Goal: Complete application form: Complete application form

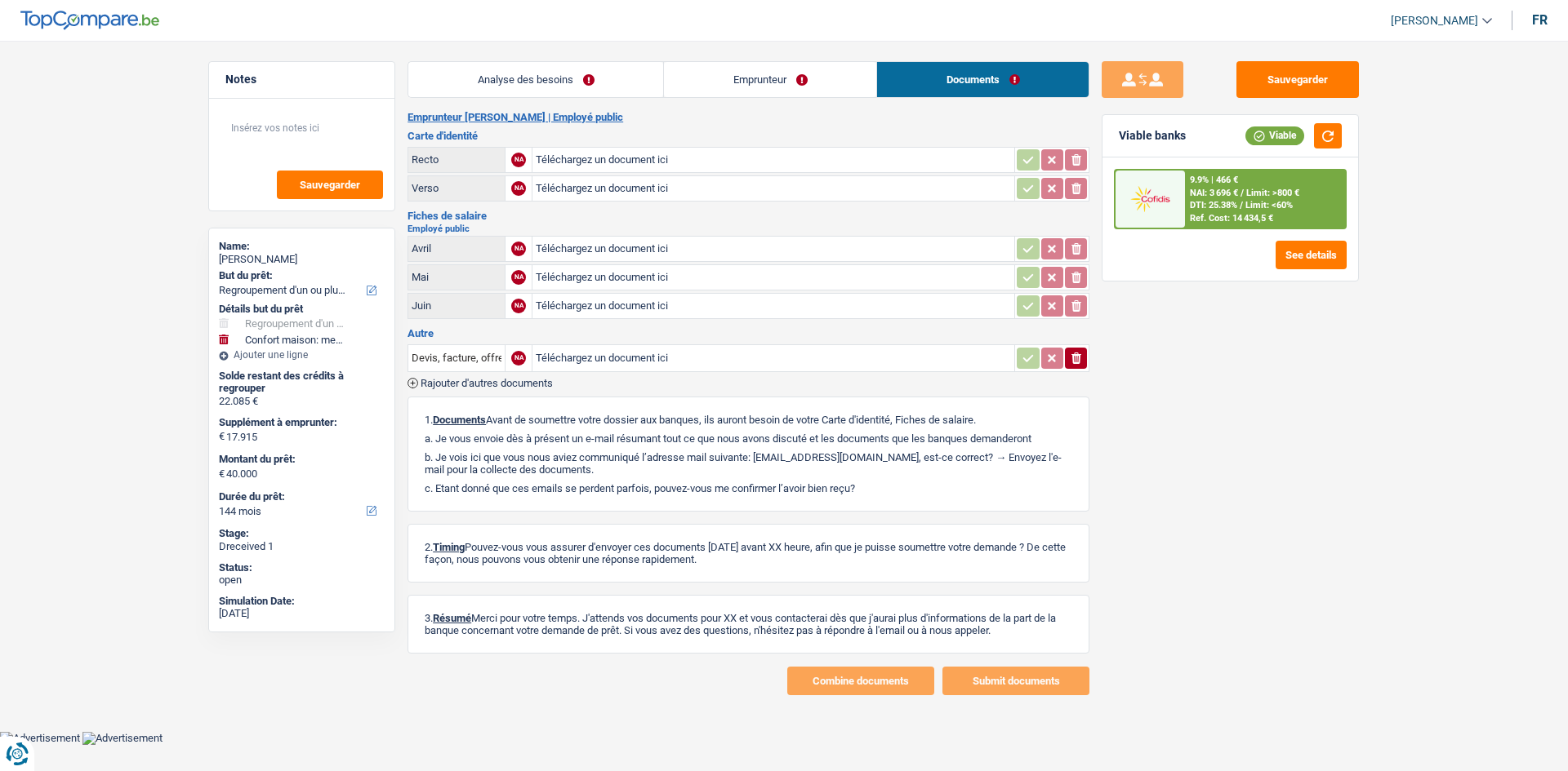
select select "refinancing"
select select "household"
select select "144"
click at [792, 72] on link "Emprunteur" at bounding box center [770, 79] width 212 height 35
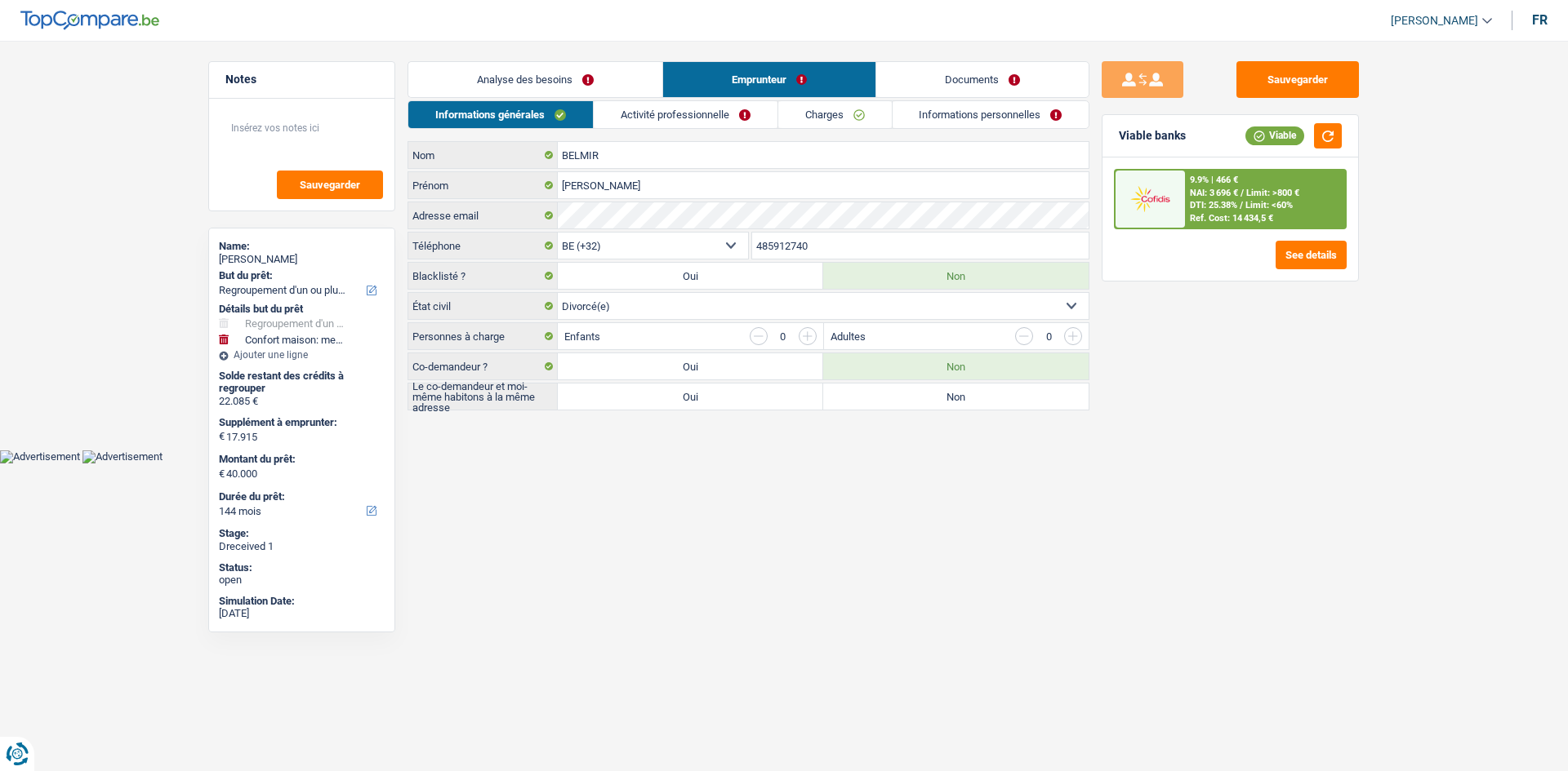
click at [688, 104] on link "Activité professionnelle" at bounding box center [686, 115] width 184 height 27
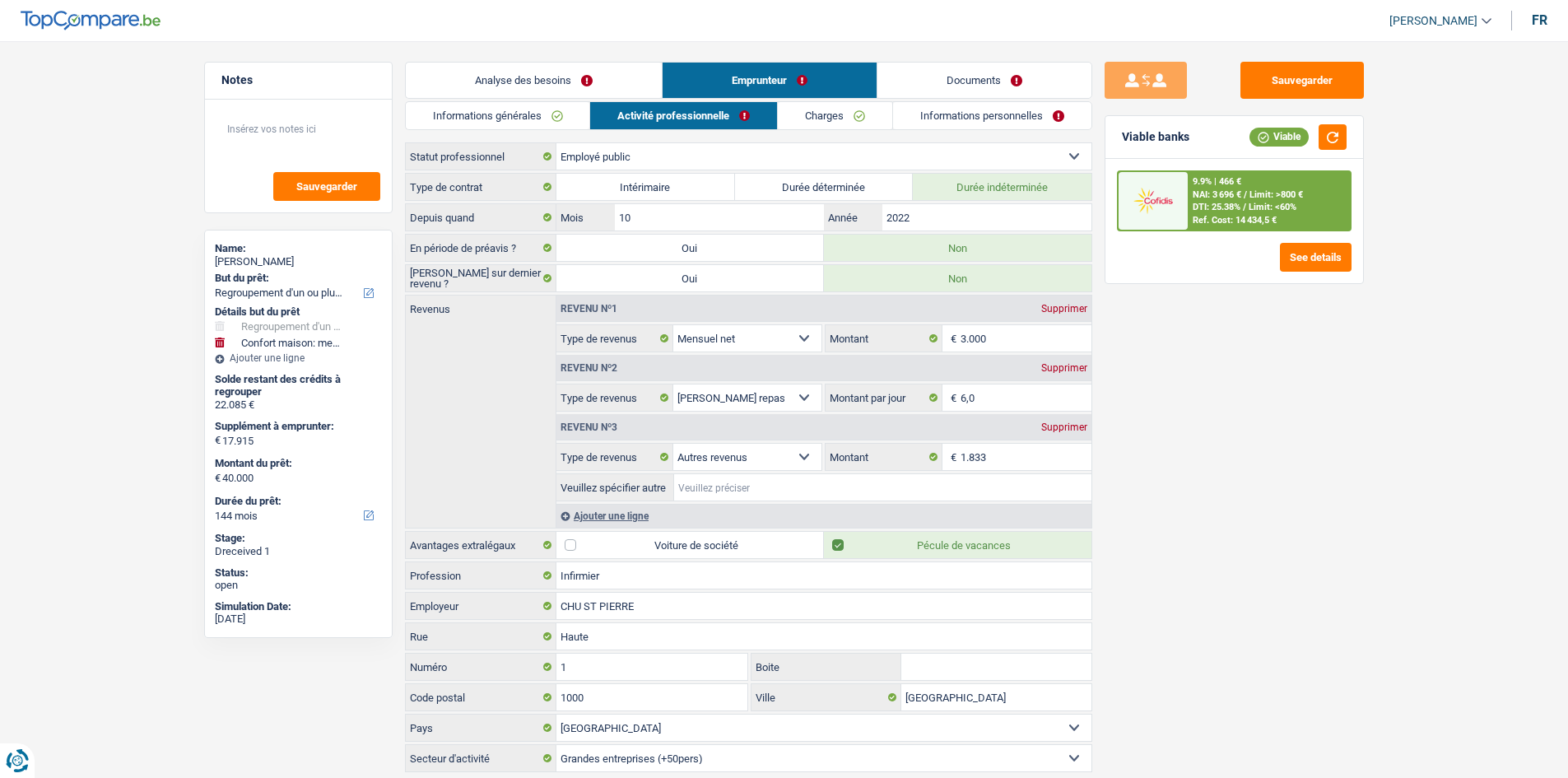
click at [754, 477] on input "Veuillez spécifier autre" at bounding box center [883, 487] width 417 height 26
click at [551, 116] on link "Informations générales" at bounding box center [499, 116] width 185 height 27
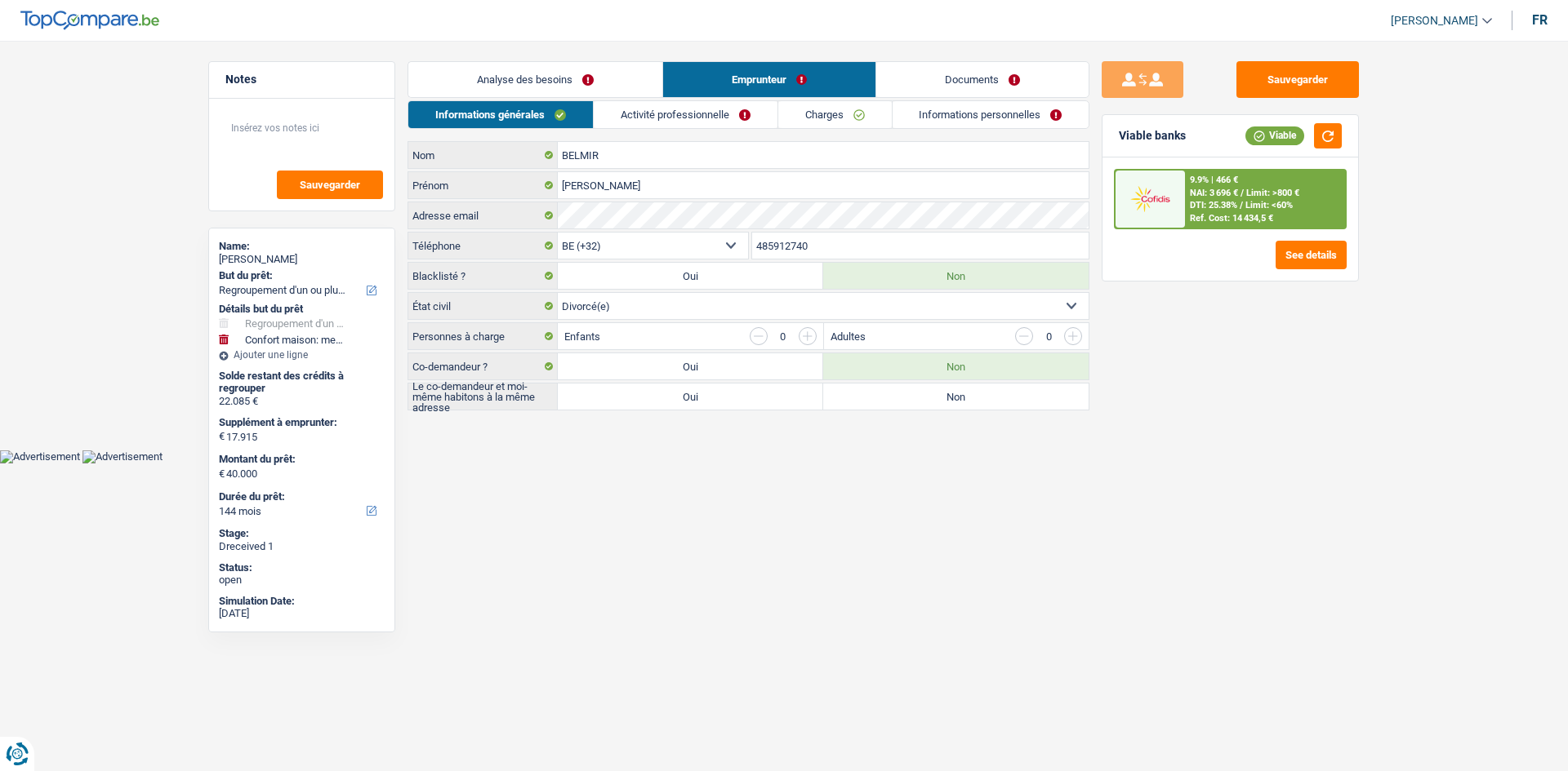
click at [564, 85] on link "Analyse des besoins" at bounding box center [534, 79] width 254 height 35
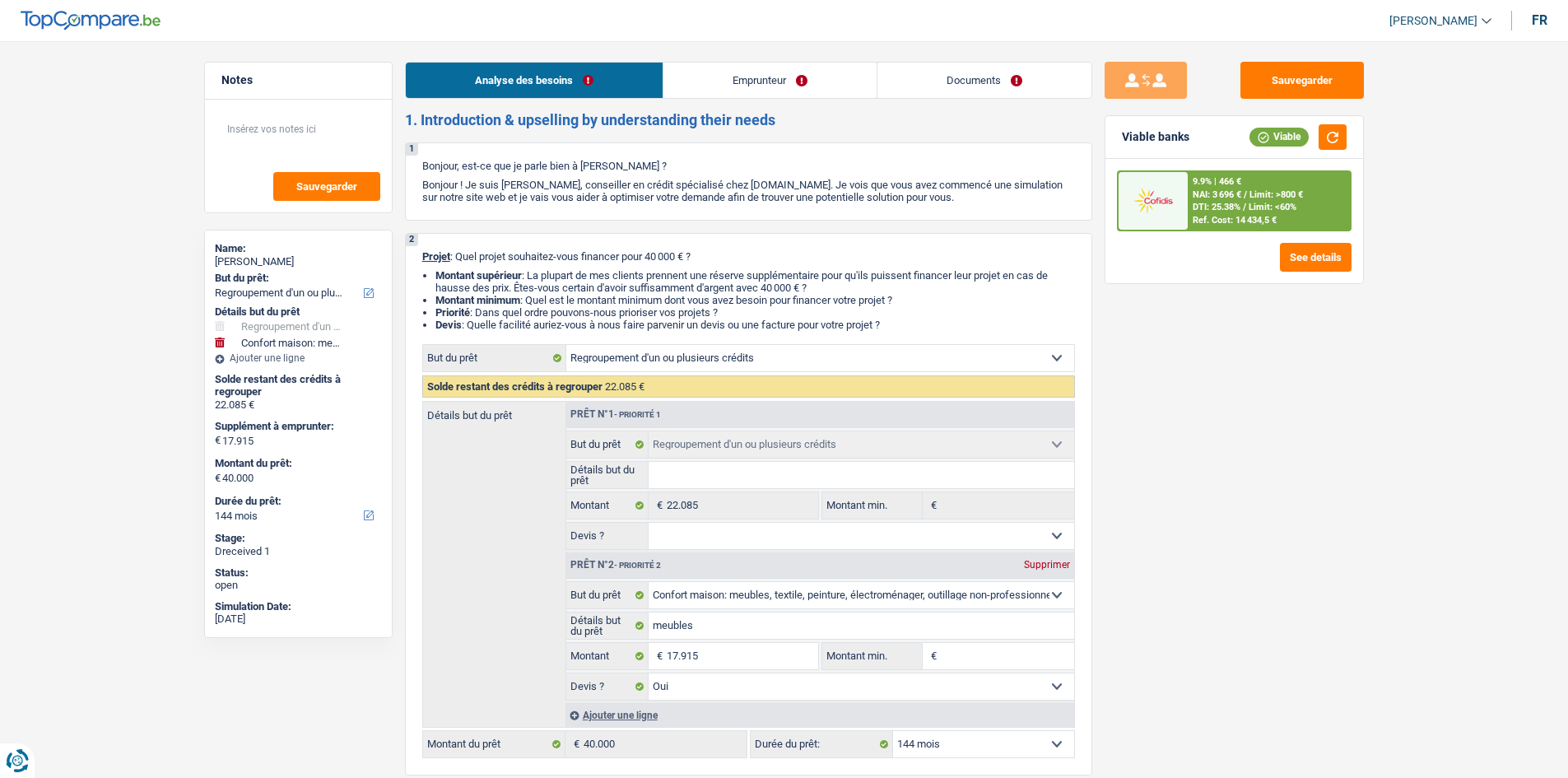
click at [724, 87] on link "Emprunteur" at bounding box center [770, 80] width 213 height 35
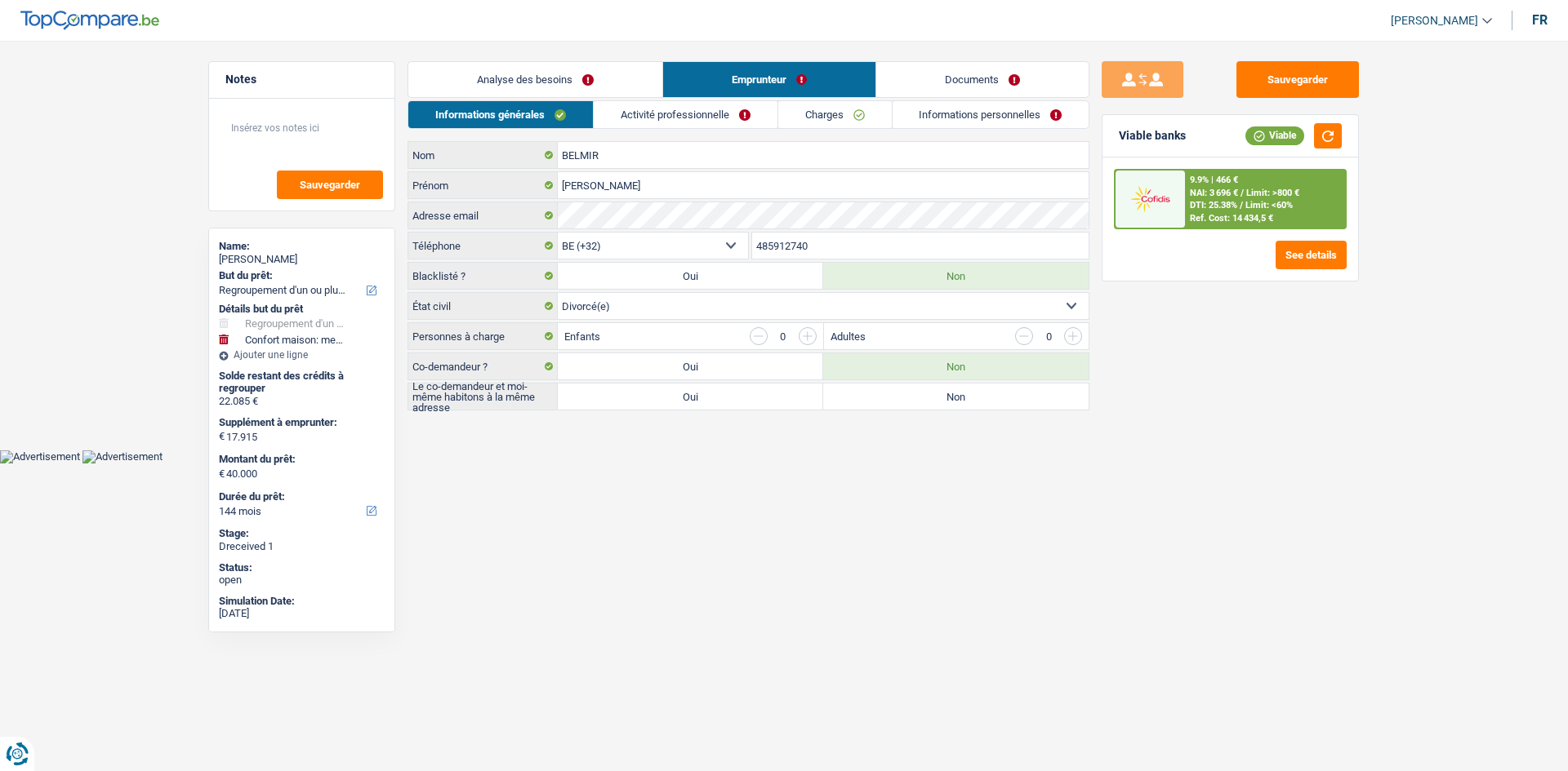
click at [683, 118] on link "Activité professionnelle" at bounding box center [686, 115] width 184 height 27
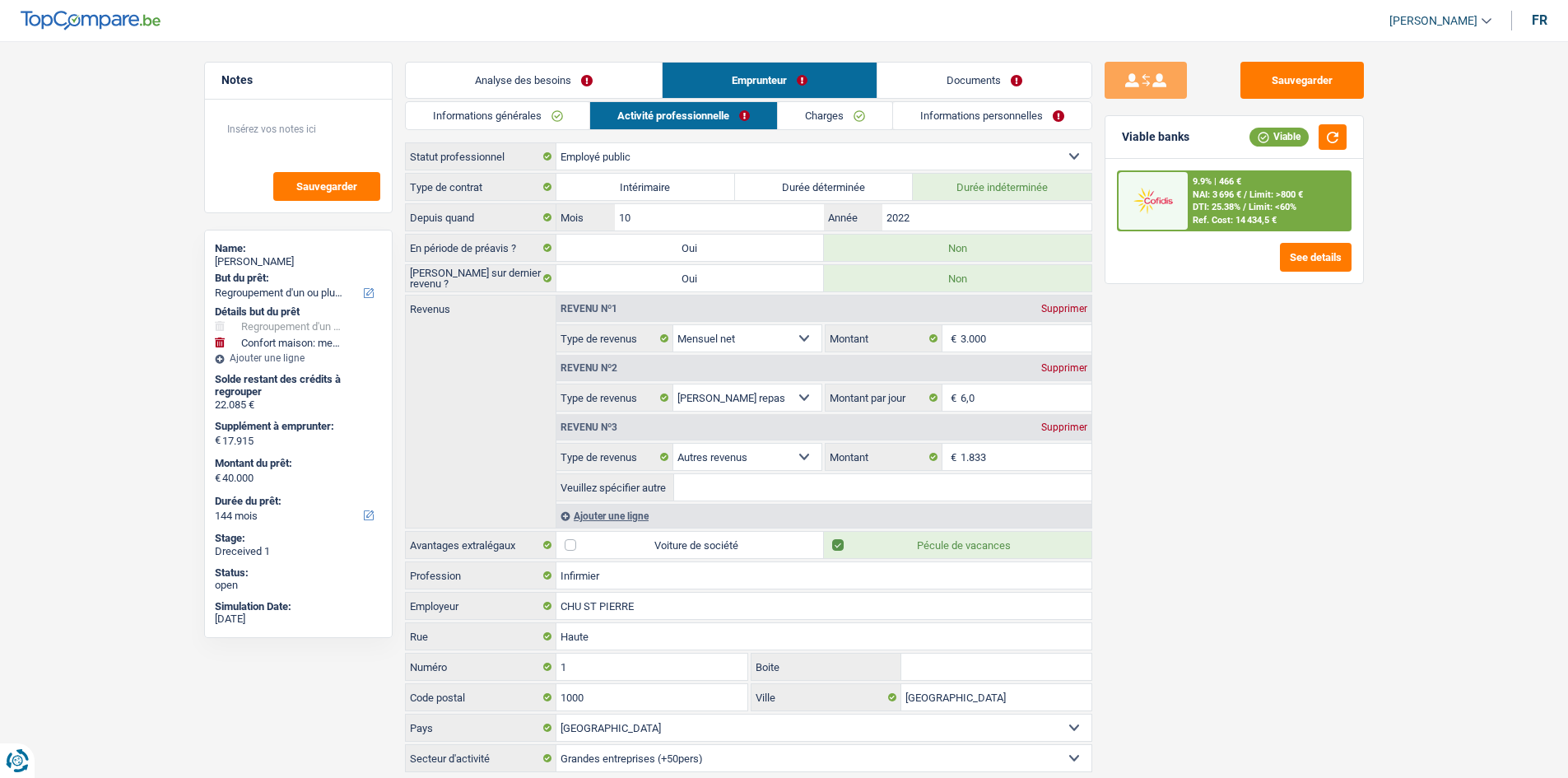
click at [969, 120] on link "Informations personnelles" at bounding box center [993, 116] width 198 height 27
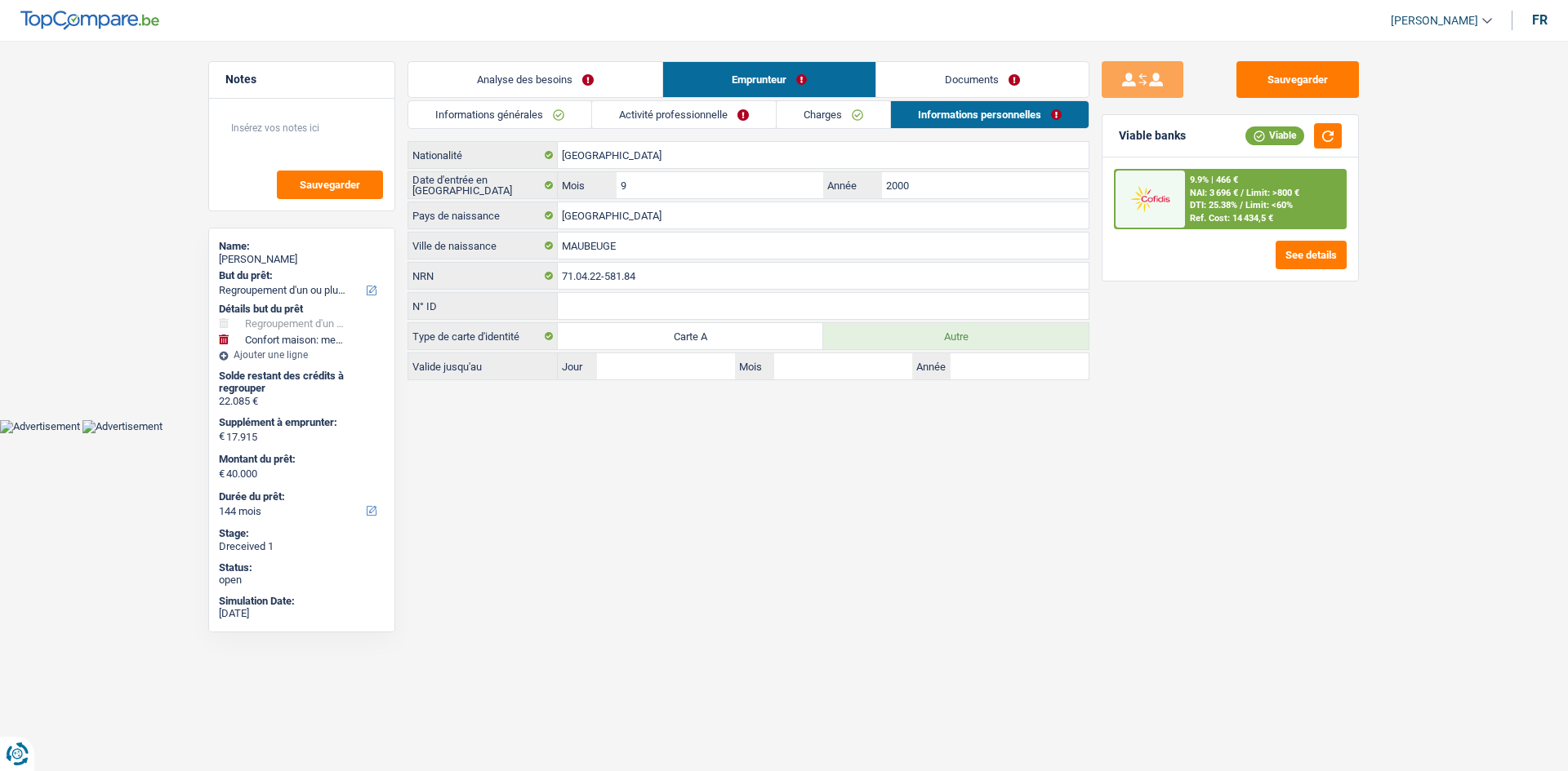
click at [1000, 87] on link "Documents" at bounding box center [983, 79] width 212 height 35
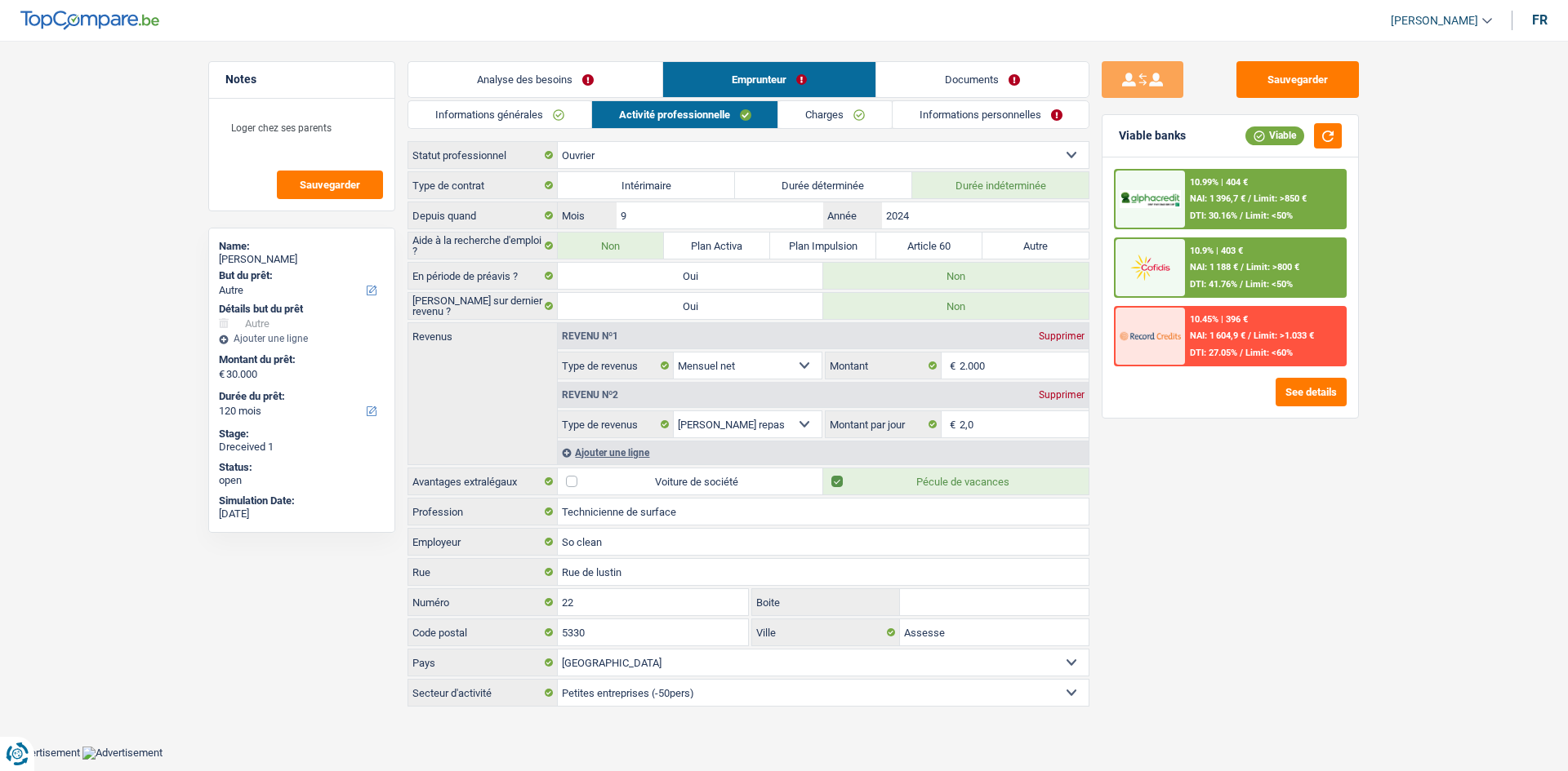
select select "other"
select select "120"
select select "worker"
select select "netSalary"
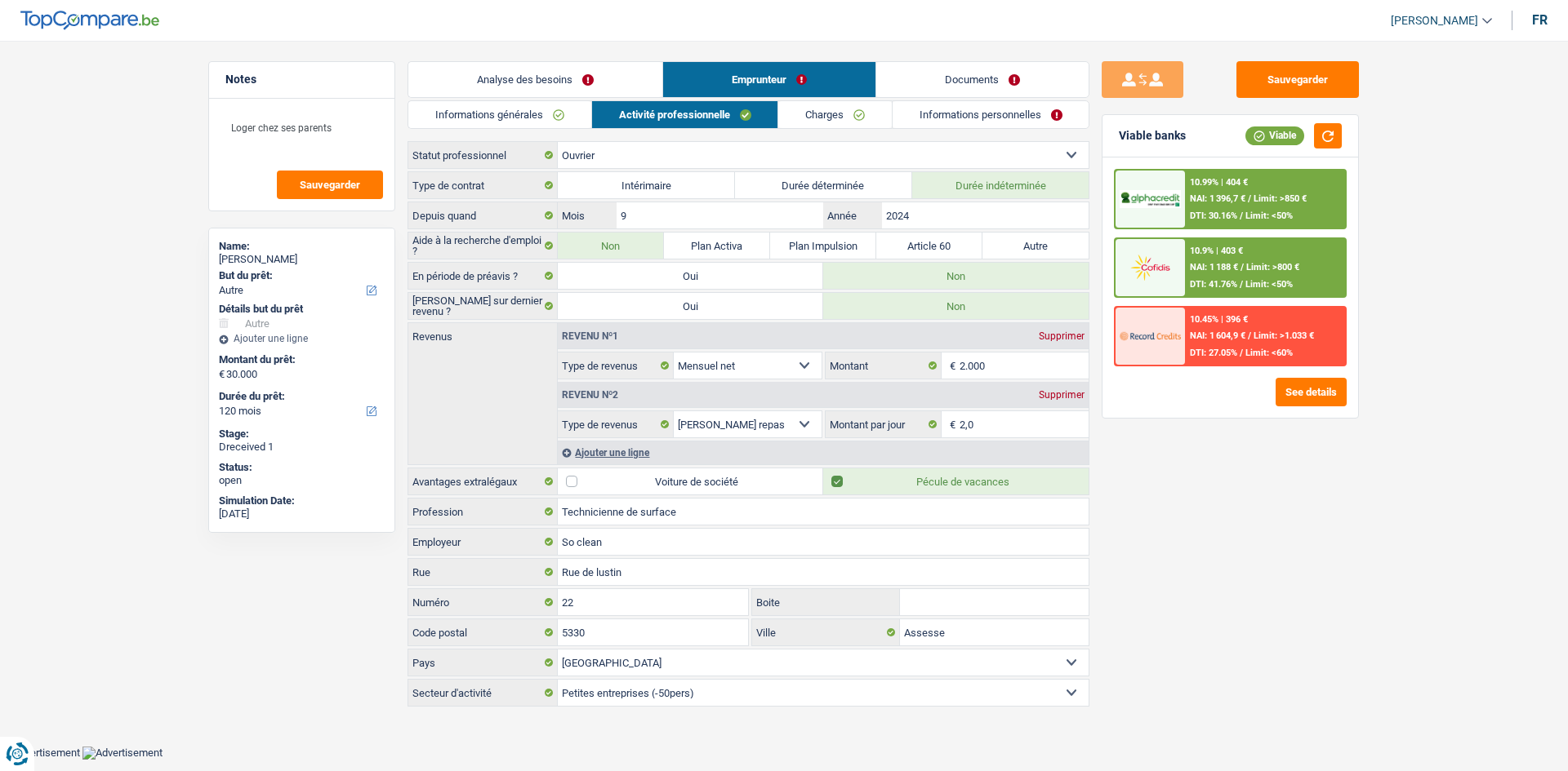
select select "mealVouchers"
select select "BE"
select select "smallCompanies"
click at [980, 86] on link "Documents" at bounding box center [983, 79] width 212 height 35
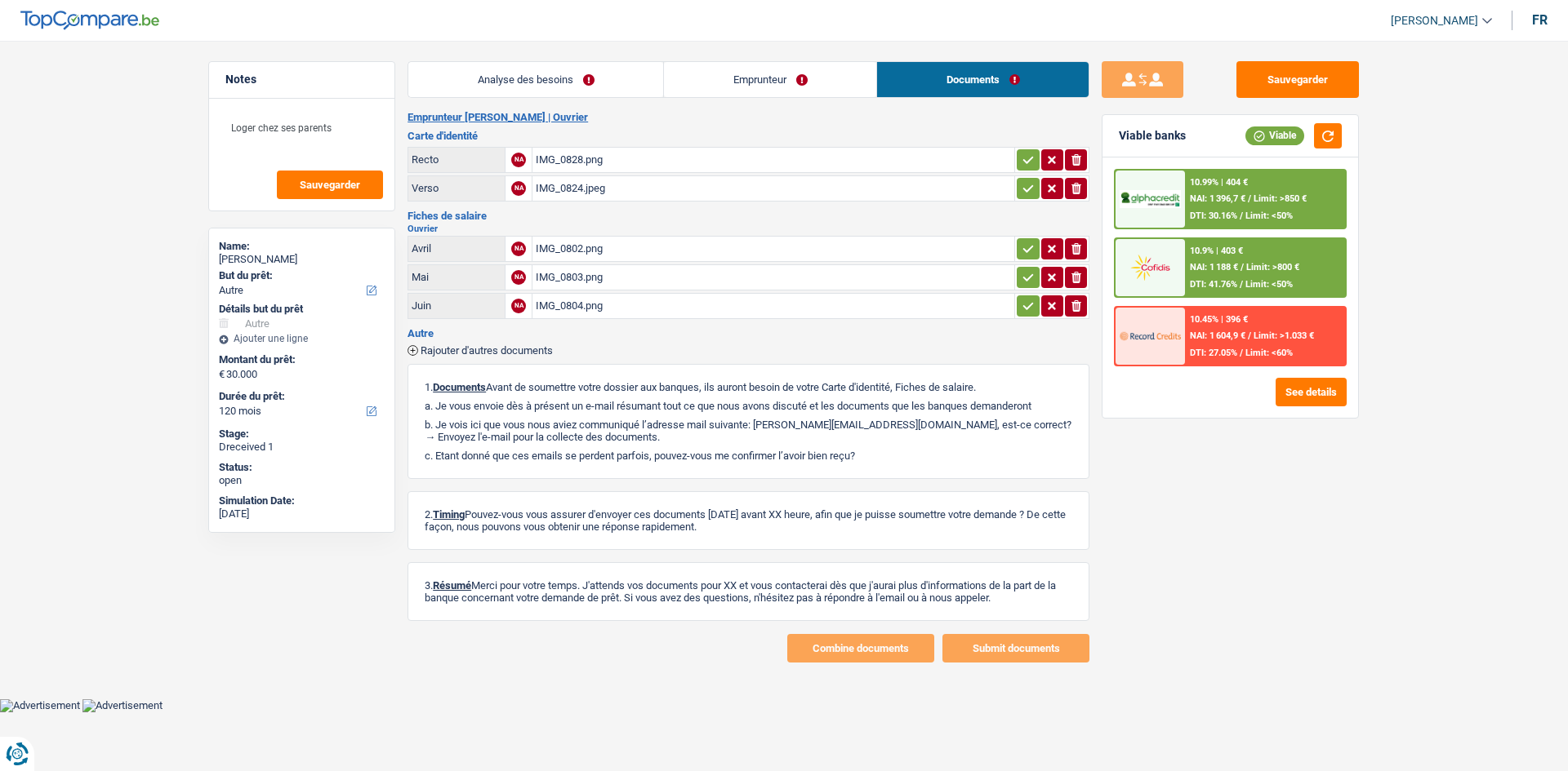
drag, startPoint x: 581, startPoint y: 226, endPoint x: 579, endPoint y: 237, distance: 11.2
click at [580, 231] on h2 "Ouvrier" at bounding box center [748, 228] width 682 height 9
click at [577, 244] on div "IMG_0802.png" at bounding box center [773, 249] width 475 height 24
click at [558, 307] on div "IMG_0804.png" at bounding box center [773, 306] width 475 height 24
click at [588, 279] on div "IMG_0803.png" at bounding box center [773, 277] width 475 height 24
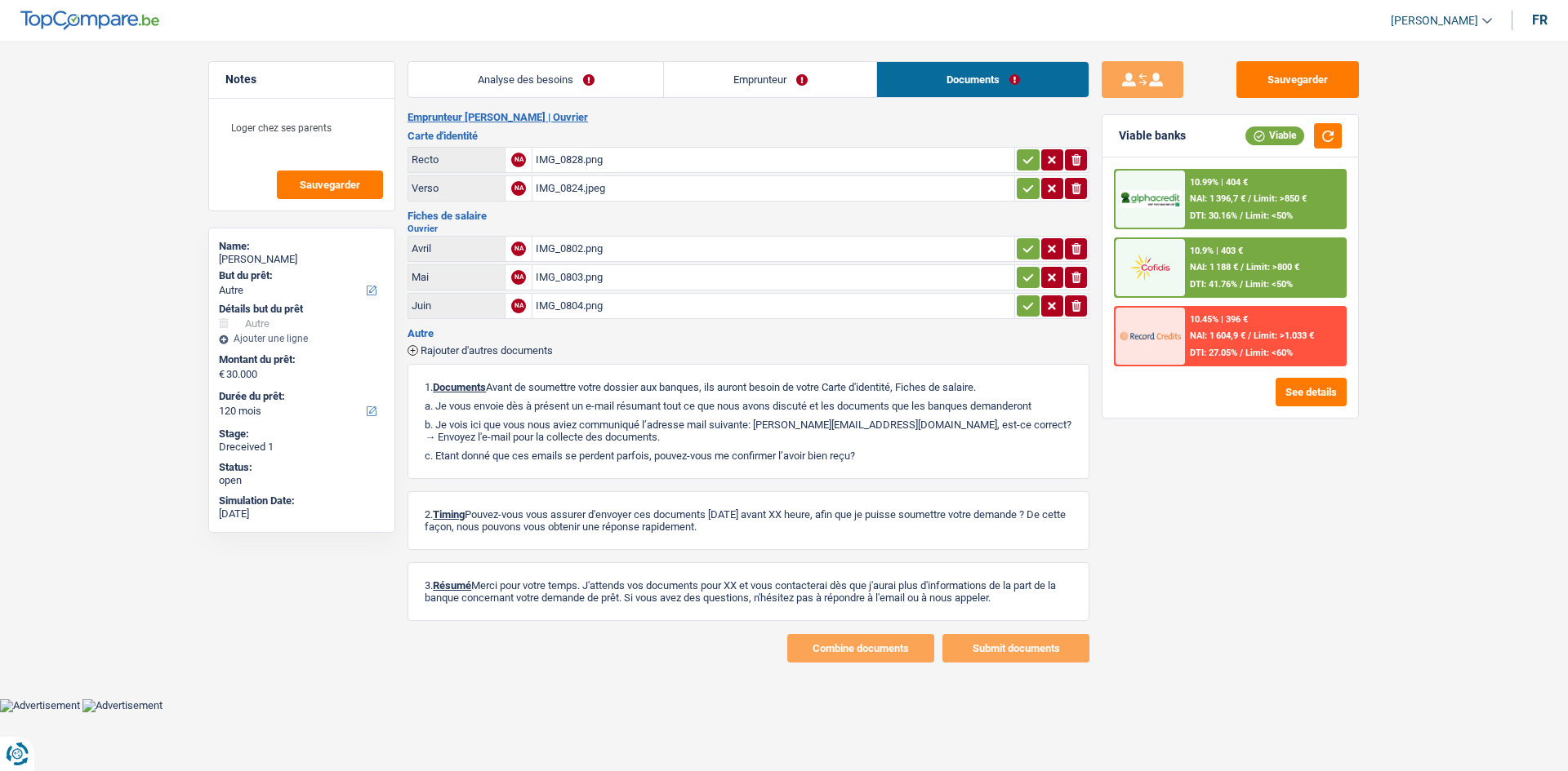
click at [563, 248] on div "IMG_0802.png" at bounding box center [773, 249] width 475 height 24
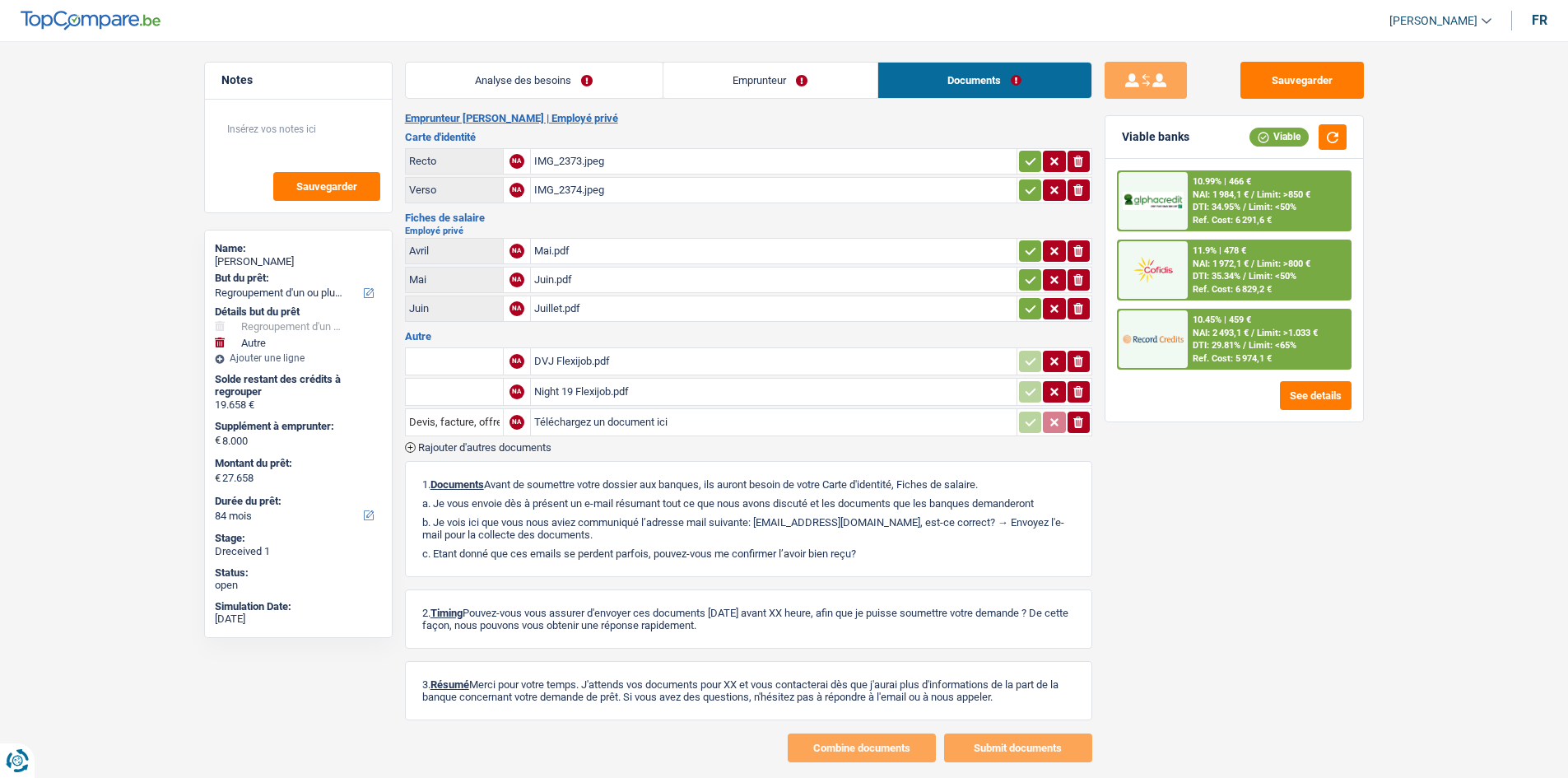
select select "refinancing"
select select "other"
select select "84"
click at [796, 70] on link "Emprunteur" at bounding box center [771, 80] width 214 height 35
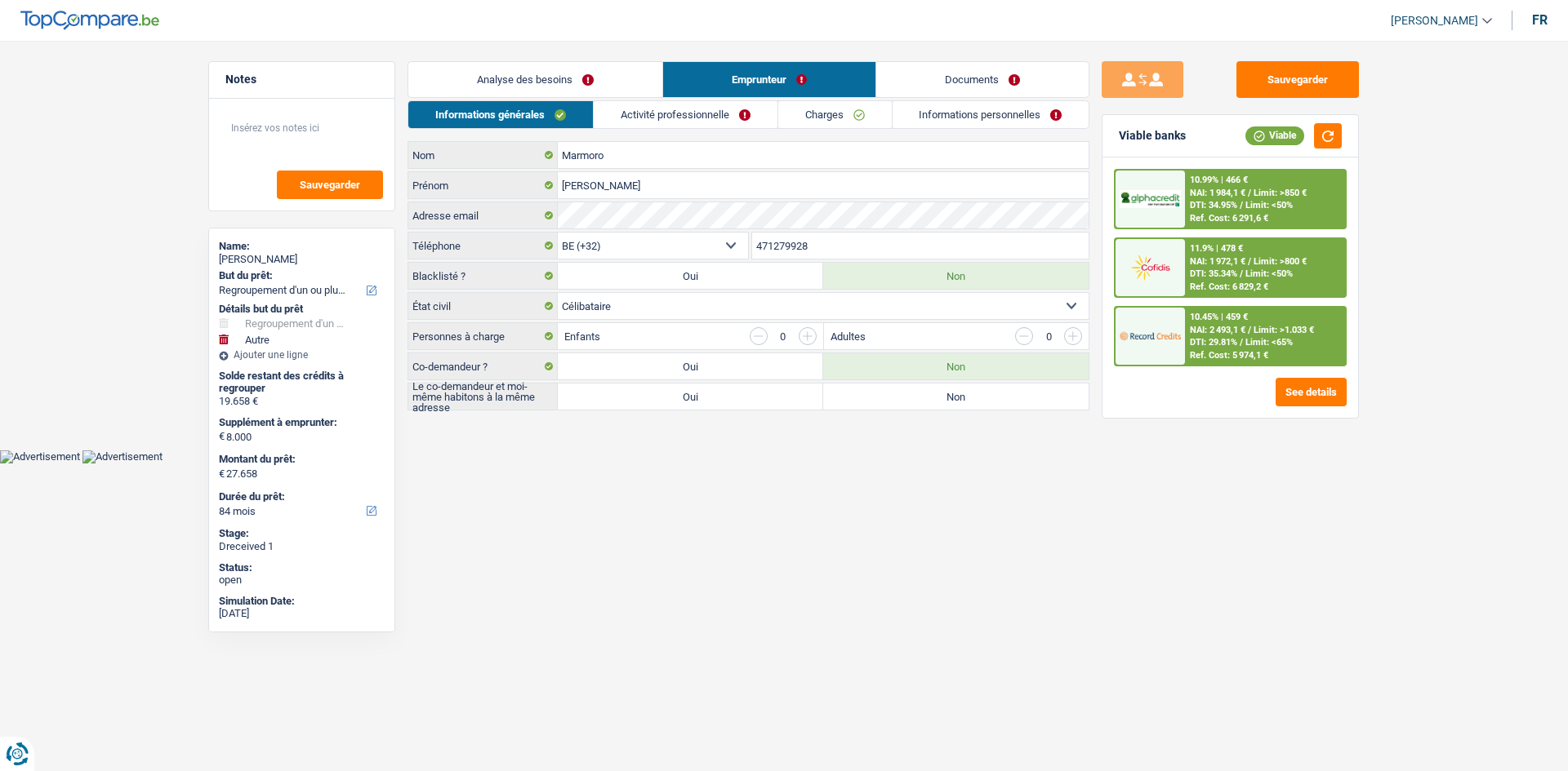
click at [745, 105] on link "Activité professionnelle" at bounding box center [686, 115] width 184 height 27
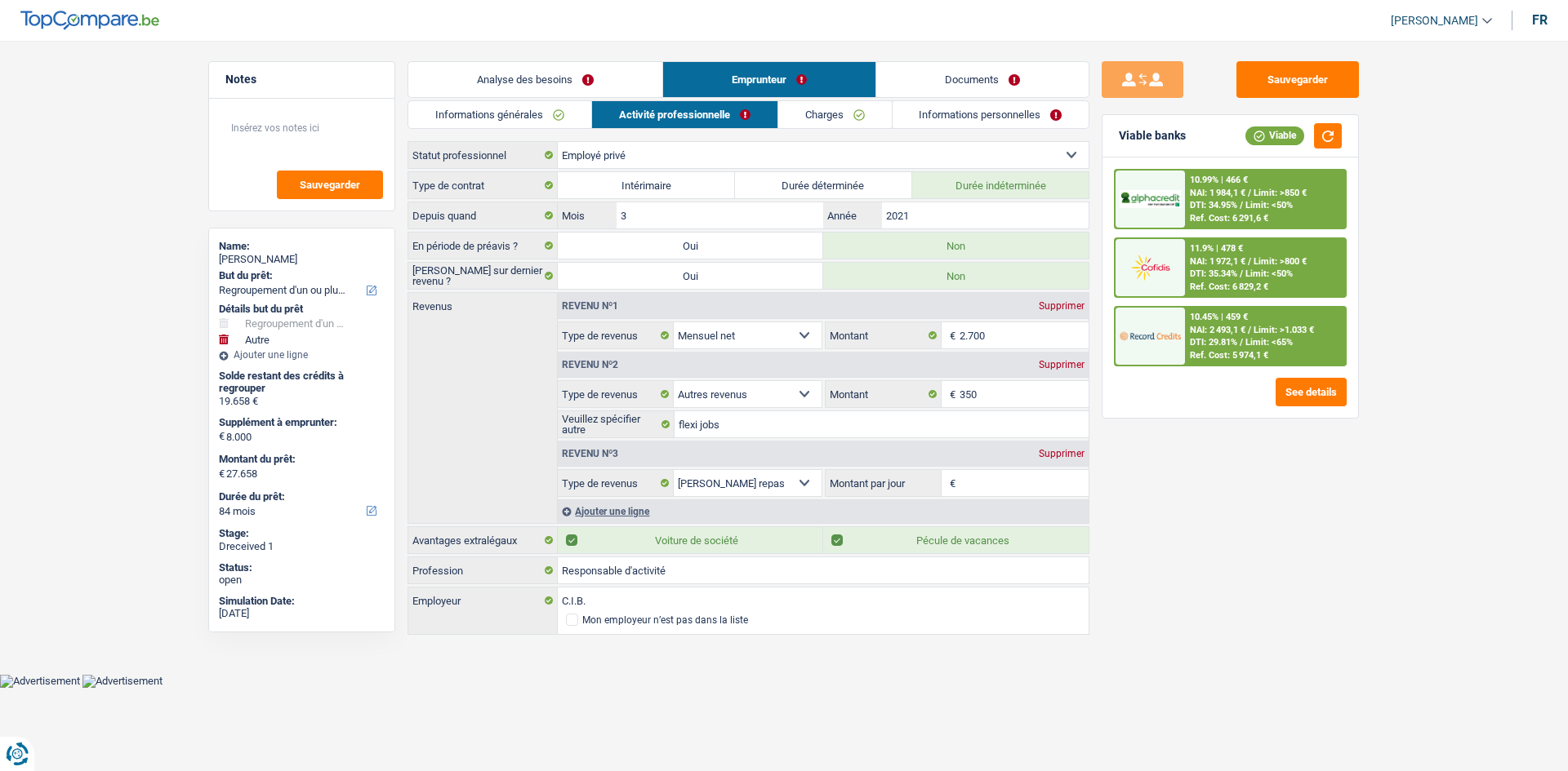
click at [970, 67] on link "Documents" at bounding box center [983, 79] width 212 height 35
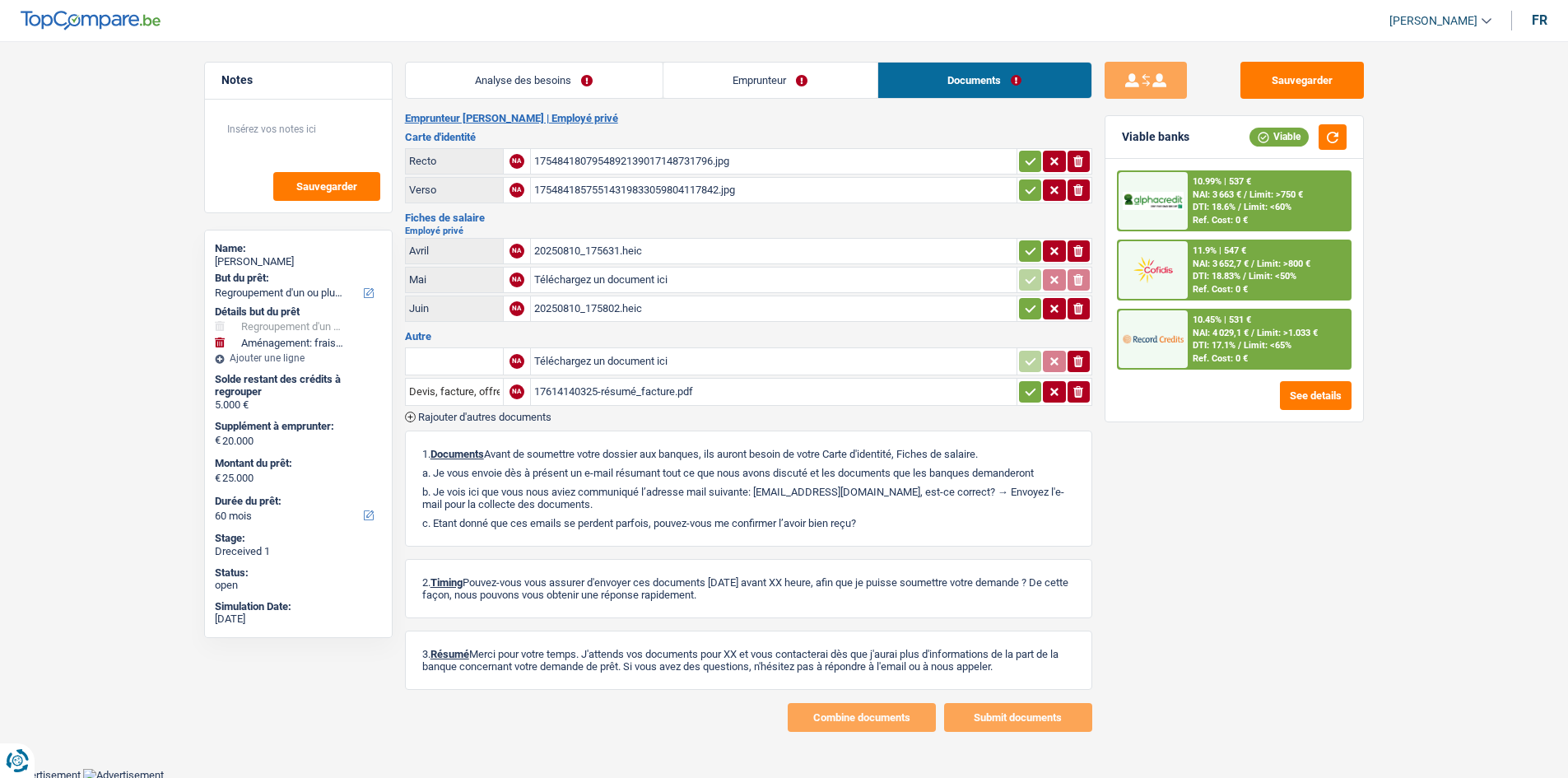
select select "refinancing"
select select "movingOrInstallation"
select select "60"
click at [625, 264] on td "20250810_175631.heic" at bounding box center [773, 251] width 487 height 26
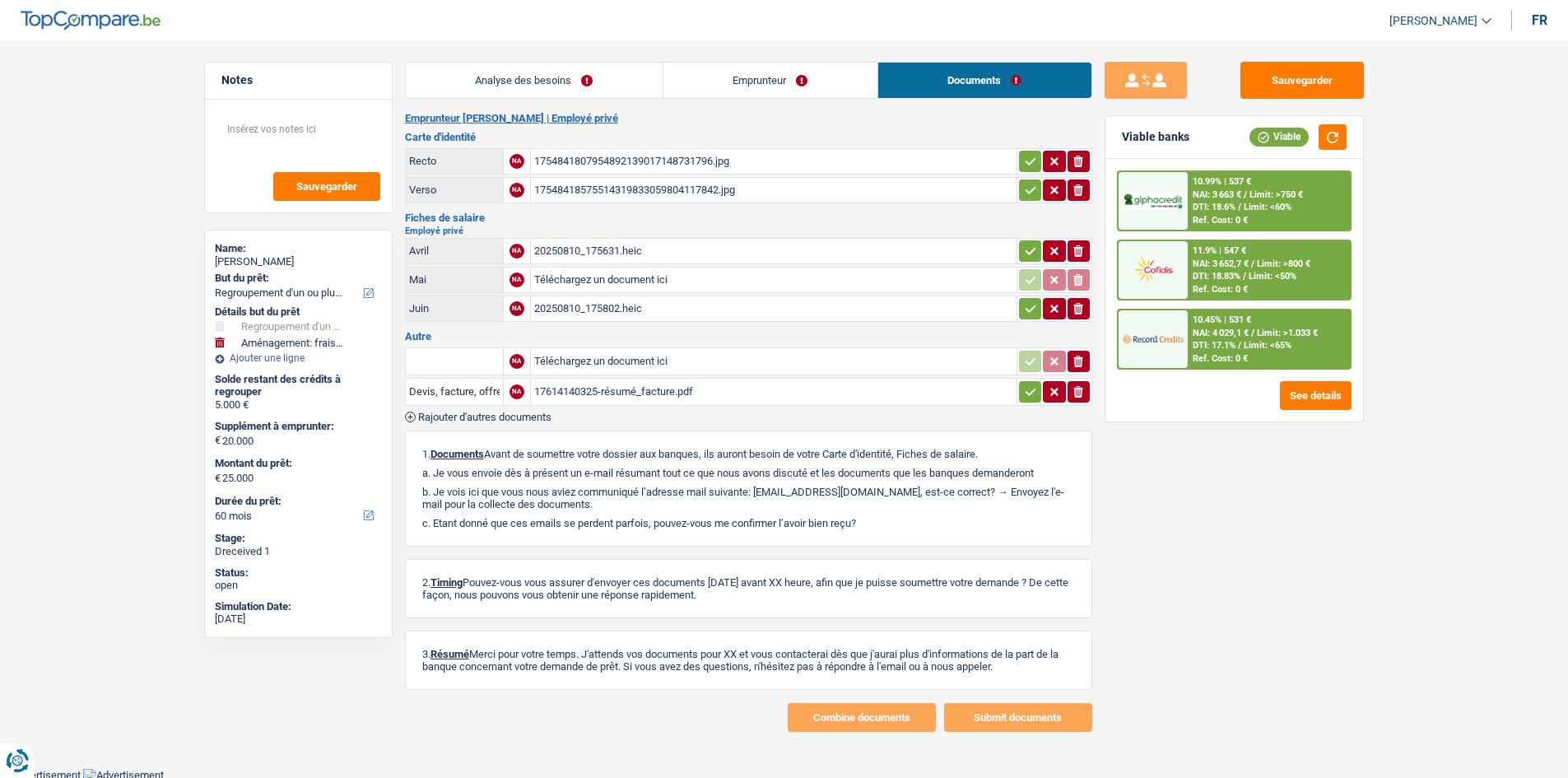
click at [641, 239] on div "20250810_175631.heic" at bounding box center [774, 251] width 479 height 24
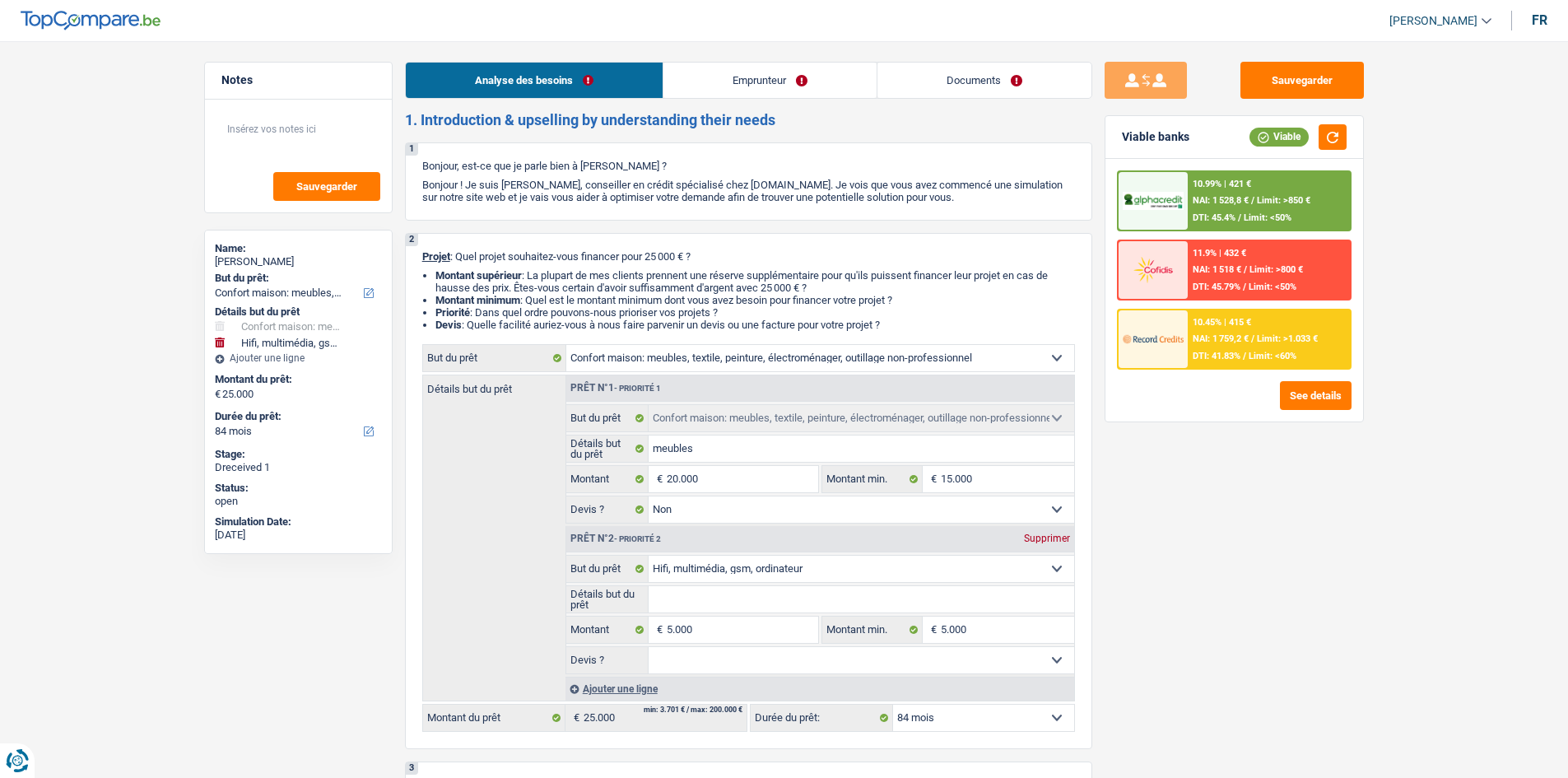
select select "household"
select select "tech"
select select "84"
select select "household"
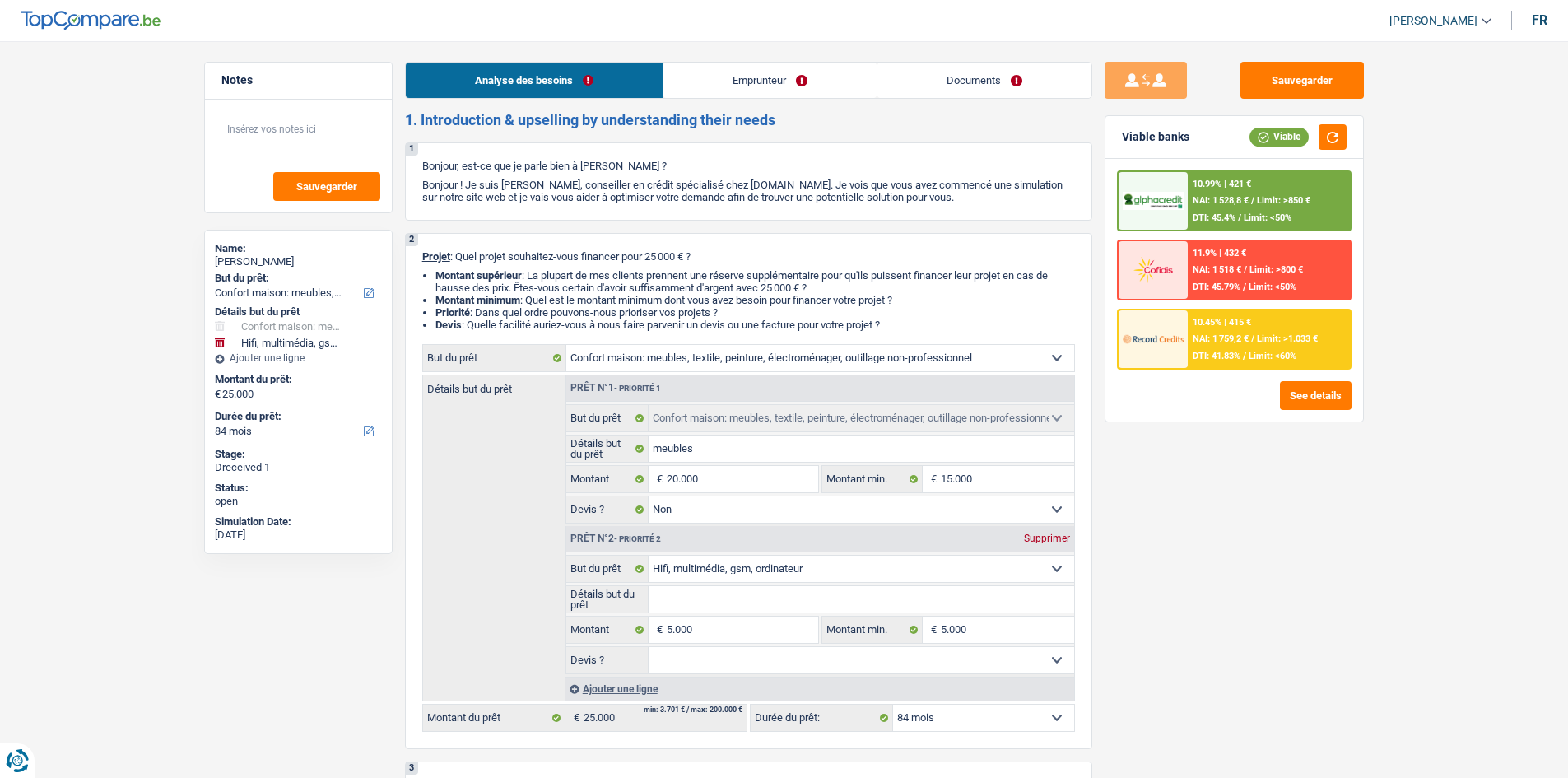
select select "household"
select select "false"
select select "tech"
select select "84"
select select "privateEmployee"
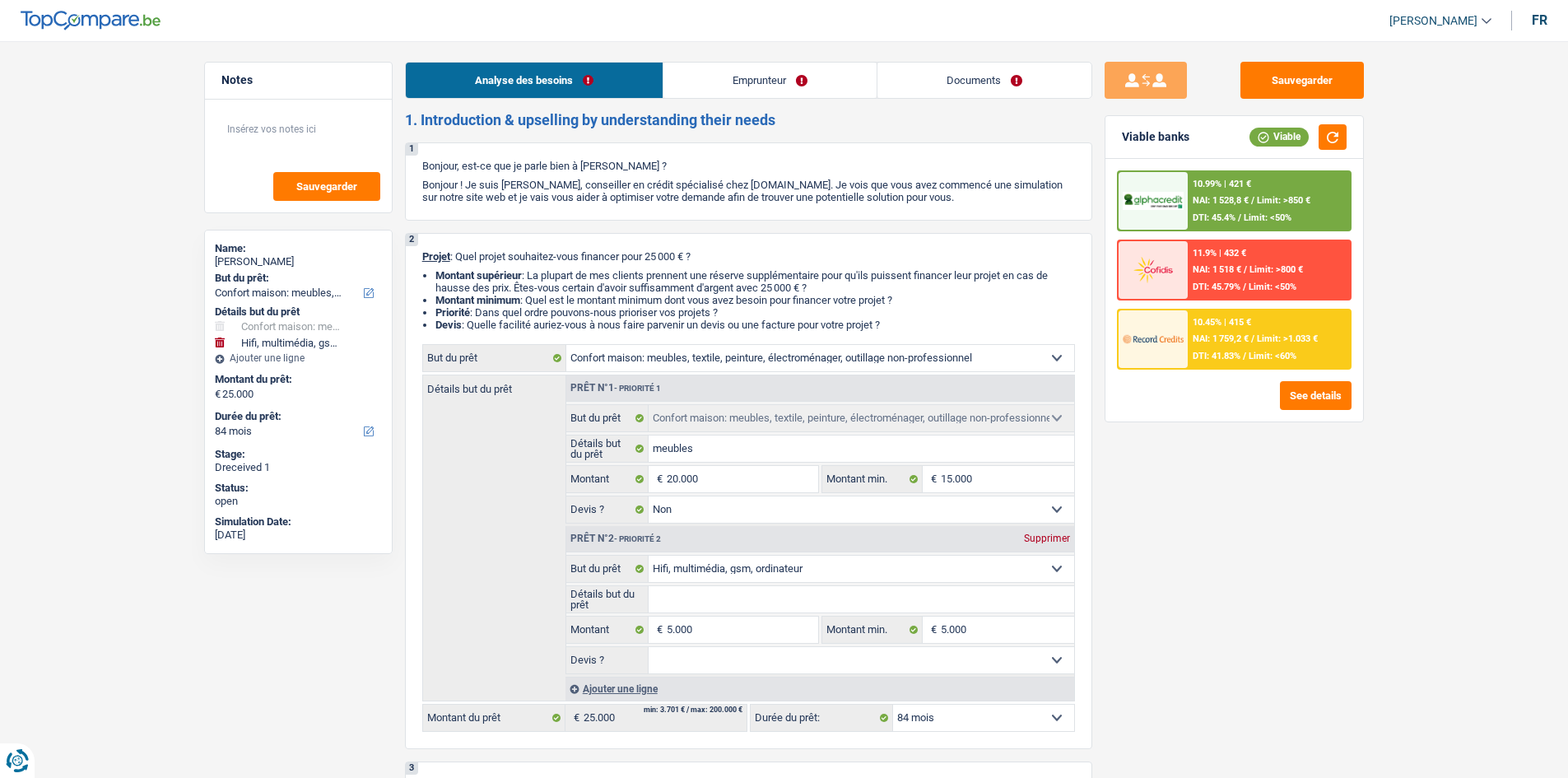
select select "netSalary"
select select "mealVouchers"
select select "rents"
select select "household"
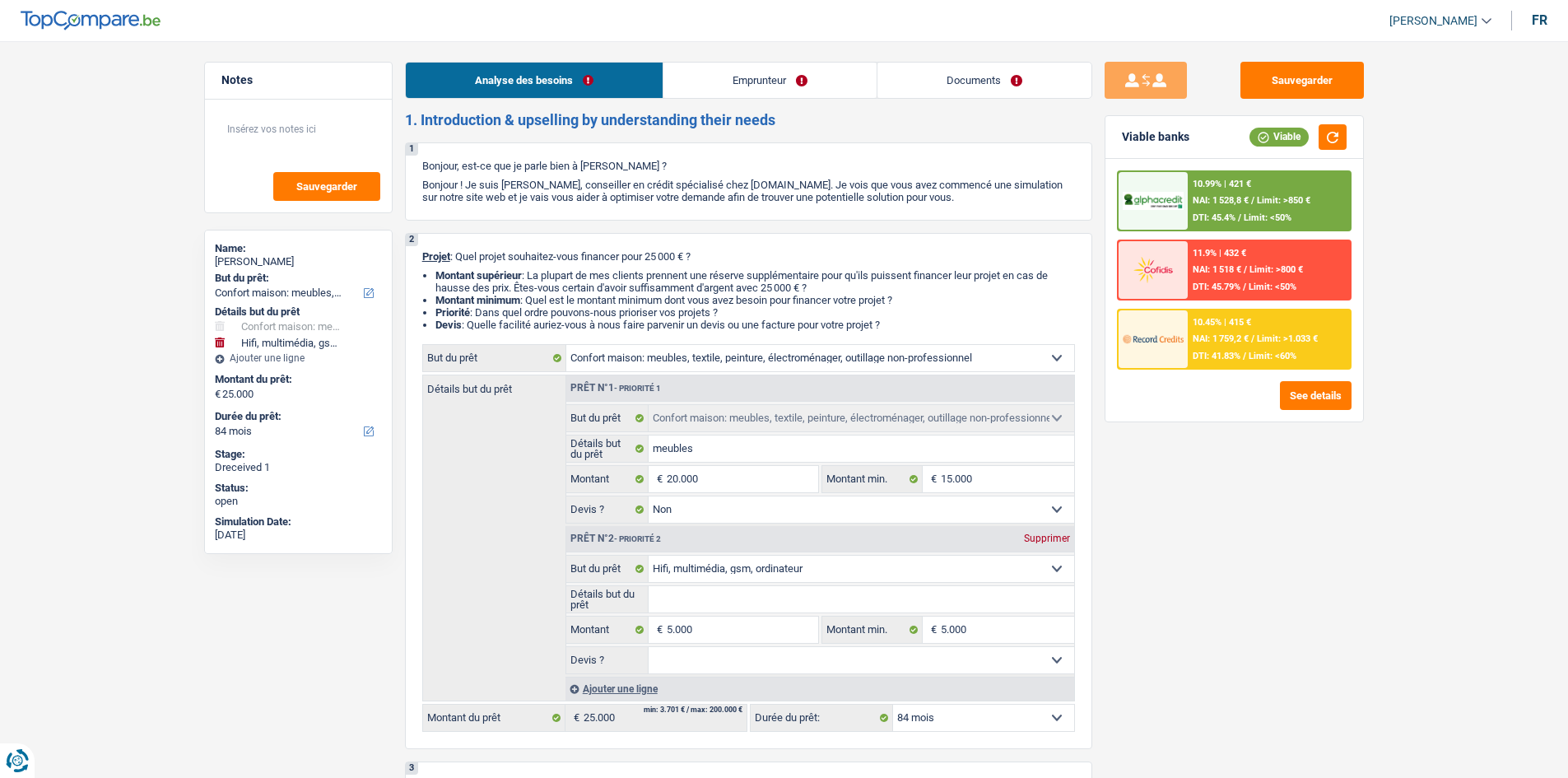
select select "false"
select select "tech"
select select "84"
click at [755, 90] on link "Emprunteur" at bounding box center [770, 80] width 213 height 35
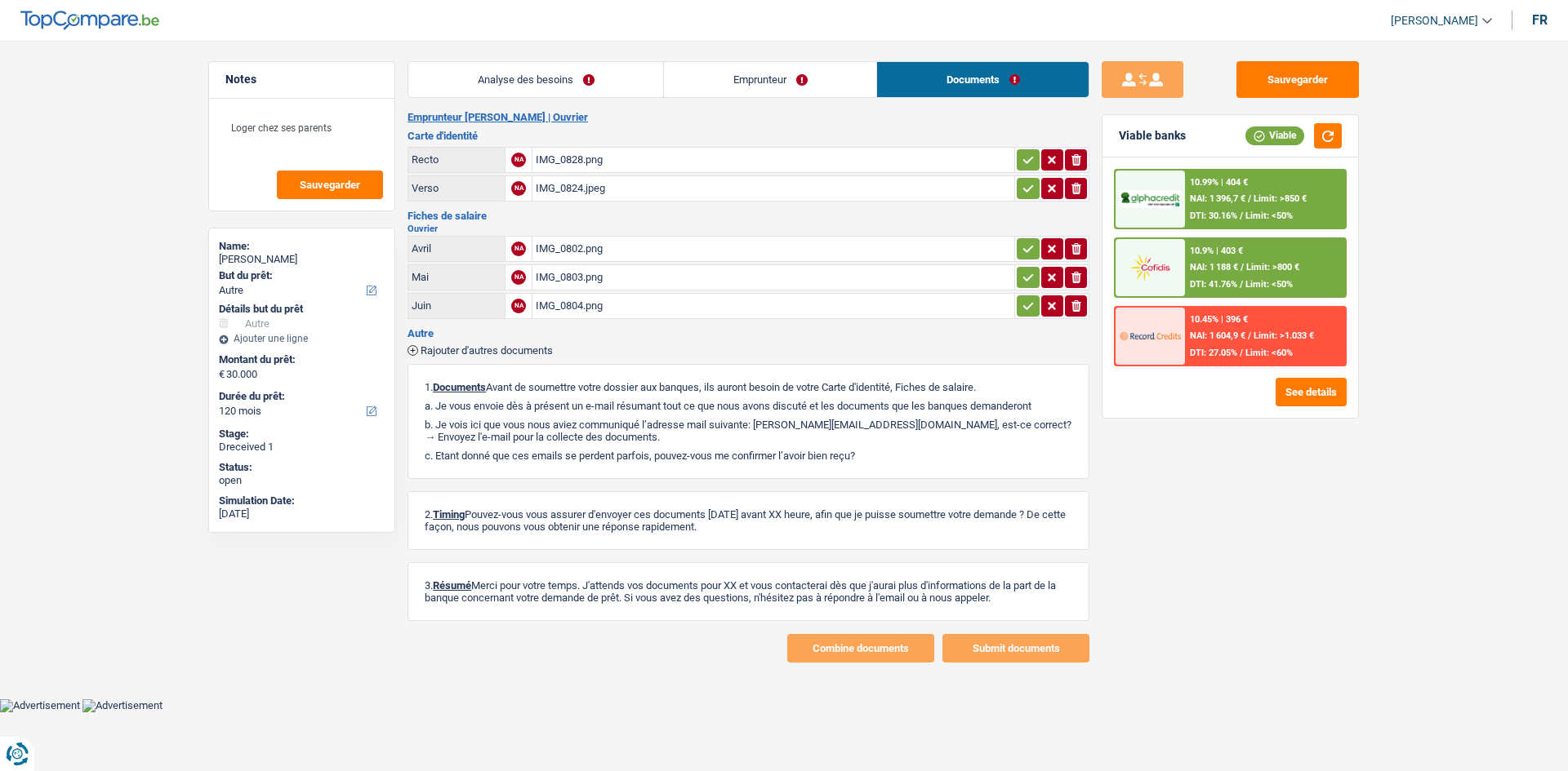
select select "other"
select select "120"
click at [440, 333] on h3 "Autre" at bounding box center [748, 332] width 682 height 11
drag, startPoint x: 446, startPoint y: 344, endPoint x: 460, endPoint y: 344, distance: 14.0
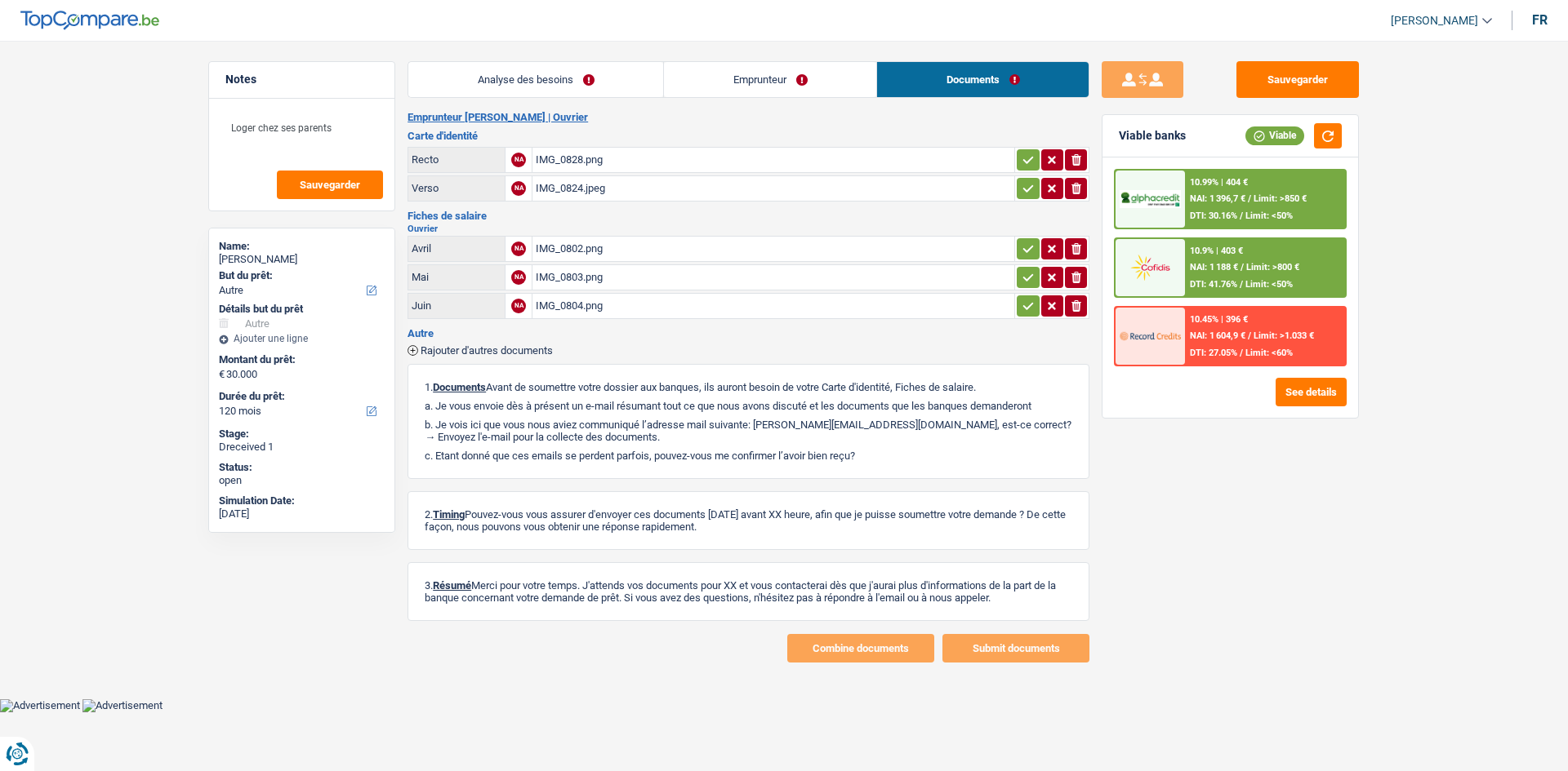
click at [446, 344] on div "Rajouter d'autres documents" at bounding box center [748, 349] width 682 height 13
click at [510, 352] on span "Rajouter d'autres documents" at bounding box center [486, 350] width 132 height 11
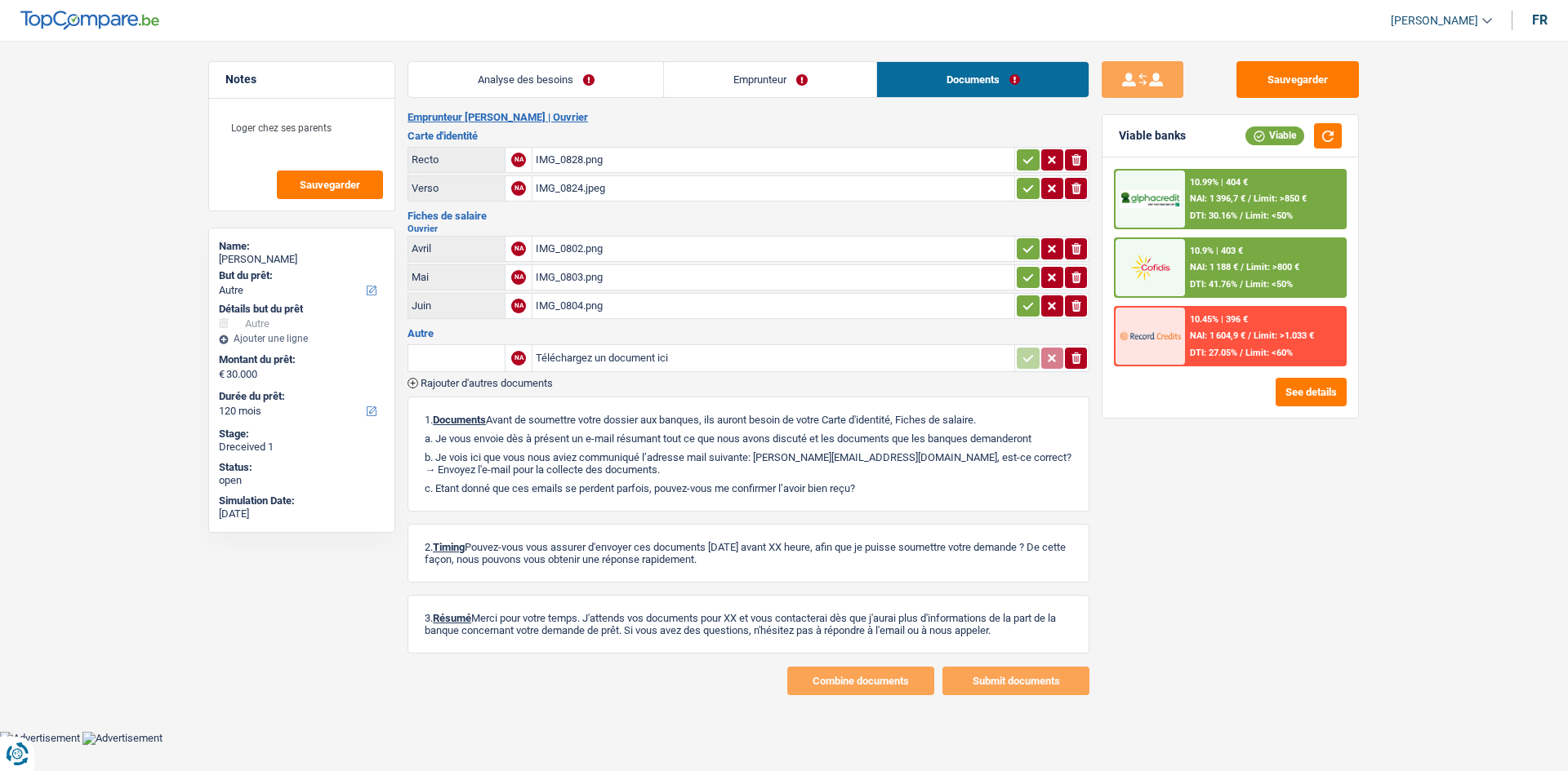
click at [641, 359] on input "Téléchargez un document ici" at bounding box center [773, 358] width 475 height 24
type input "C:\fakepath\IMG_0804.jpeg"
click at [1284, 62] on button "Sauvegarder" at bounding box center [1297, 80] width 122 height 37
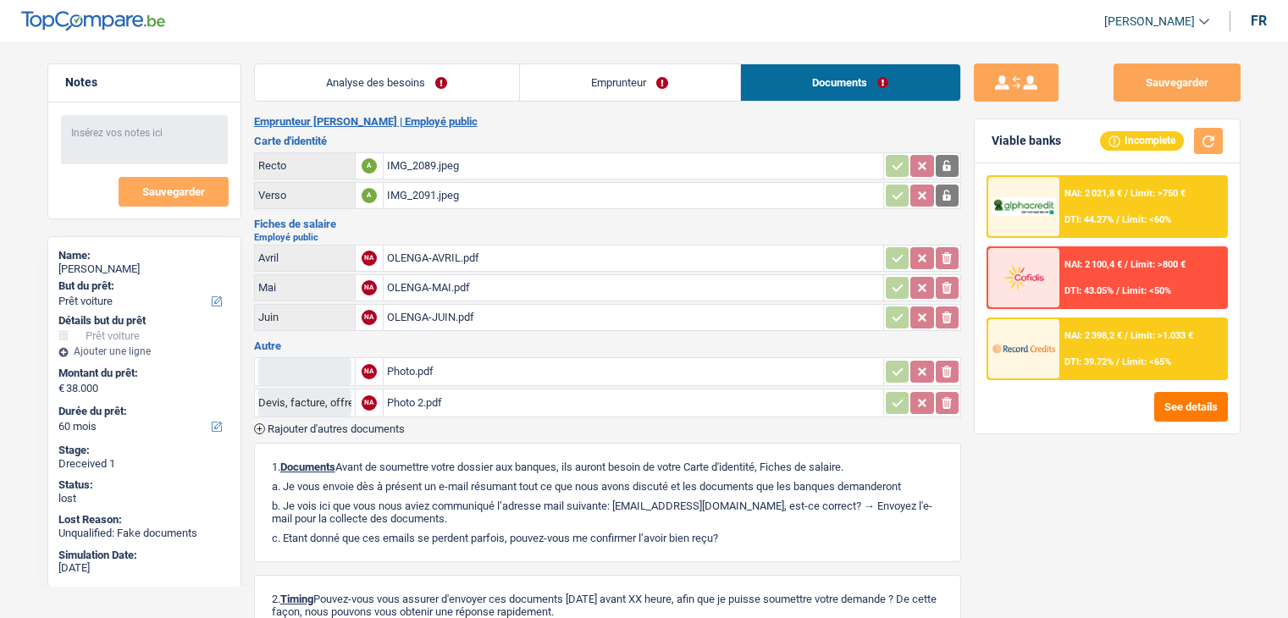
select select "car"
select select "60"
click at [418, 248] on div "OLENGA-AVRIL.pdf" at bounding box center [633, 258] width 493 height 25
click at [451, 292] on div "OLENGA-MAI.pdf" at bounding box center [633, 287] width 493 height 25
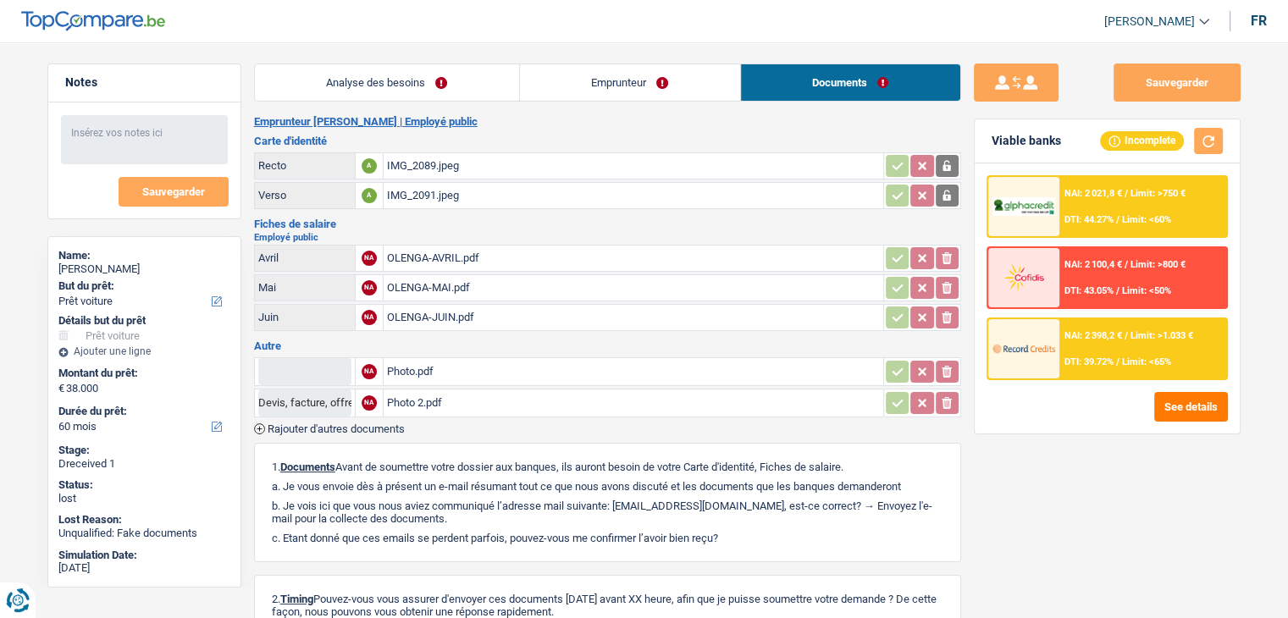
click at [461, 310] on div "OLENGA-JUIN.pdf" at bounding box center [633, 317] width 493 height 25
click at [474, 89] on link "Analyse des besoins" at bounding box center [387, 82] width 264 height 36
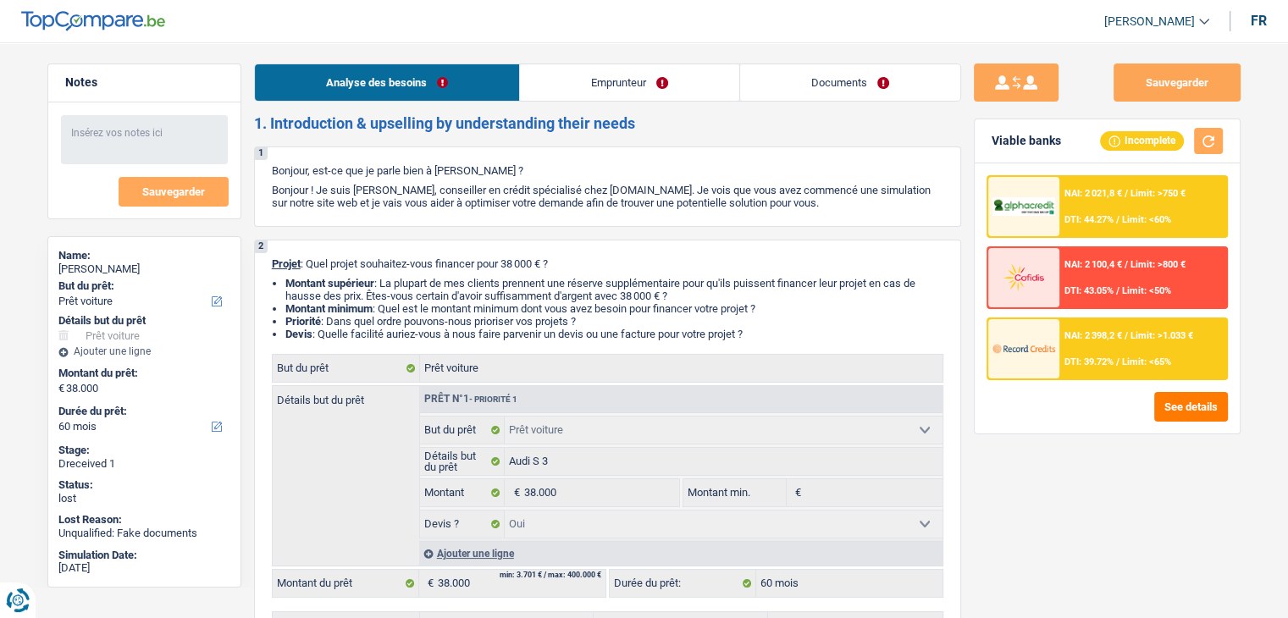
click at [825, 69] on link "Documents" at bounding box center [850, 82] width 220 height 36
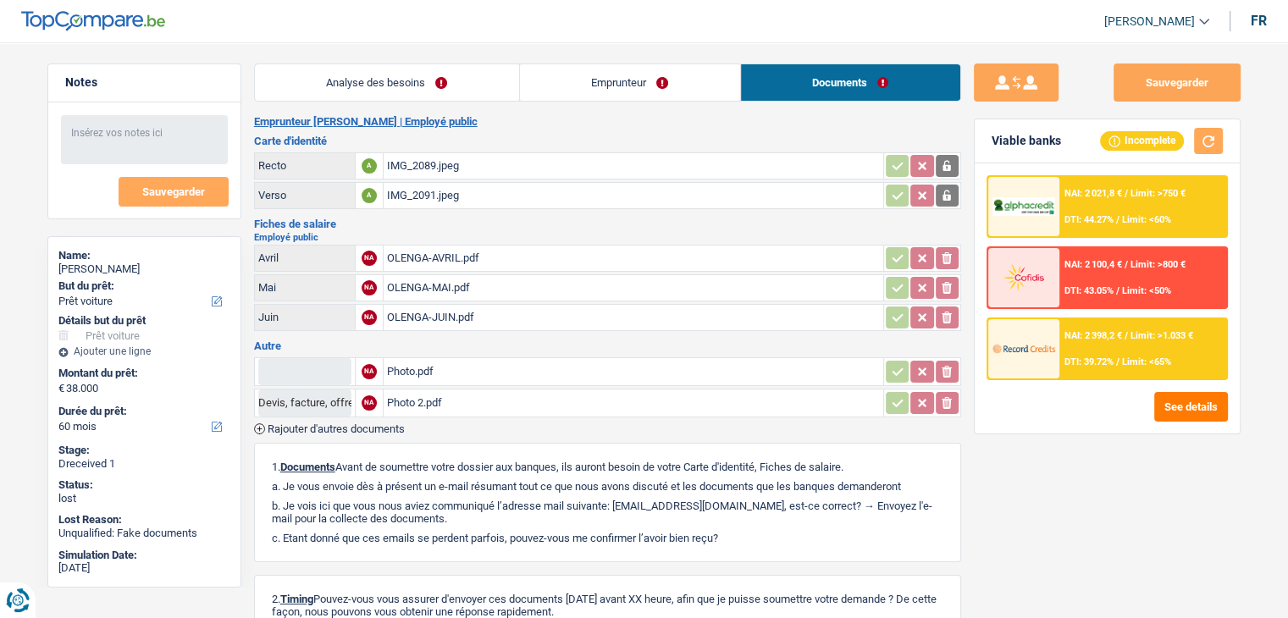
click at [432, 279] on div "OLENGA-MAI.pdf" at bounding box center [633, 287] width 493 height 25
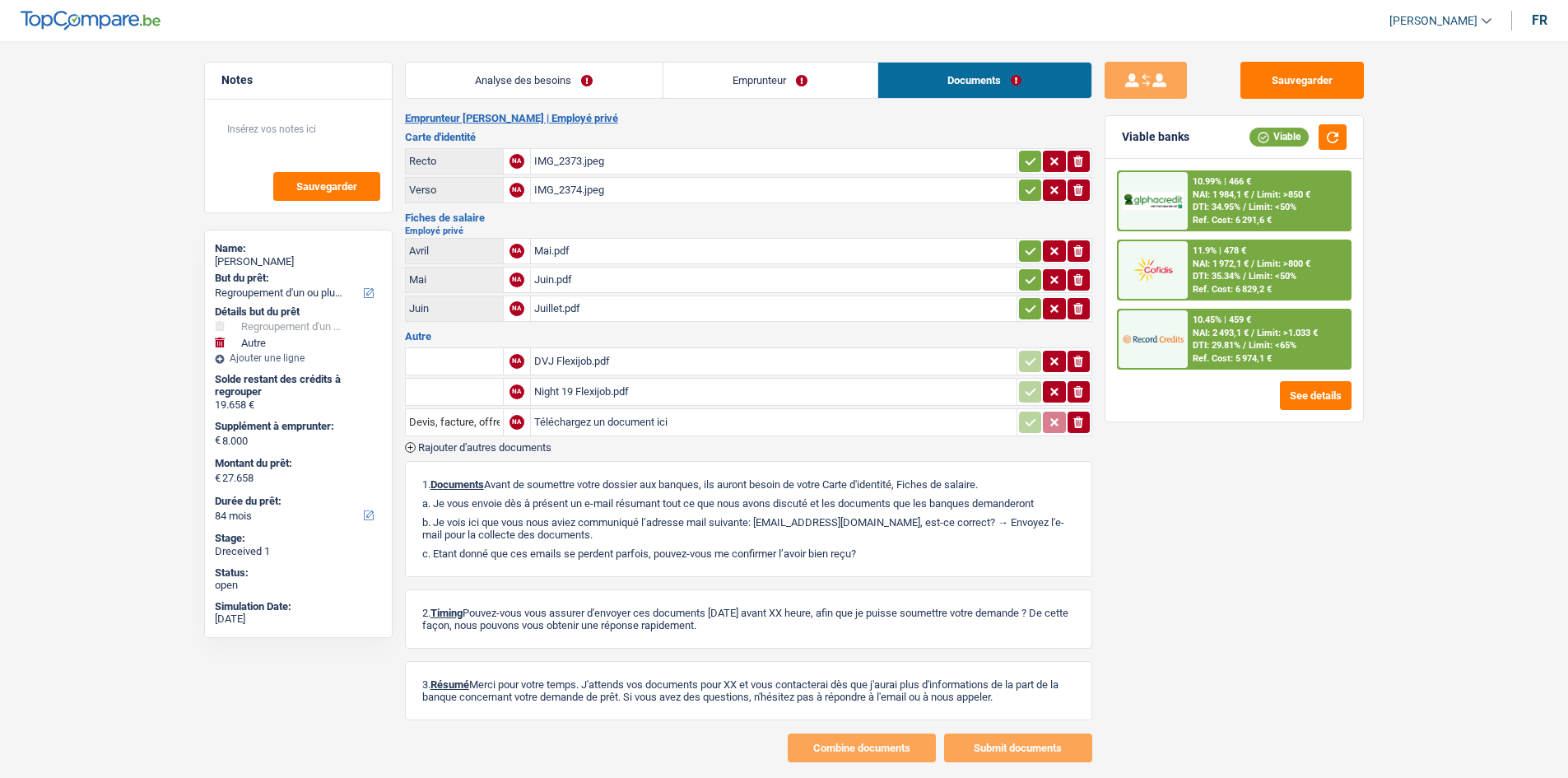
select select "refinancing"
select select "other"
select select "84"
click at [584, 419] on input "Téléchargez un document ici" at bounding box center [774, 422] width 479 height 24
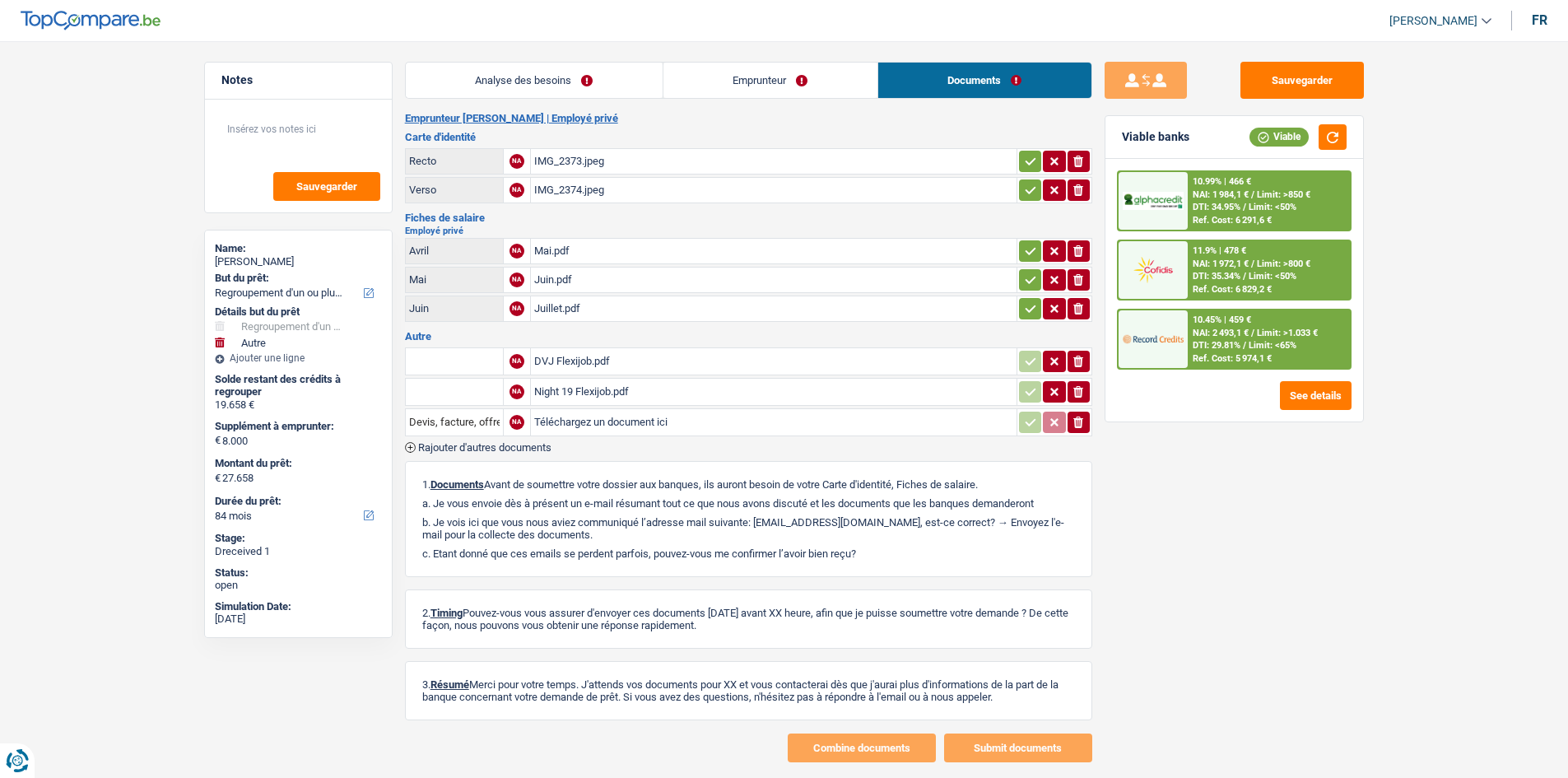
type input "C:\fakepath\Fiche de paie avril ND97.pdf"
click at [1294, 82] on button "Sauvegarder" at bounding box center [1302, 81] width 123 height 37
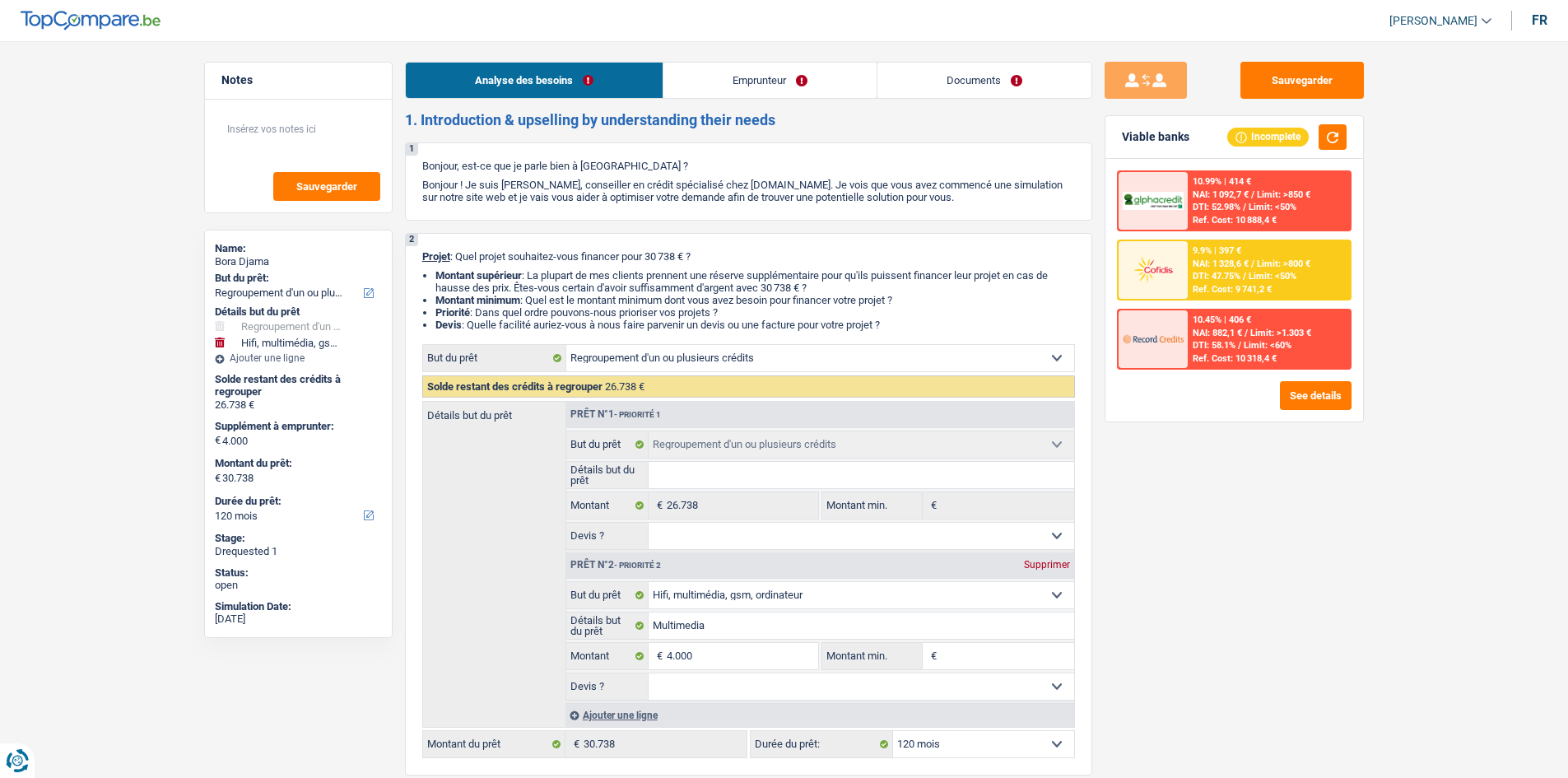
select select "refinancing"
select select "tech"
select select "120"
select select "refinancing"
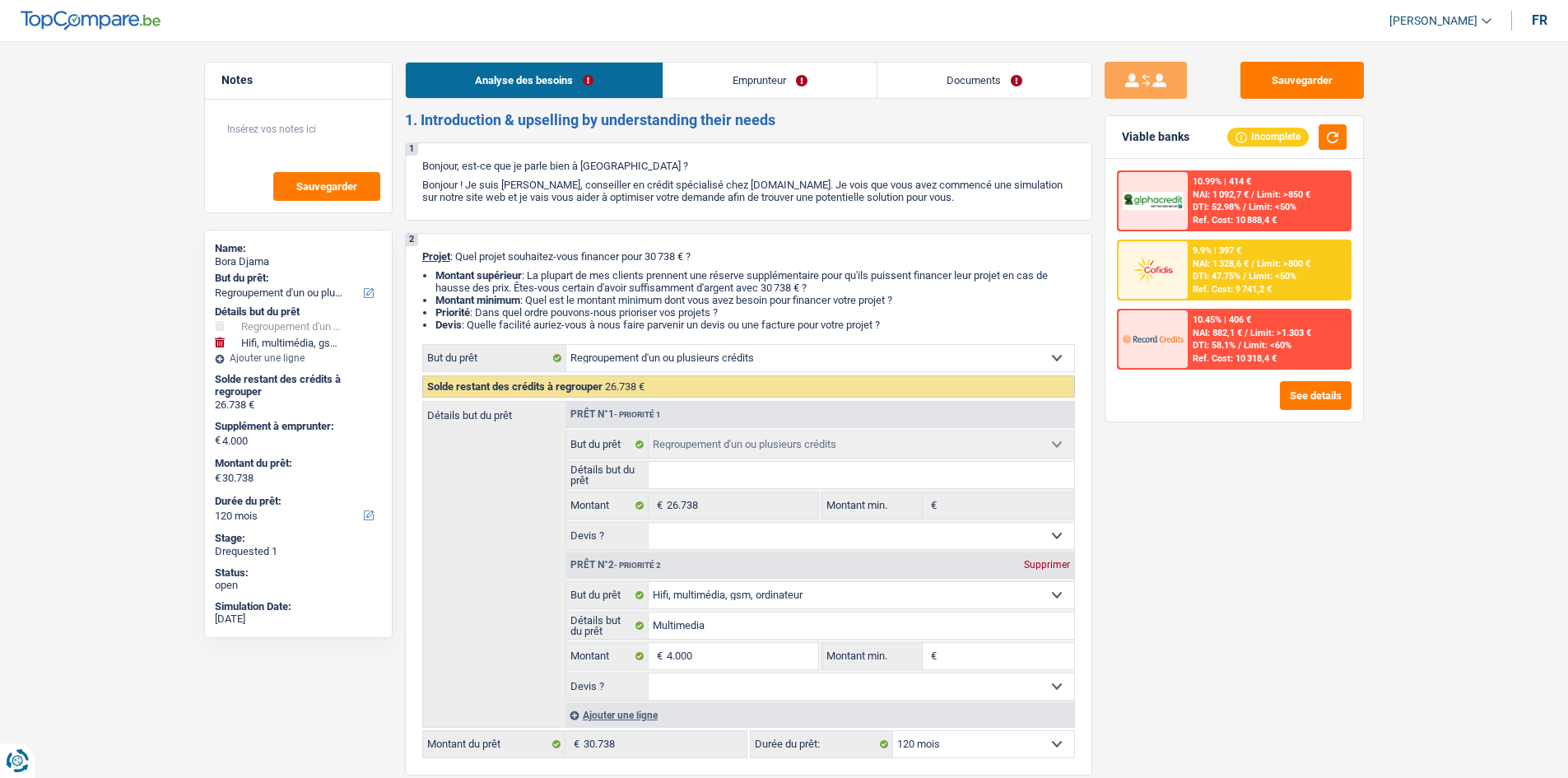
select select "refinancing"
select select "tech"
select select "120"
select select "mutuality"
select select "familyAllowances"
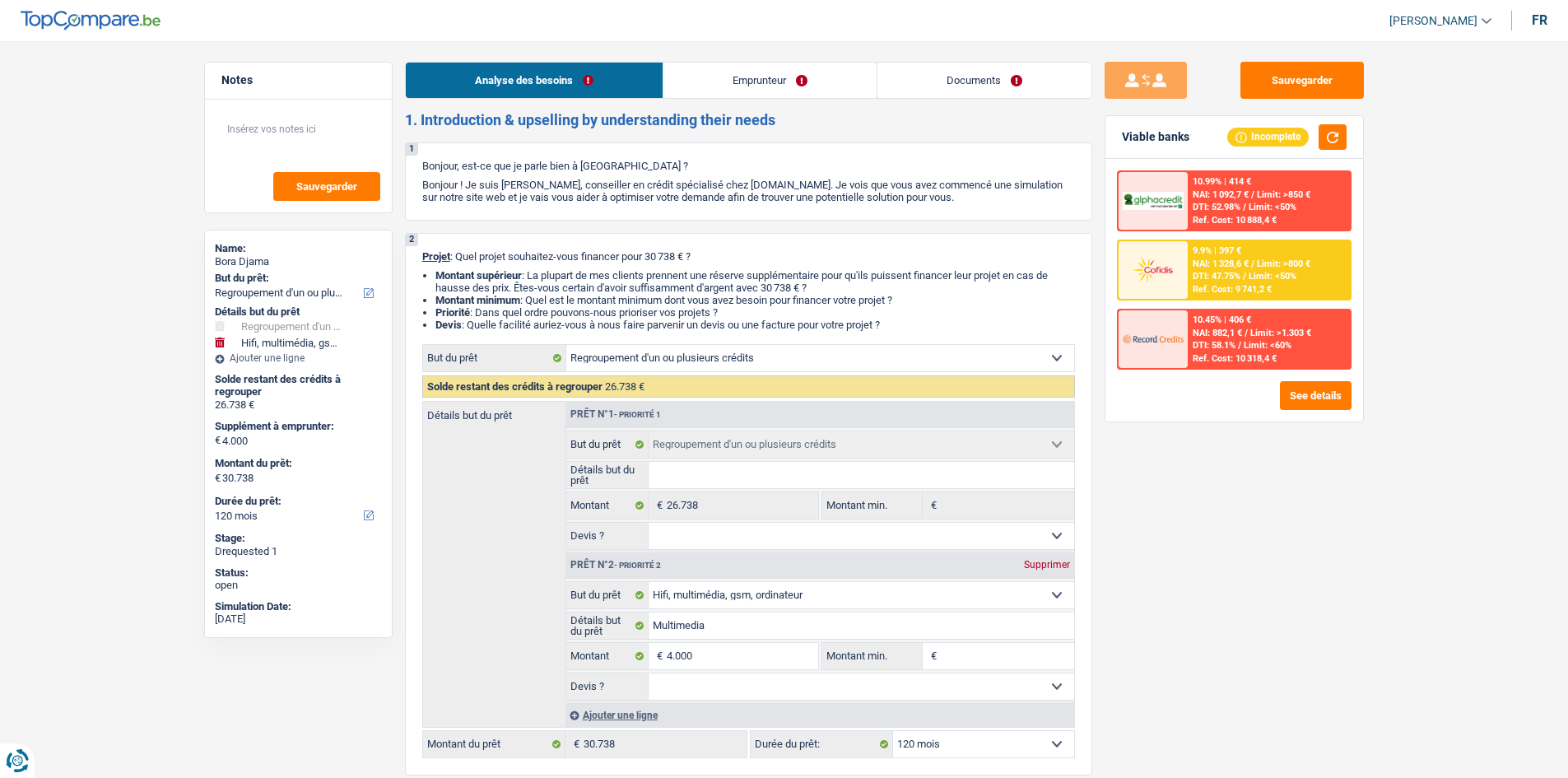
select select "mutualityIndemnity"
select select "rents"
select select "personalLoan"
select select "loanRepayment"
select select "84"
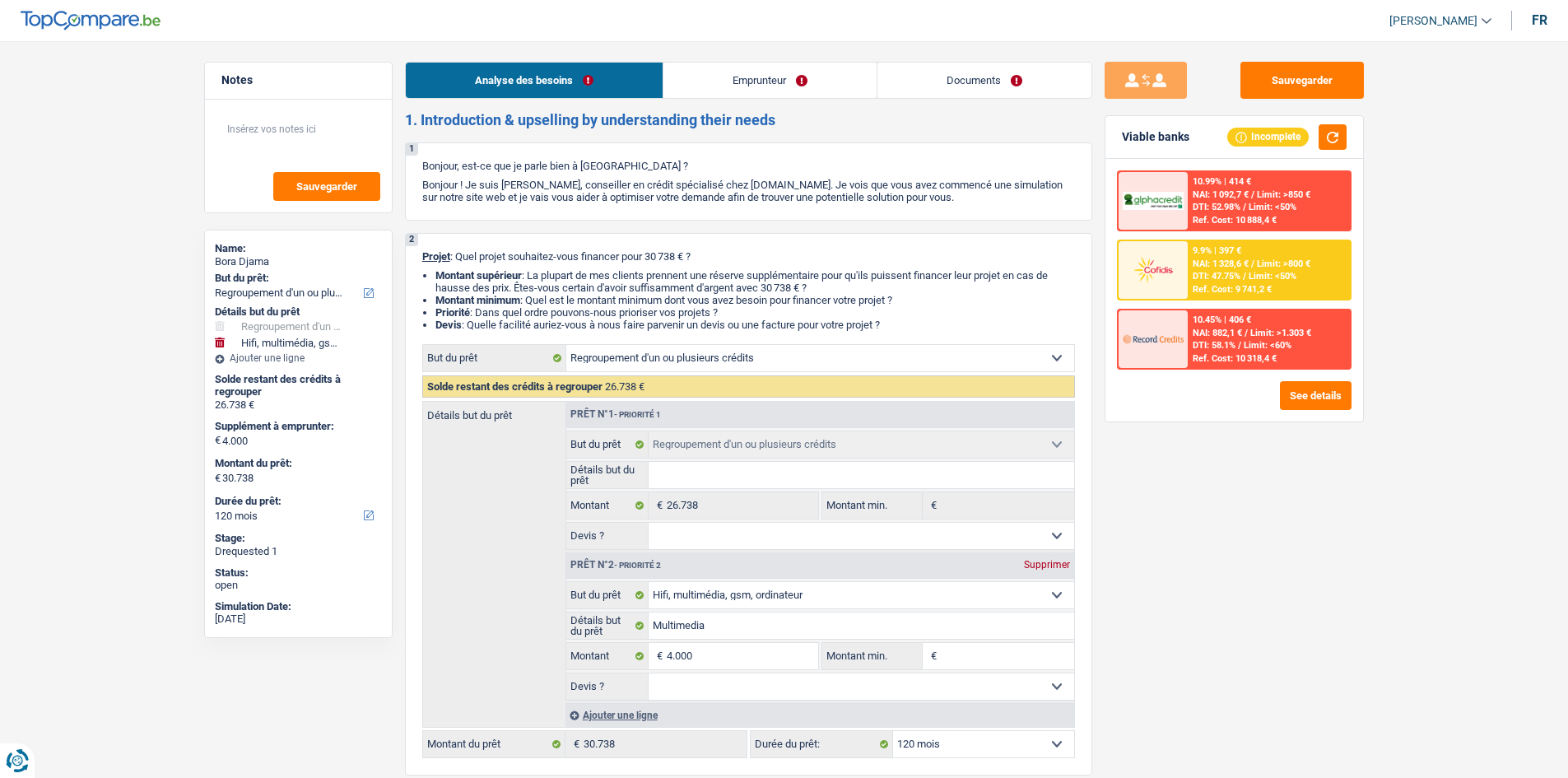
select select "cardOrCredit"
select select "refinancing"
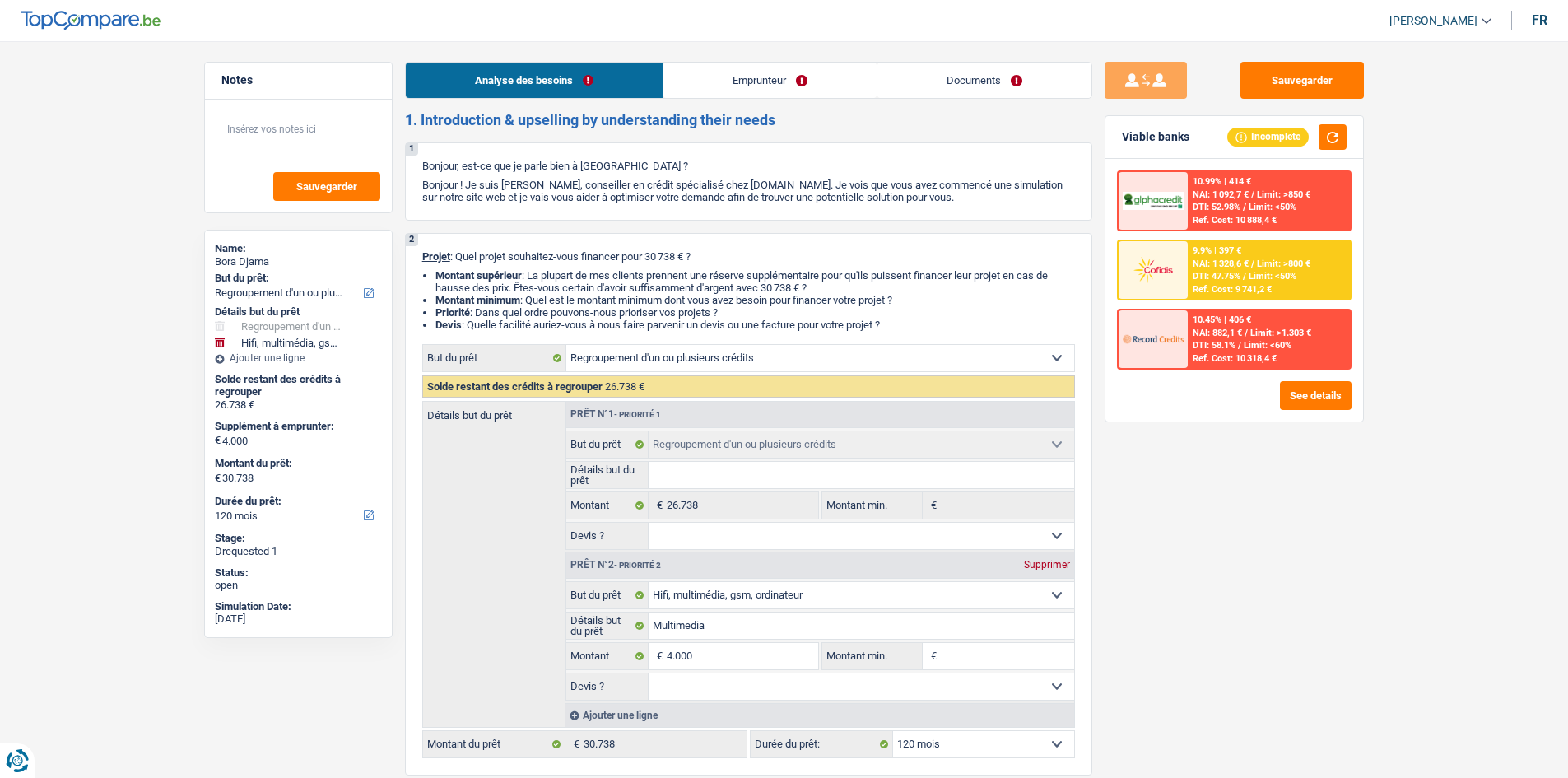
select select "refinancing"
select select "tech"
select select "120"
select select "32"
select select "single"
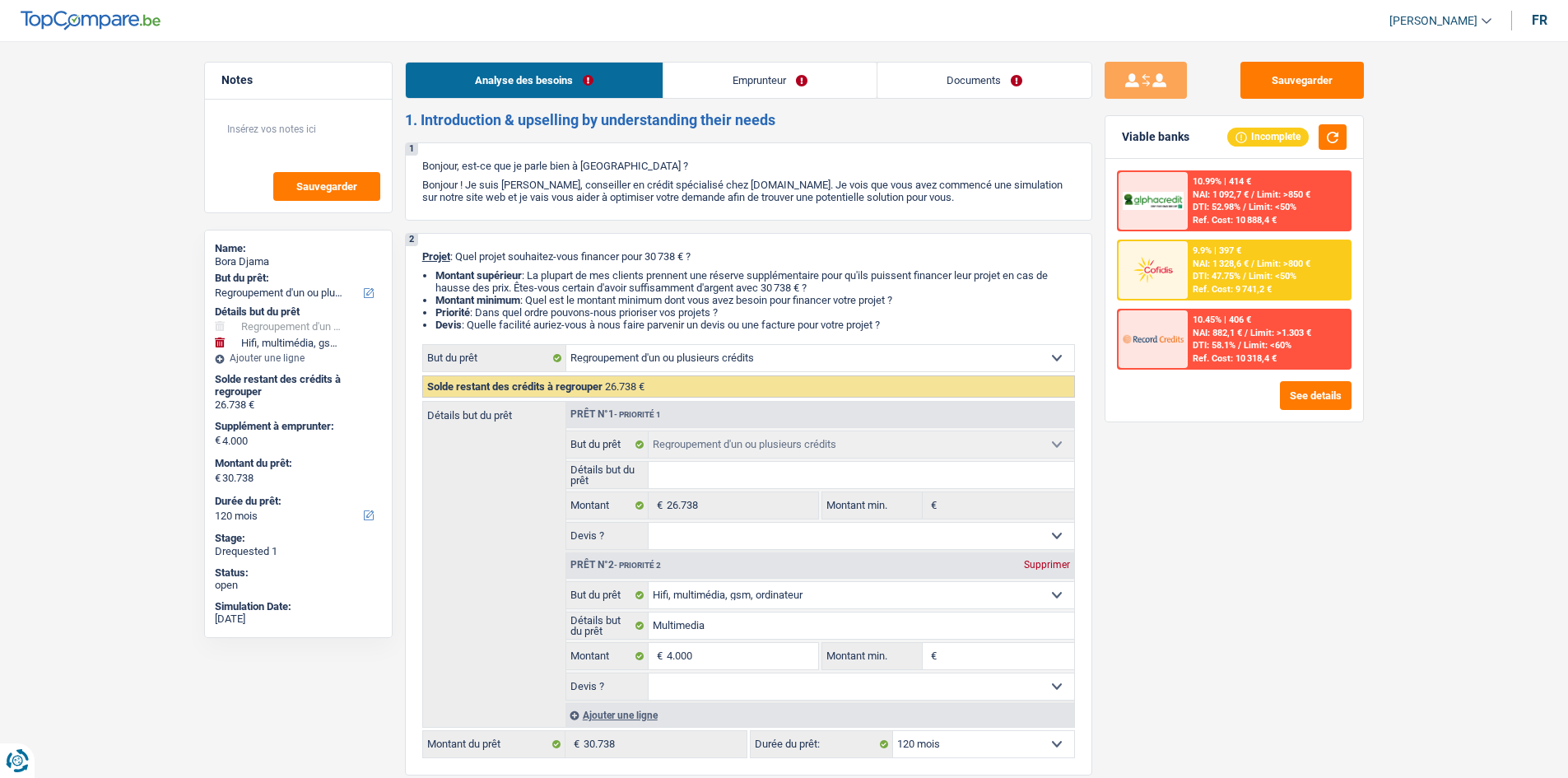
drag, startPoint x: 802, startPoint y: 82, endPoint x: 839, endPoint y: 97, distance: 39.9
click at [801, 82] on link "Emprunteur" at bounding box center [770, 80] width 213 height 35
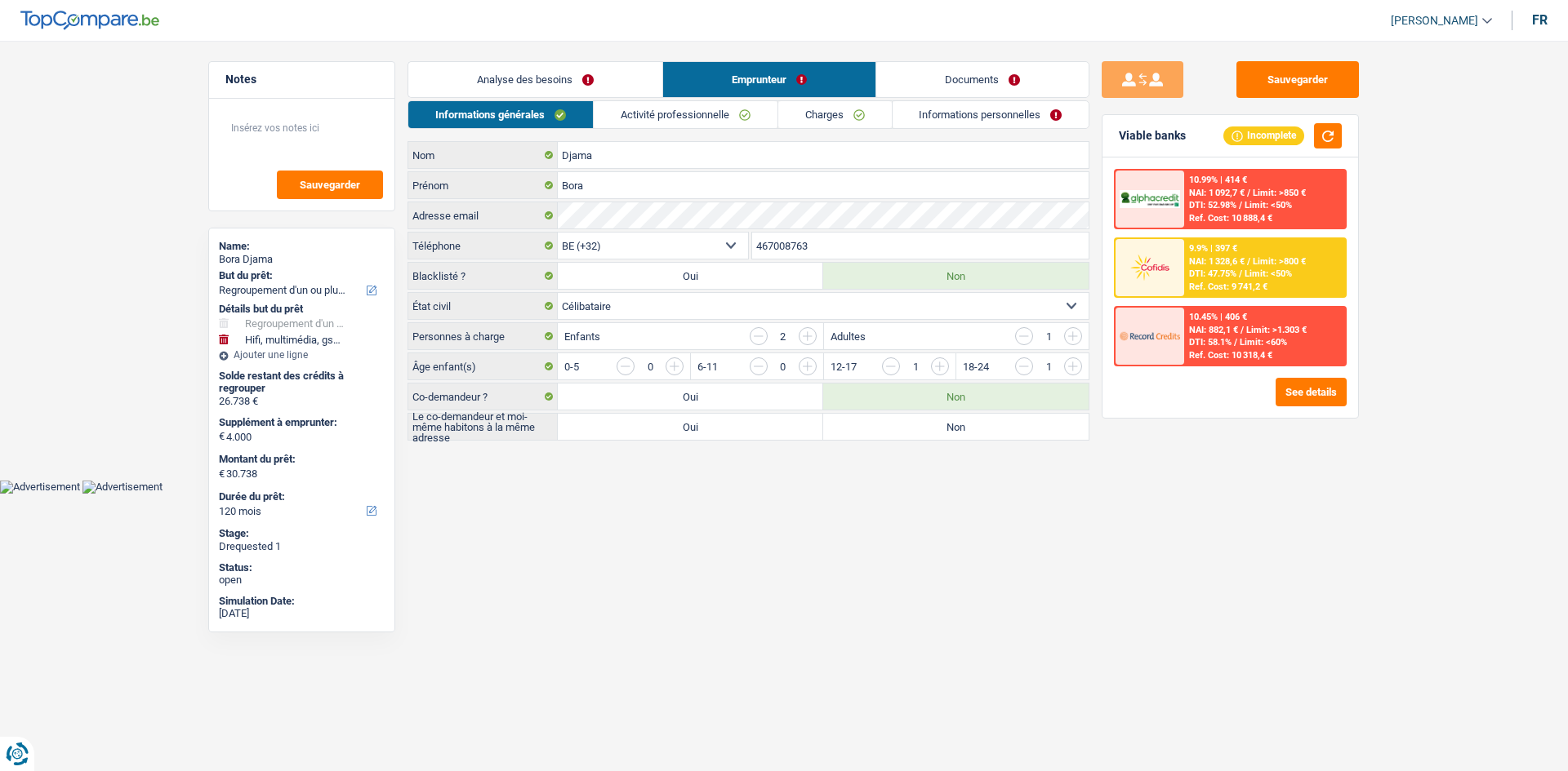
click at [938, 83] on link "Documents" at bounding box center [983, 79] width 212 height 35
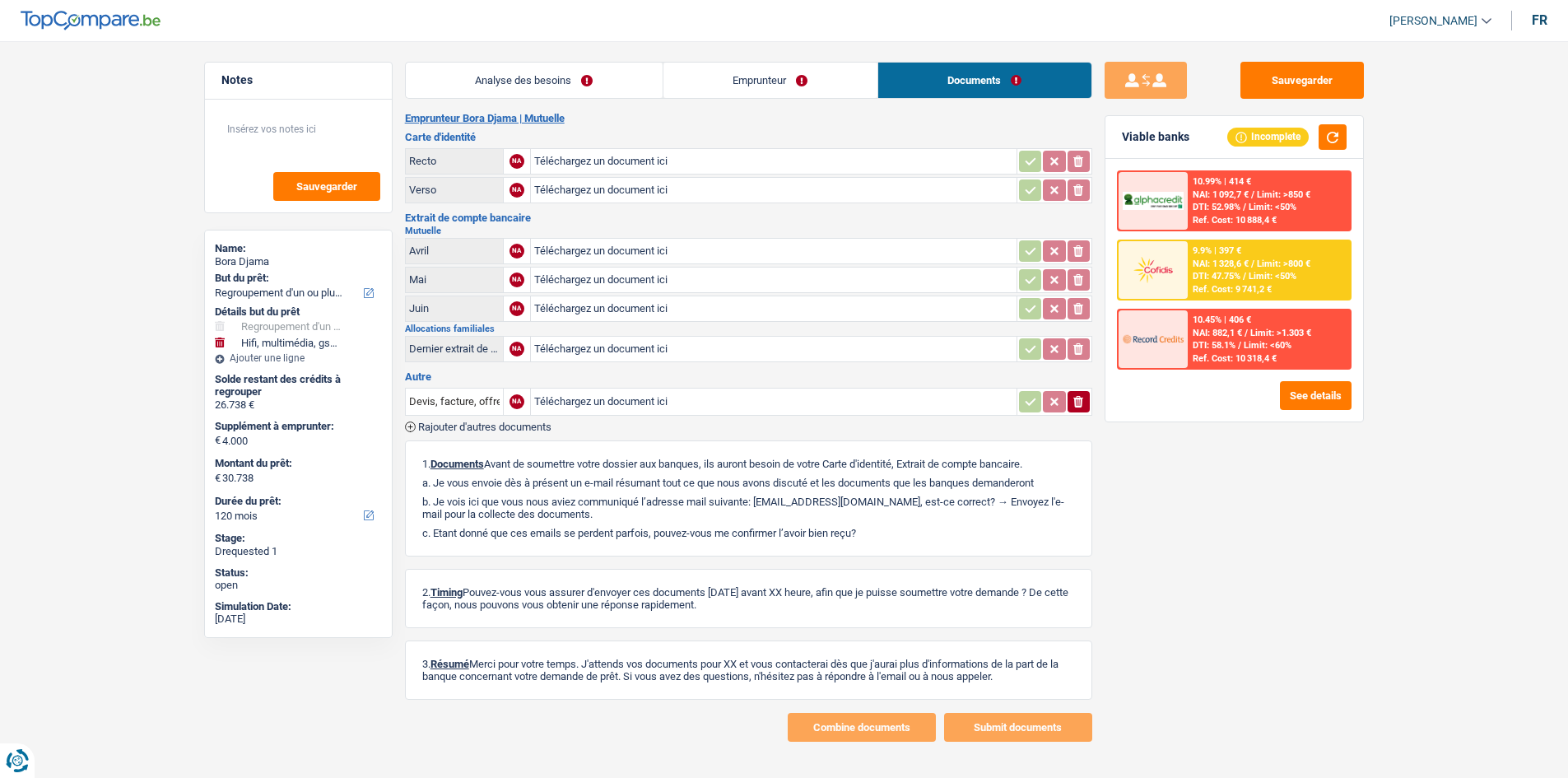
click at [750, 84] on link "Emprunteur" at bounding box center [771, 80] width 214 height 35
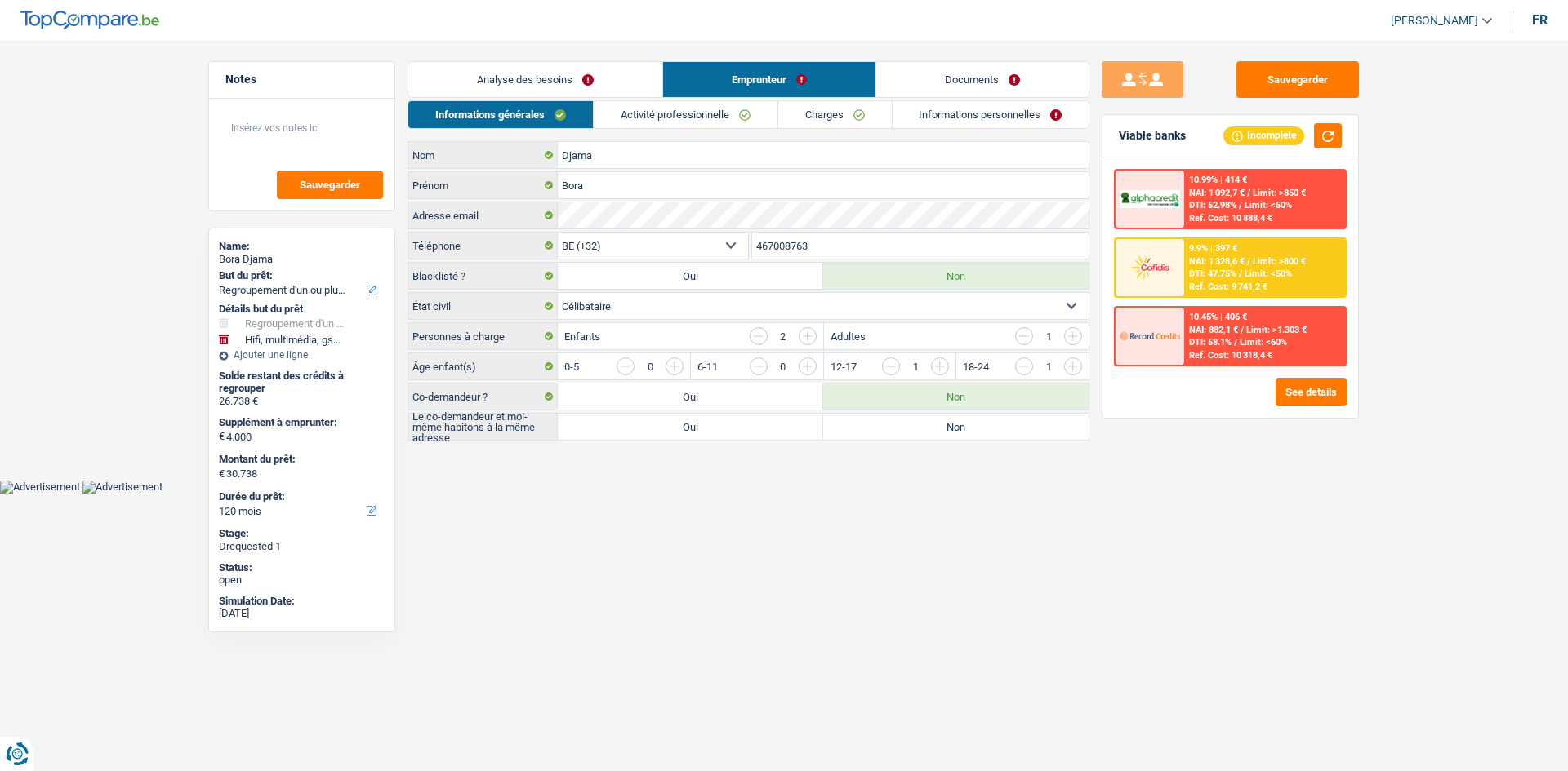
drag, startPoint x: 742, startPoint y: 114, endPoint x: 793, endPoint y: 120, distance: 51.4
click at [743, 112] on link "Activité professionnelle" at bounding box center [686, 115] width 184 height 27
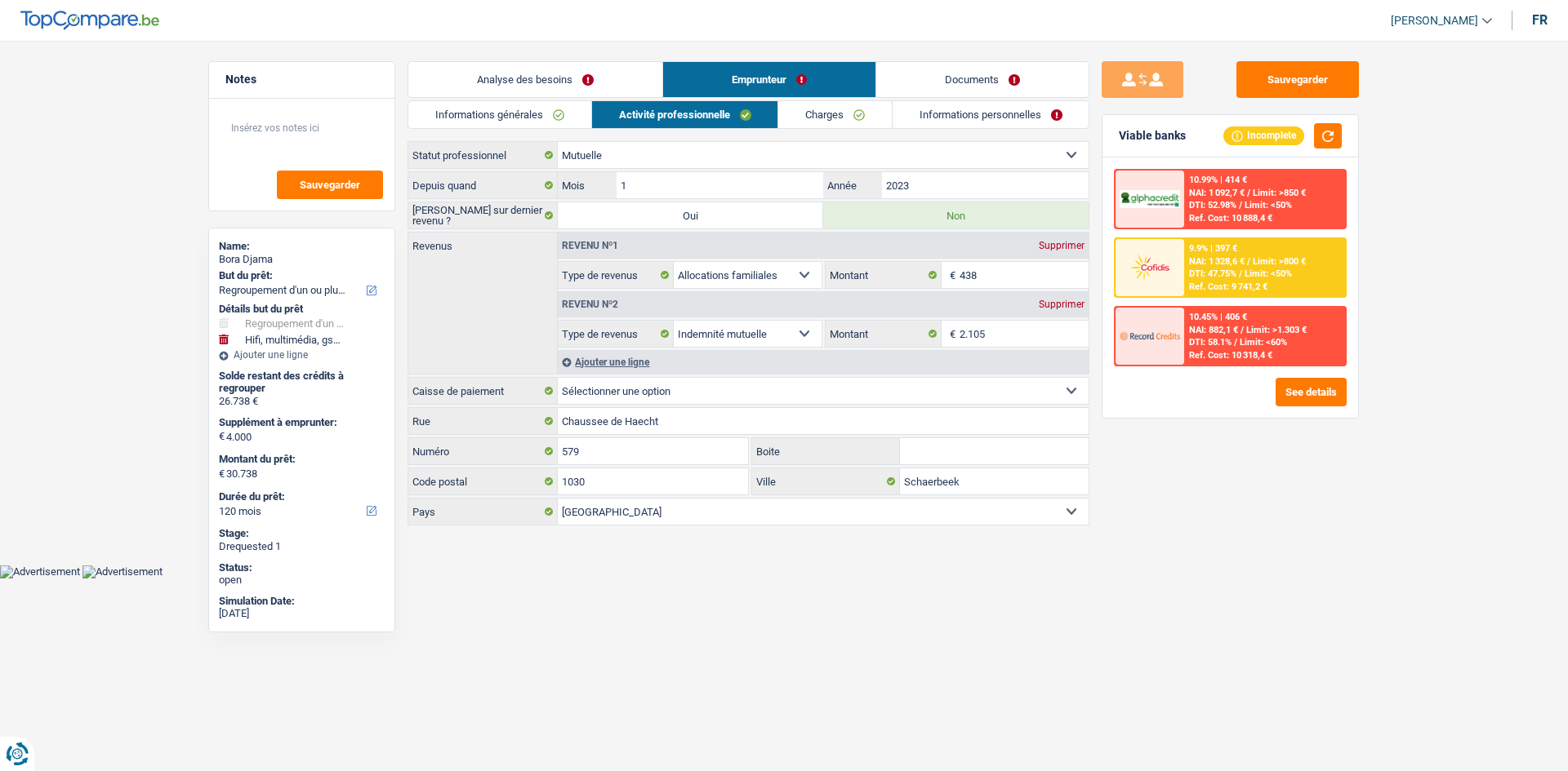
click at [836, 120] on link "Charges" at bounding box center [835, 115] width 114 height 27
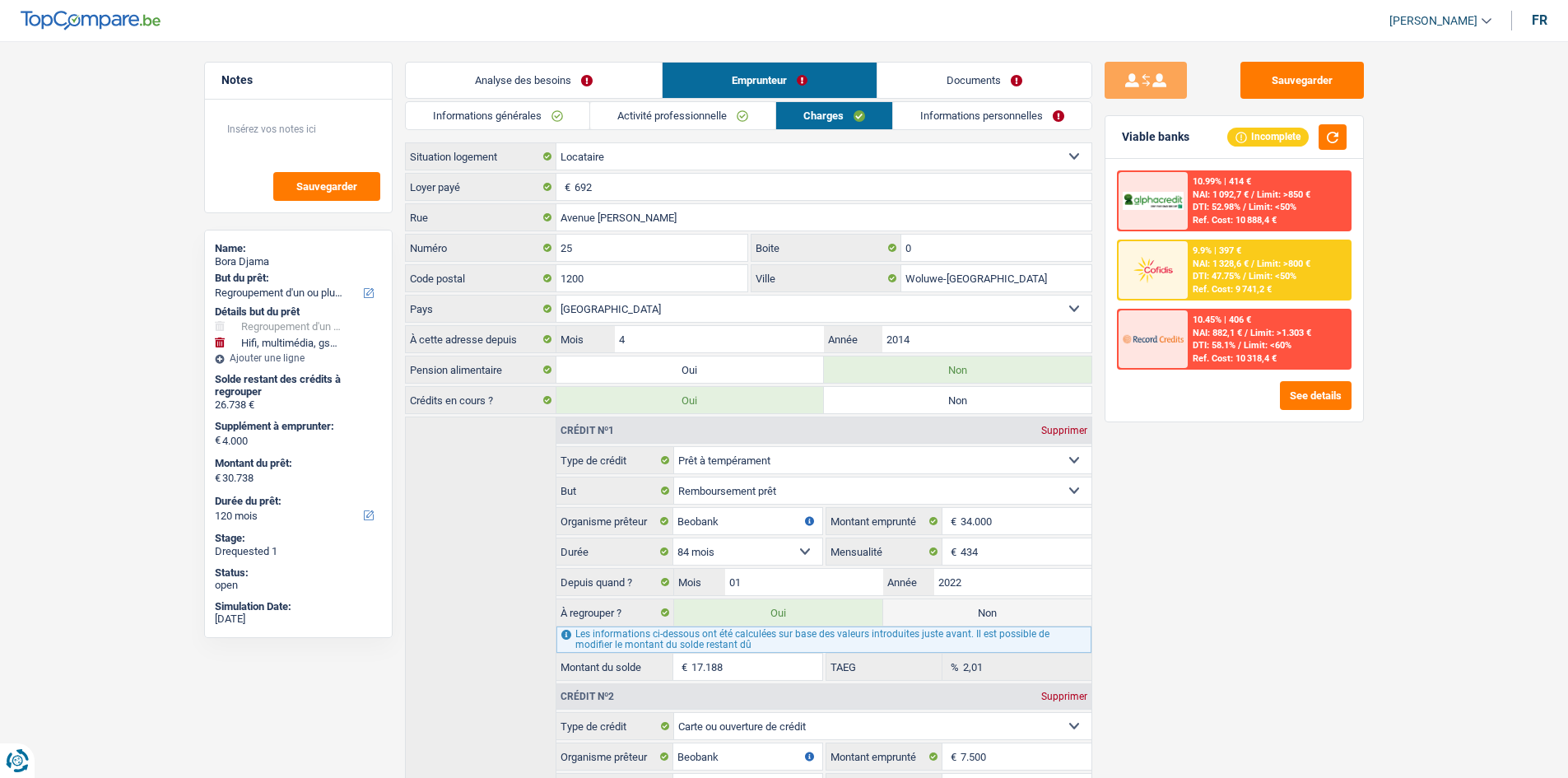
click at [999, 111] on link "Informations personnelles" at bounding box center [993, 116] width 198 height 27
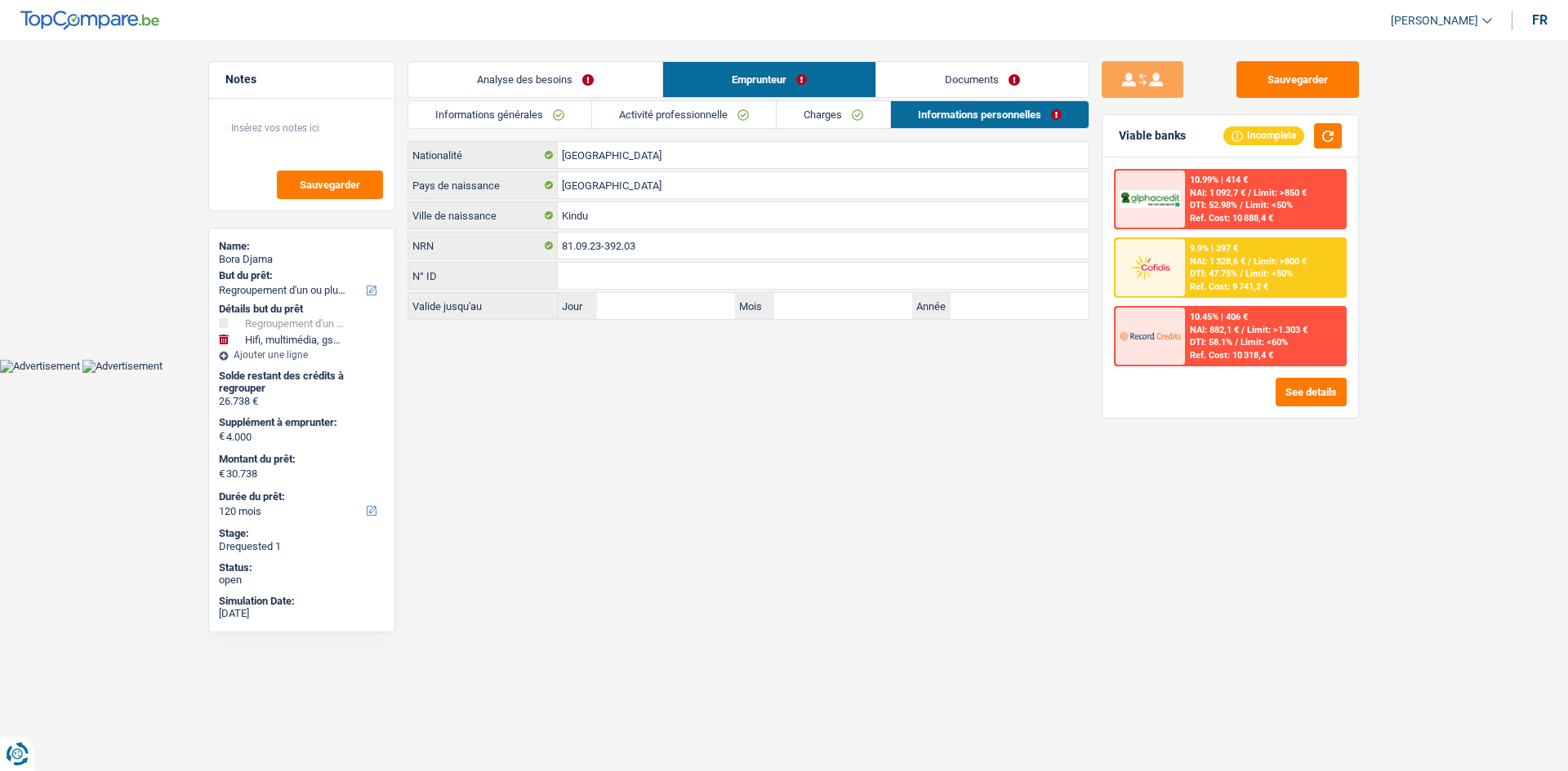
click at [960, 70] on link "Documents" at bounding box center [983, 79] width 212 height 35
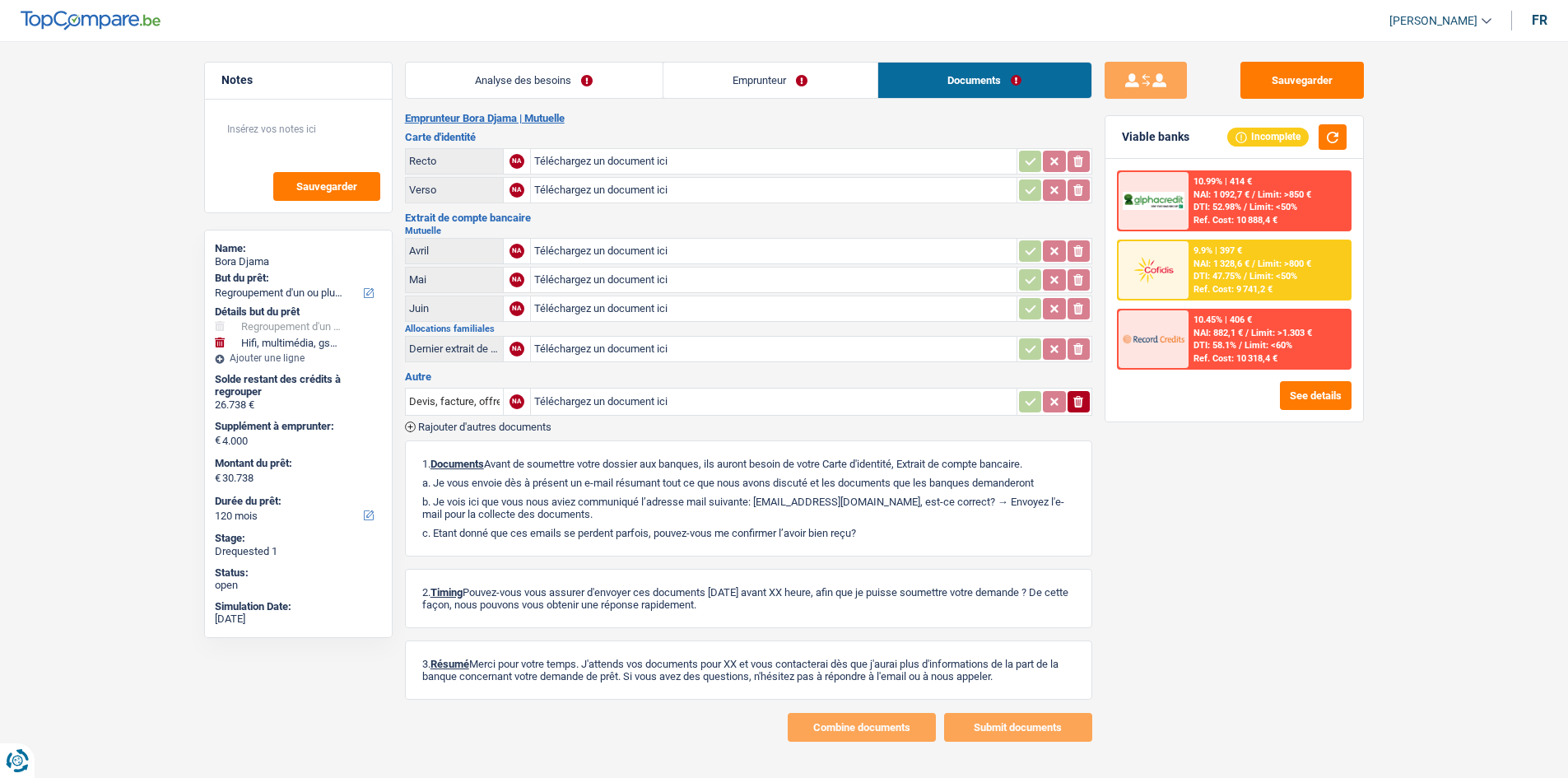
click at [819, 88] on link "Emprunteur" at bounding box center [771, 80] width 214 height 35
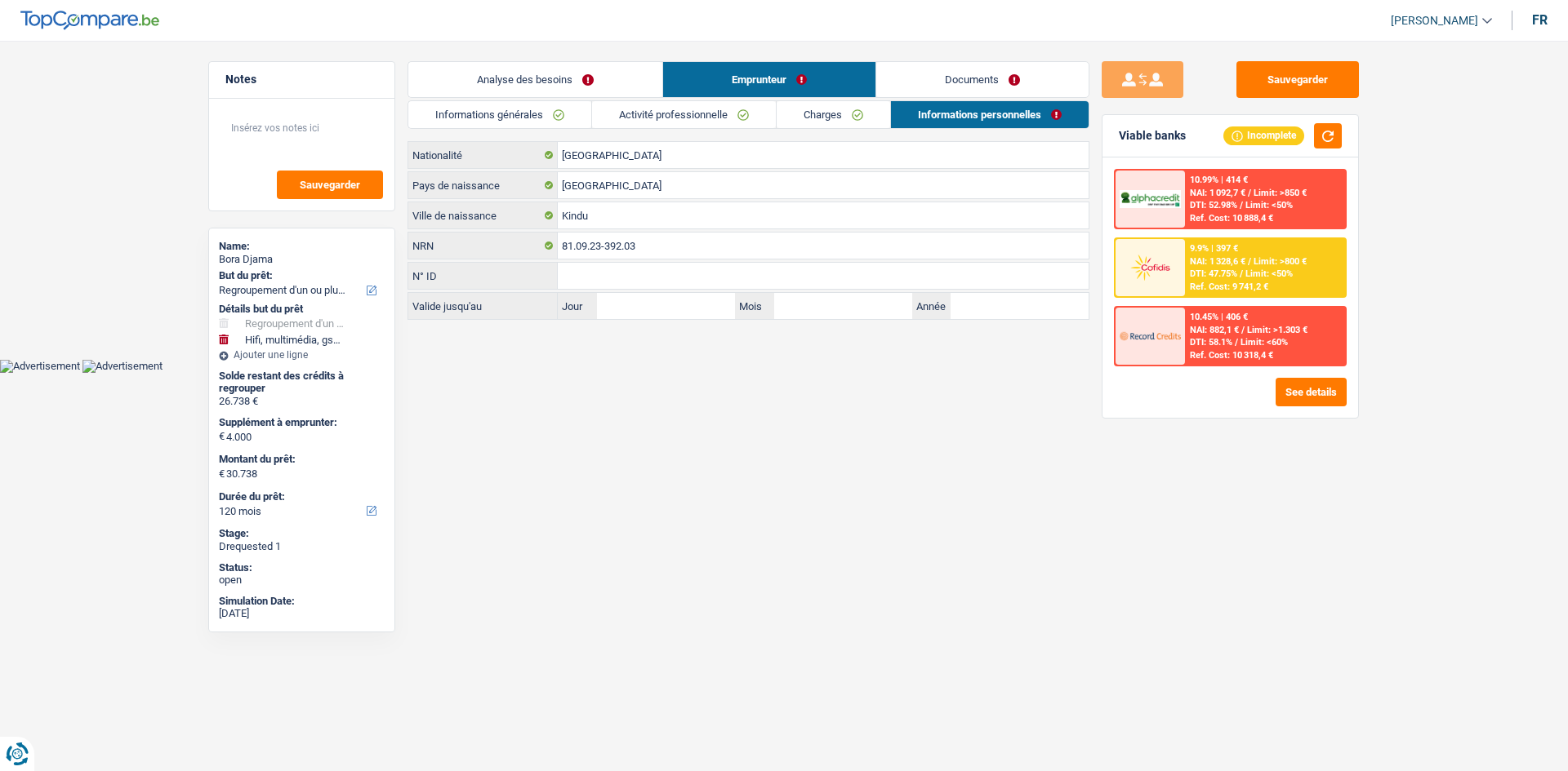
click at [846, 120] on link "Charges" at bounding box center [833, 115] width 114 height 27
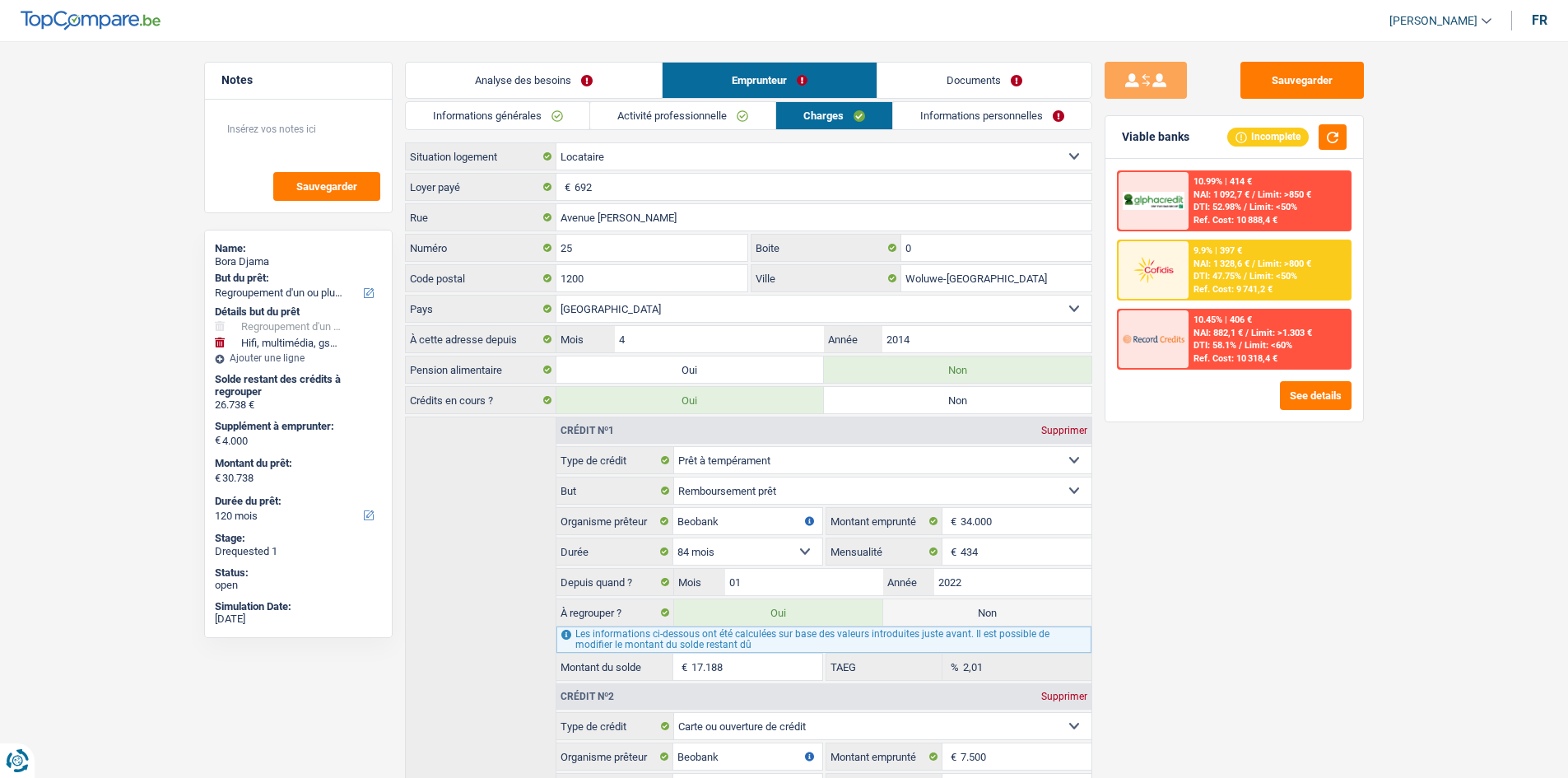
click at [738, 124] on link "Activité professionnelle" at bounding box center [682, 116] width 186 height 27
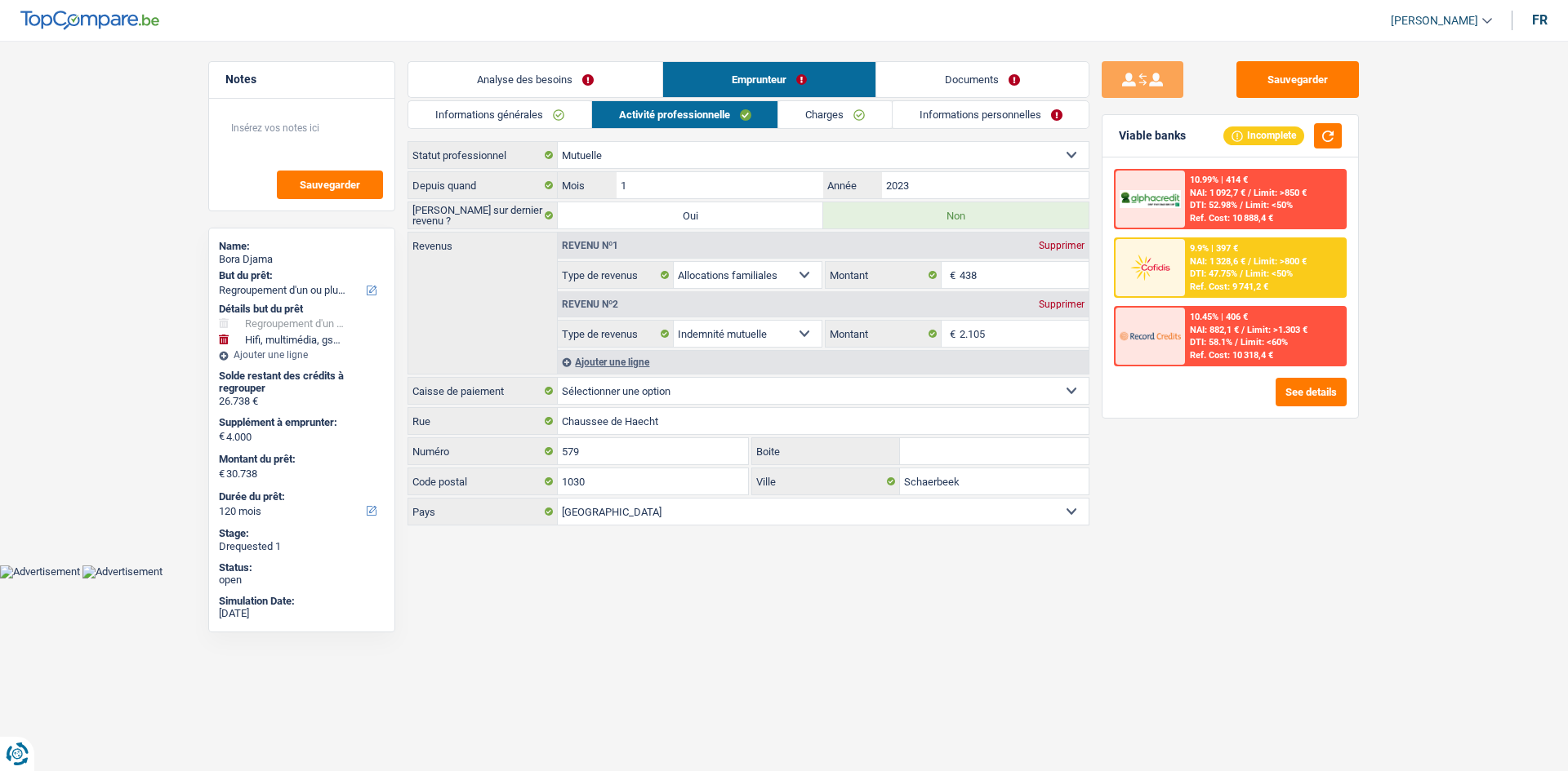
click at [547, 121] on link "Informations générales" at bounding box center [500, 115] width 183 height 27
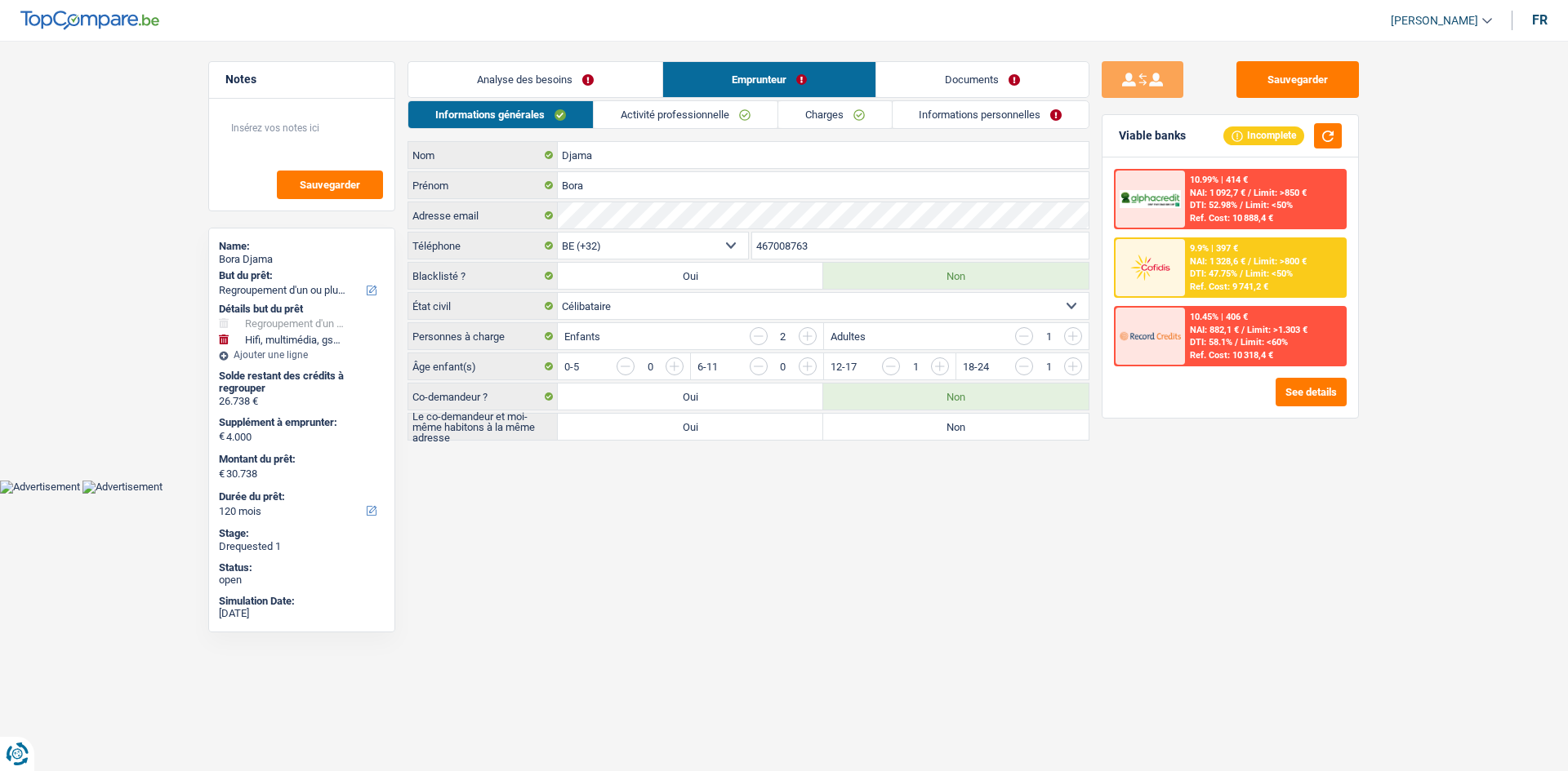
click at [587, 90] on link "Analyse des besoins" at bounding box center [534, 79] width 254 height 35
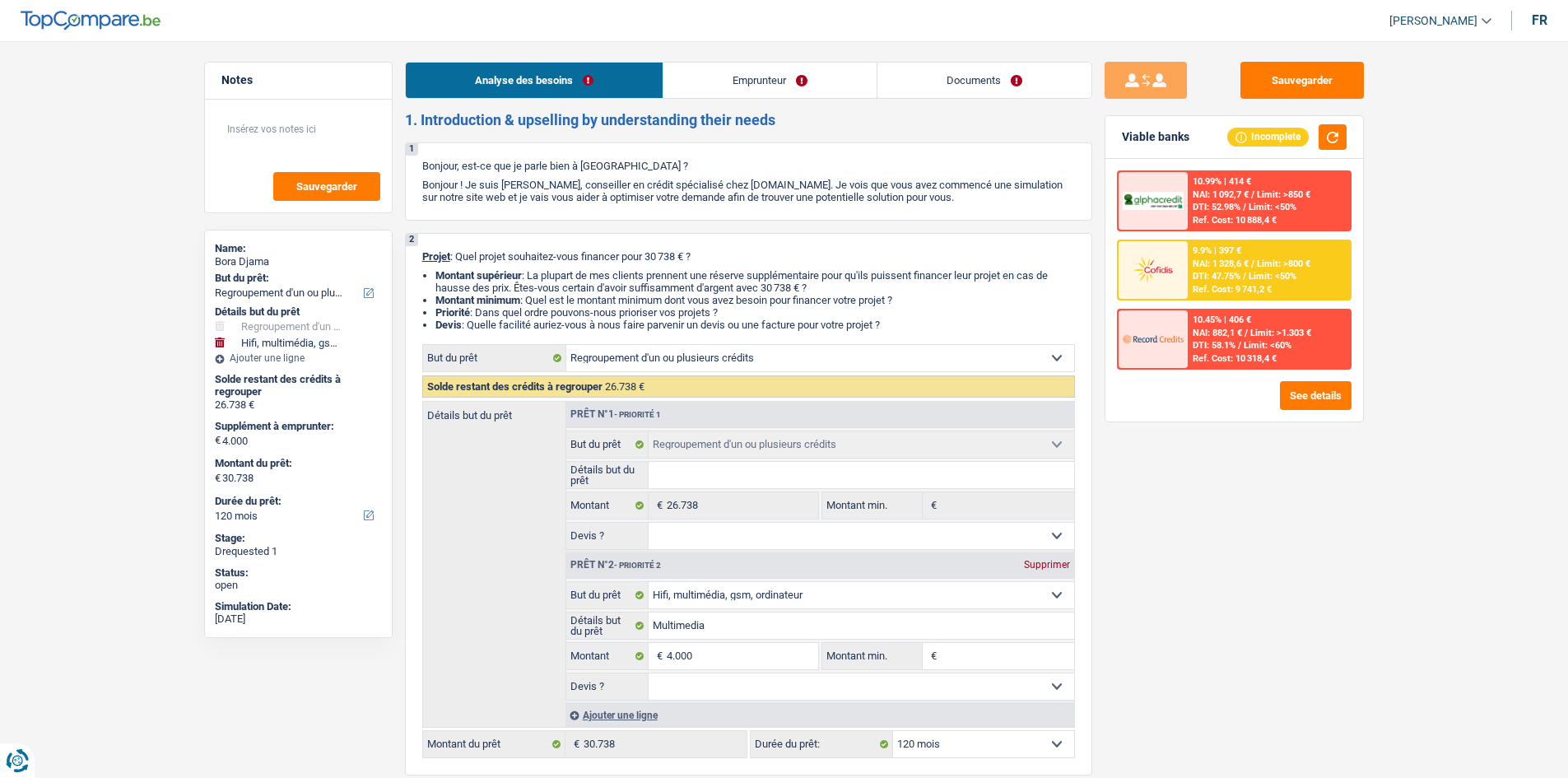
click at [812, 72] on link "Emprunteur" at bounding box center [770, 80] width 213 height 35
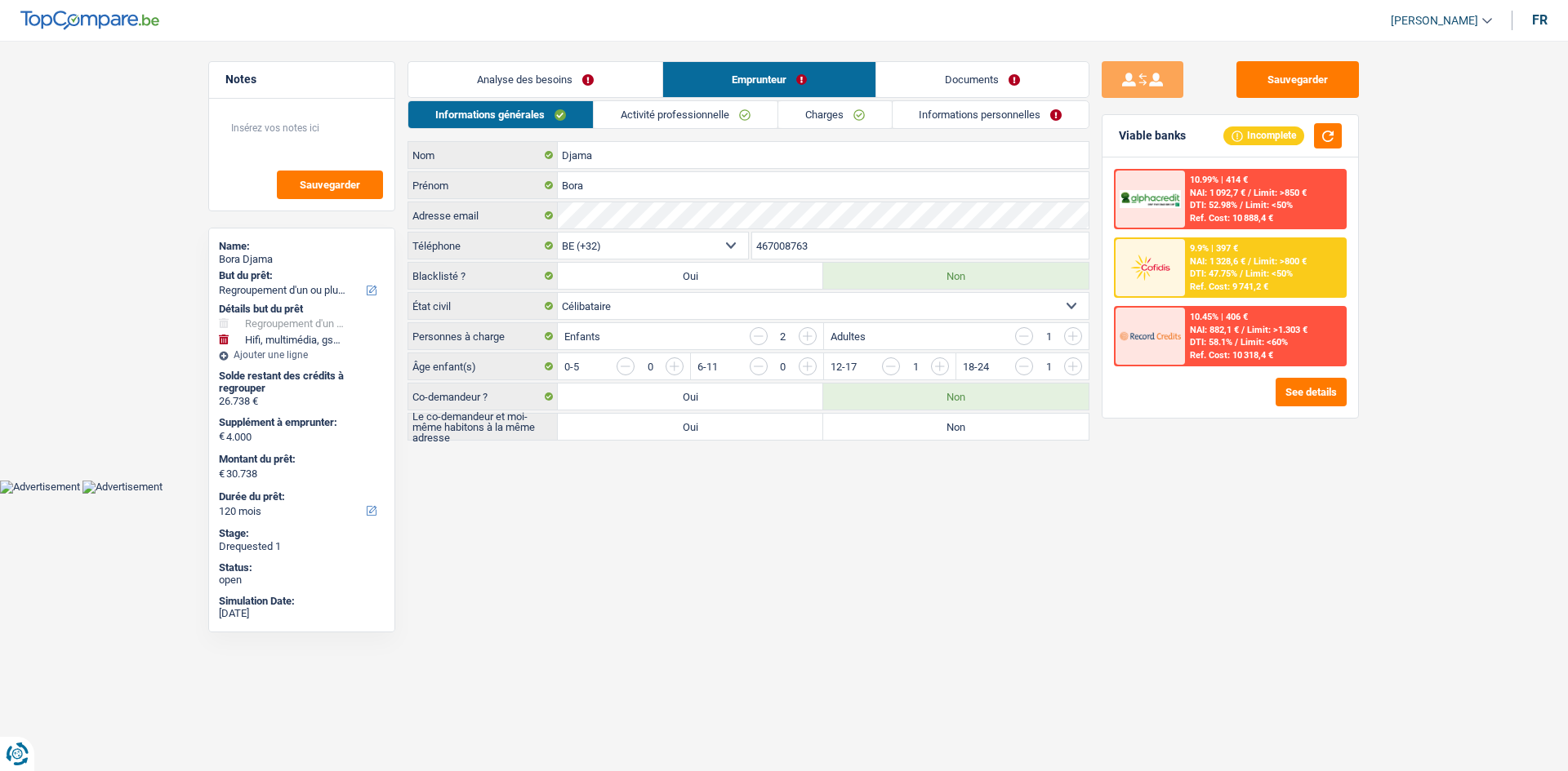
click at [969, 122] on link "Informations personnelles" at bounding box center [991, 115] width 197 height 27
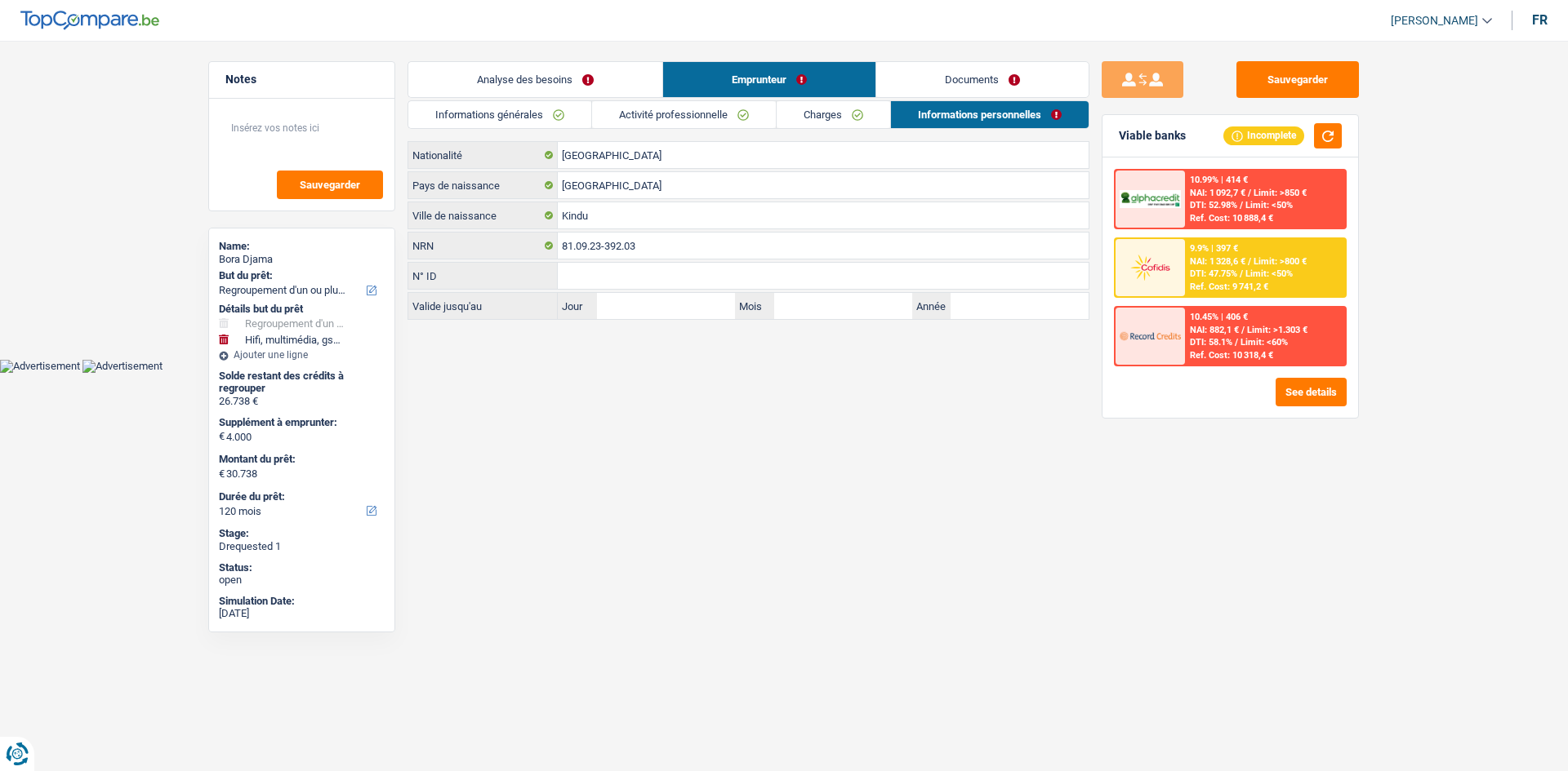
click at [1016, 70] on link "Documents" at bounding box center [983, 79] width 212 height 35
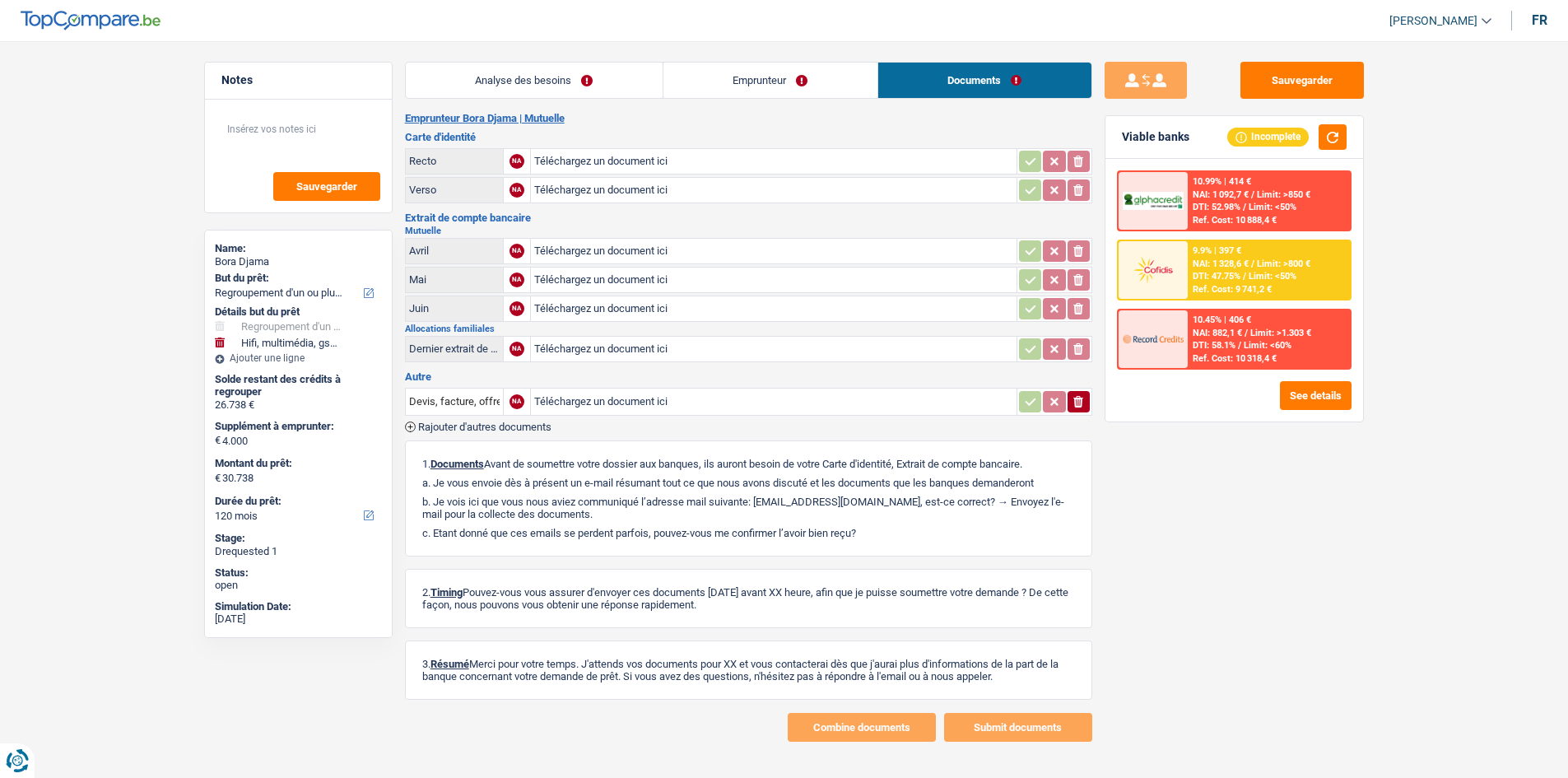
drag, startPoint x: 861, startPoint y: 82, endPoint x: 466, endPoint y: 68, distance: 395.2
click at [862, 82] on link "Emprunteur" at bounding box center [771, 80] width 214 height 35
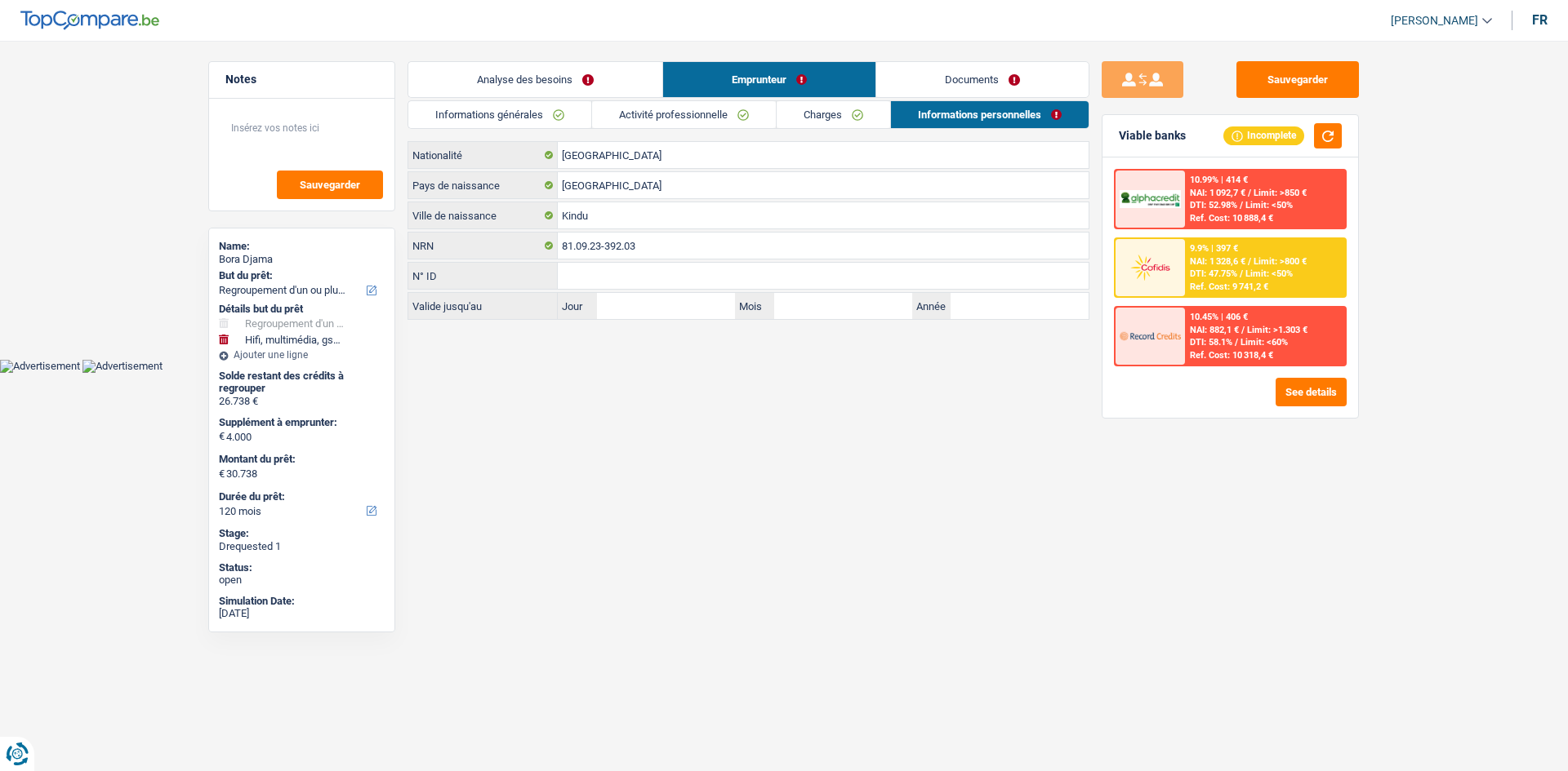
click at [528, 80] on link "Analyse des besoins" at bounding box center [534, 79] width 254 height 35
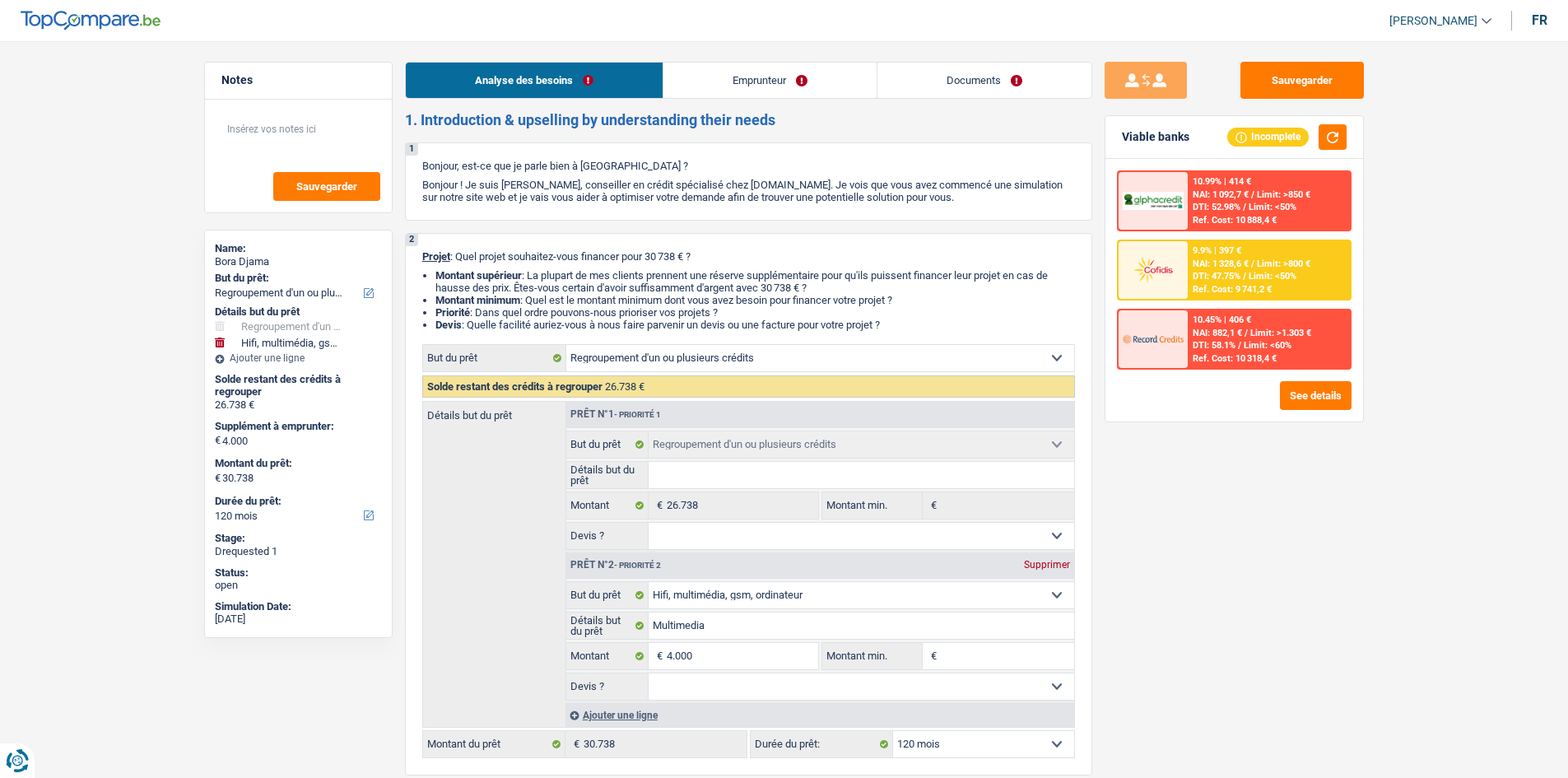
click at [1327, 120] on div "Viable banks Incomplete" at bounding box center [1234, 137] width 258 height 43
click at [1335, 143] on button "button" at bounding box center [1333, 137] width 28 height 25
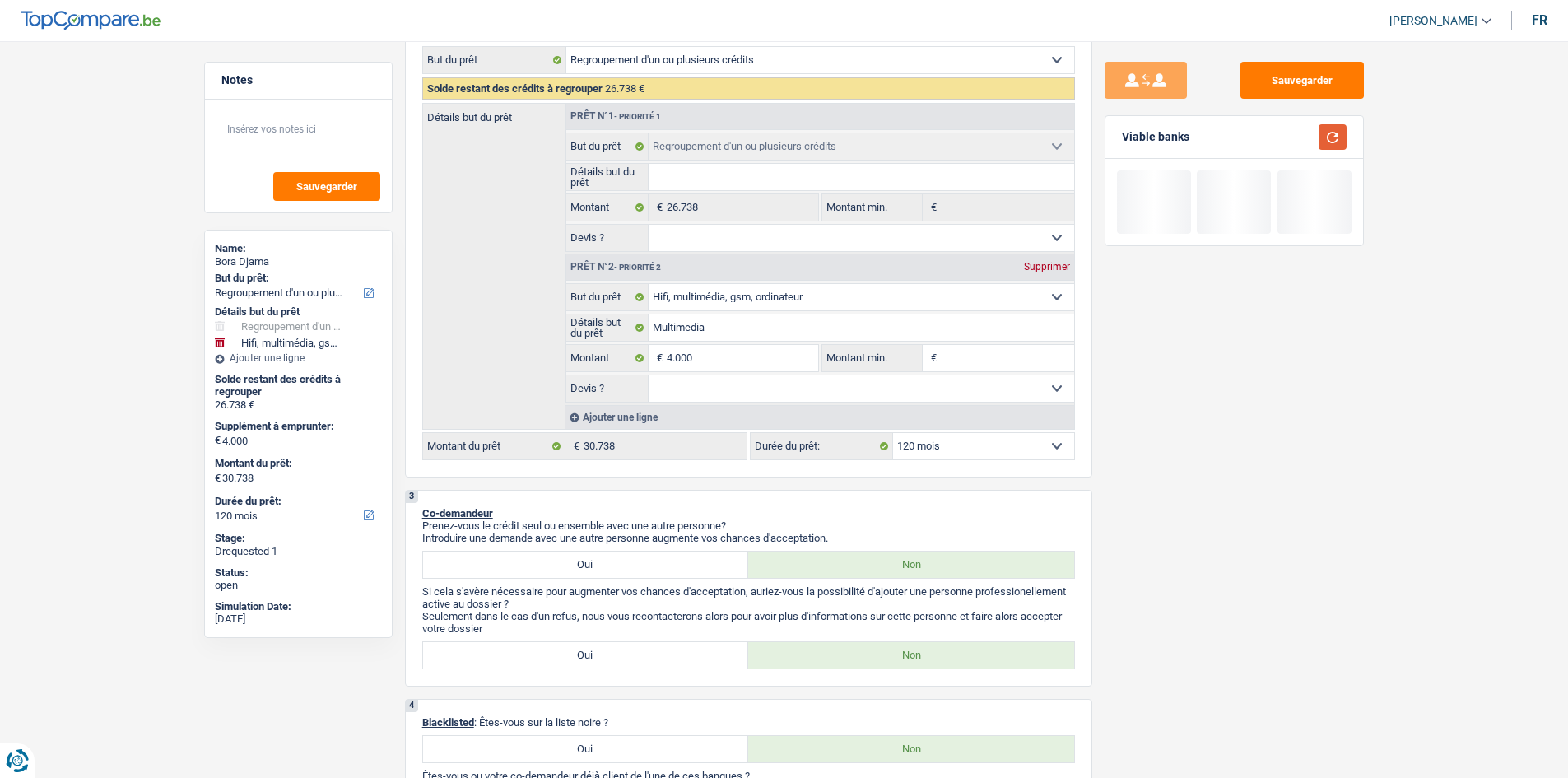
scroll to position [411, 0]
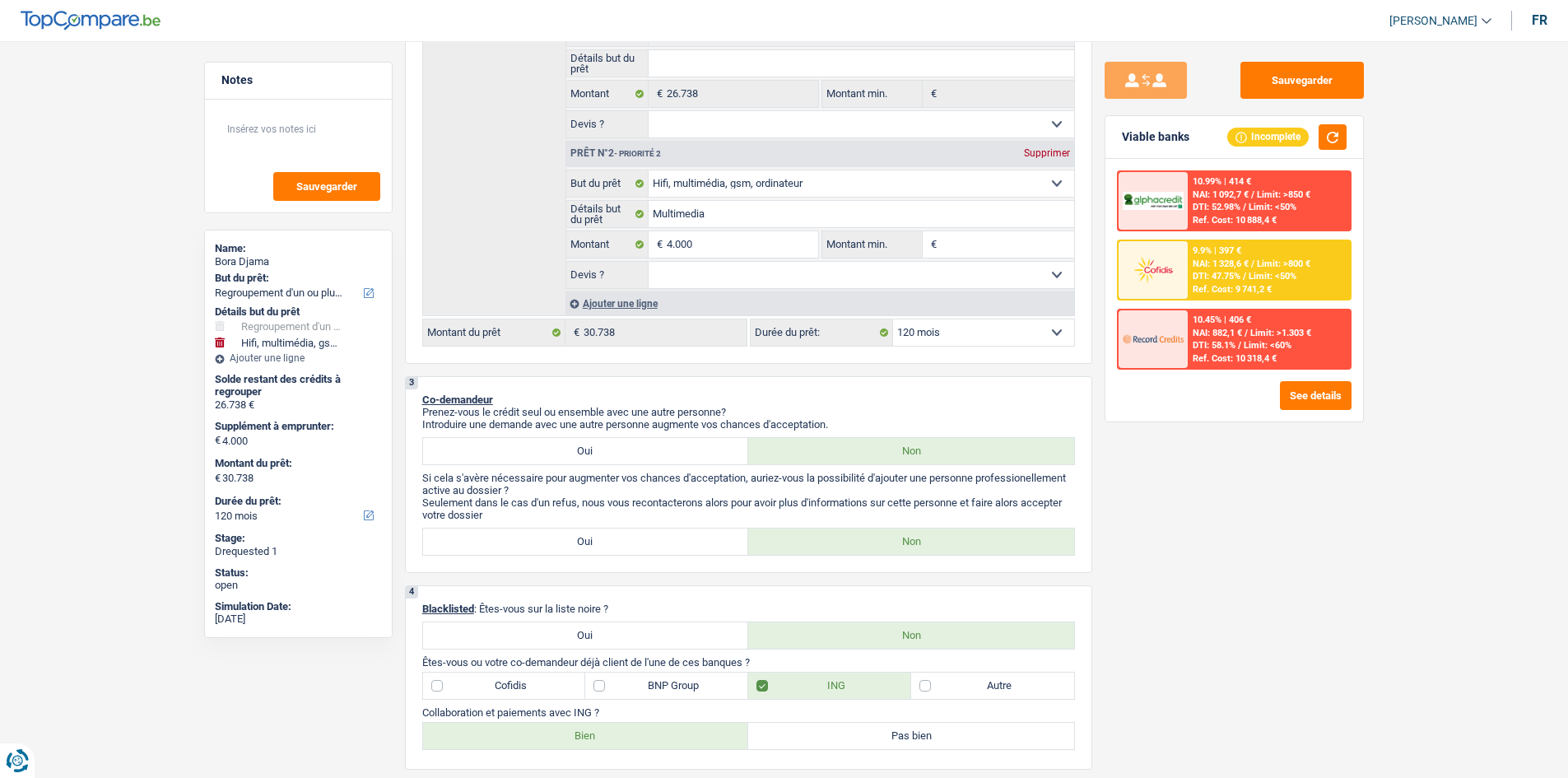
click at [1249, 277] on div "DTI: 47.75% / Limit: <50%" at bounding box center [1244, 276] width 104 height 11
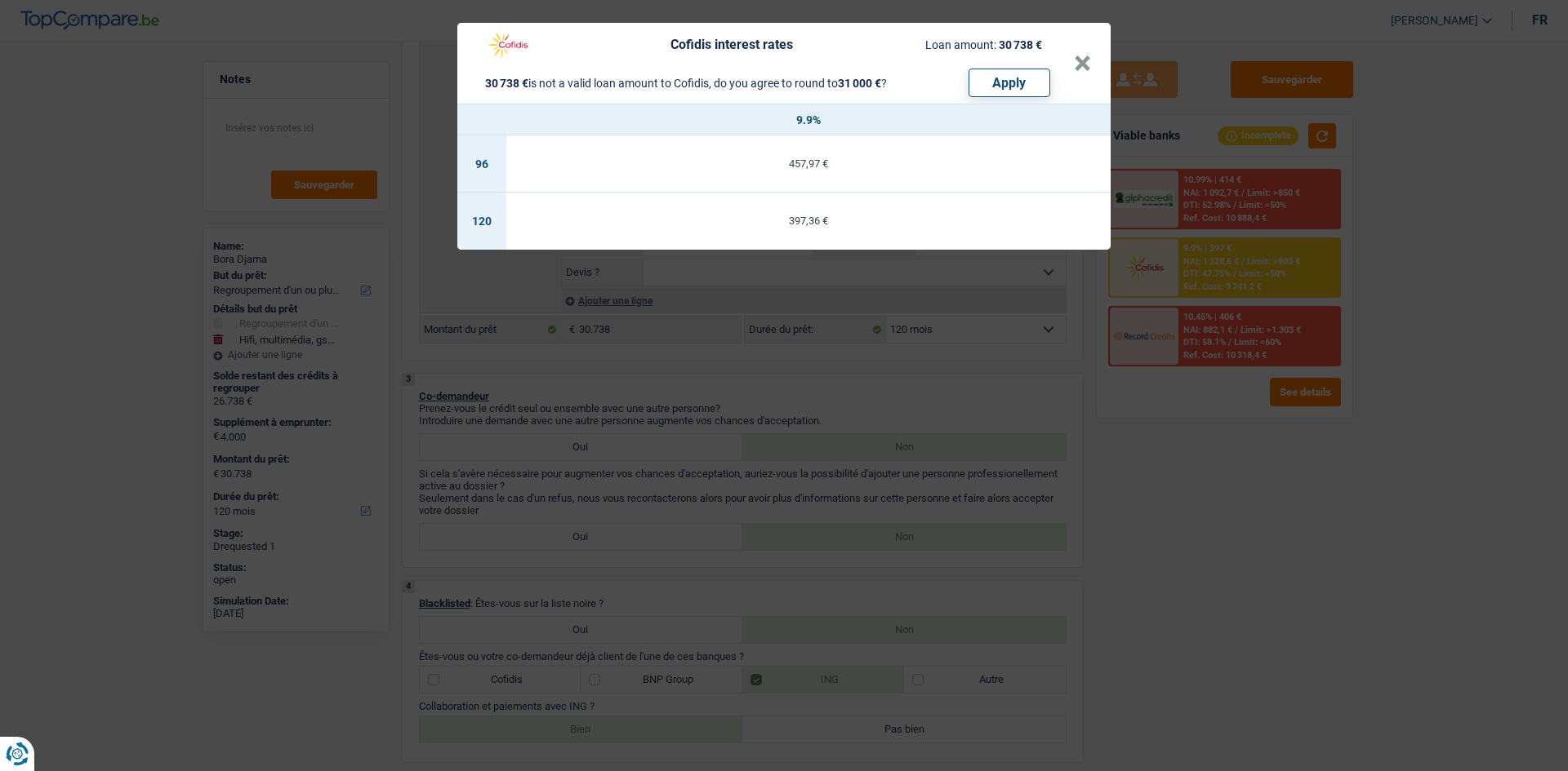
click at [1219, 451] on div "Cofidis interest rates Loan amount: 30 738 € 30 738 € is not a valid loan amoun…" at bounding box center [784, 386] width 1568 height 771
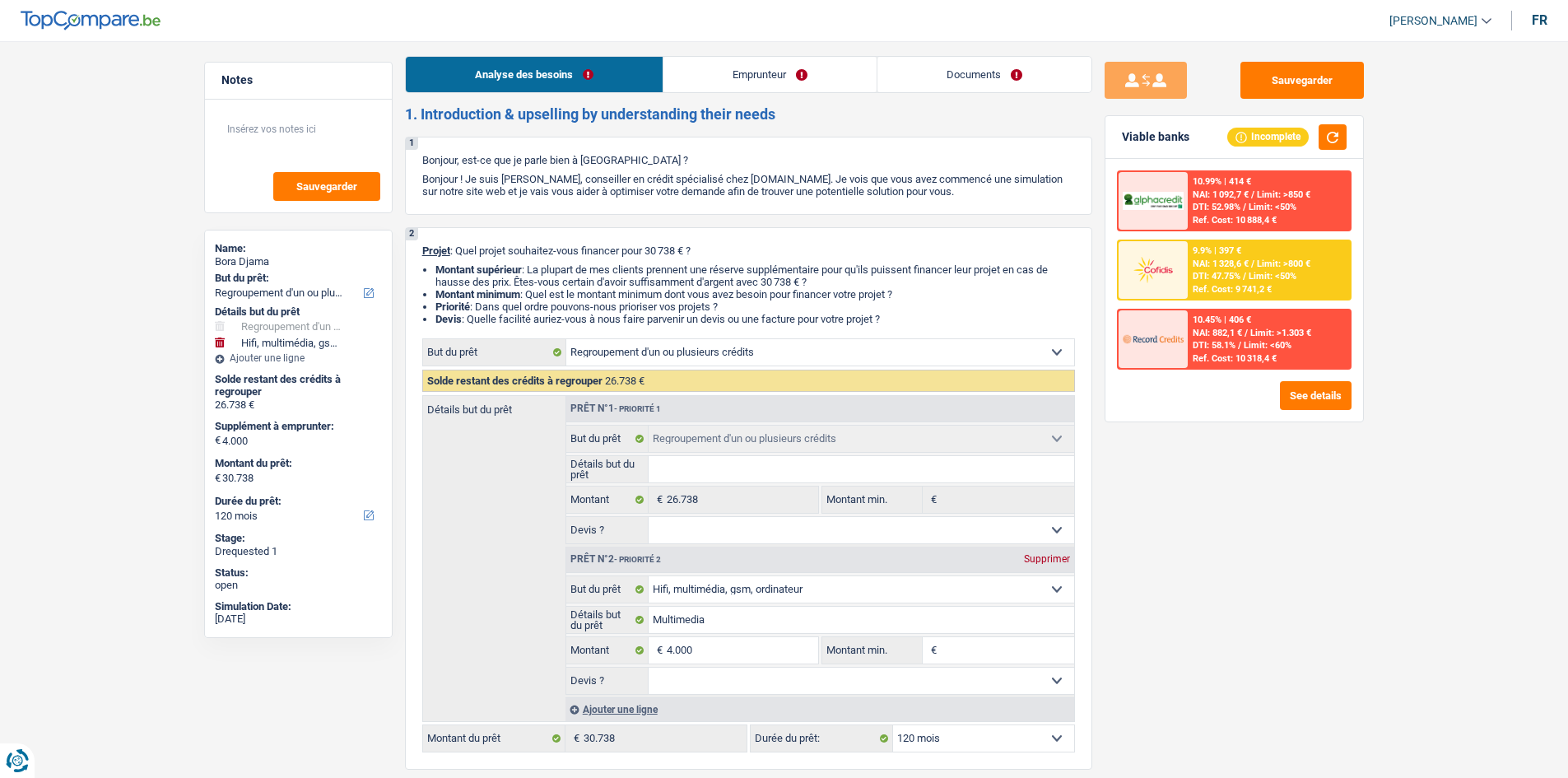
scroll to position [0, 0]
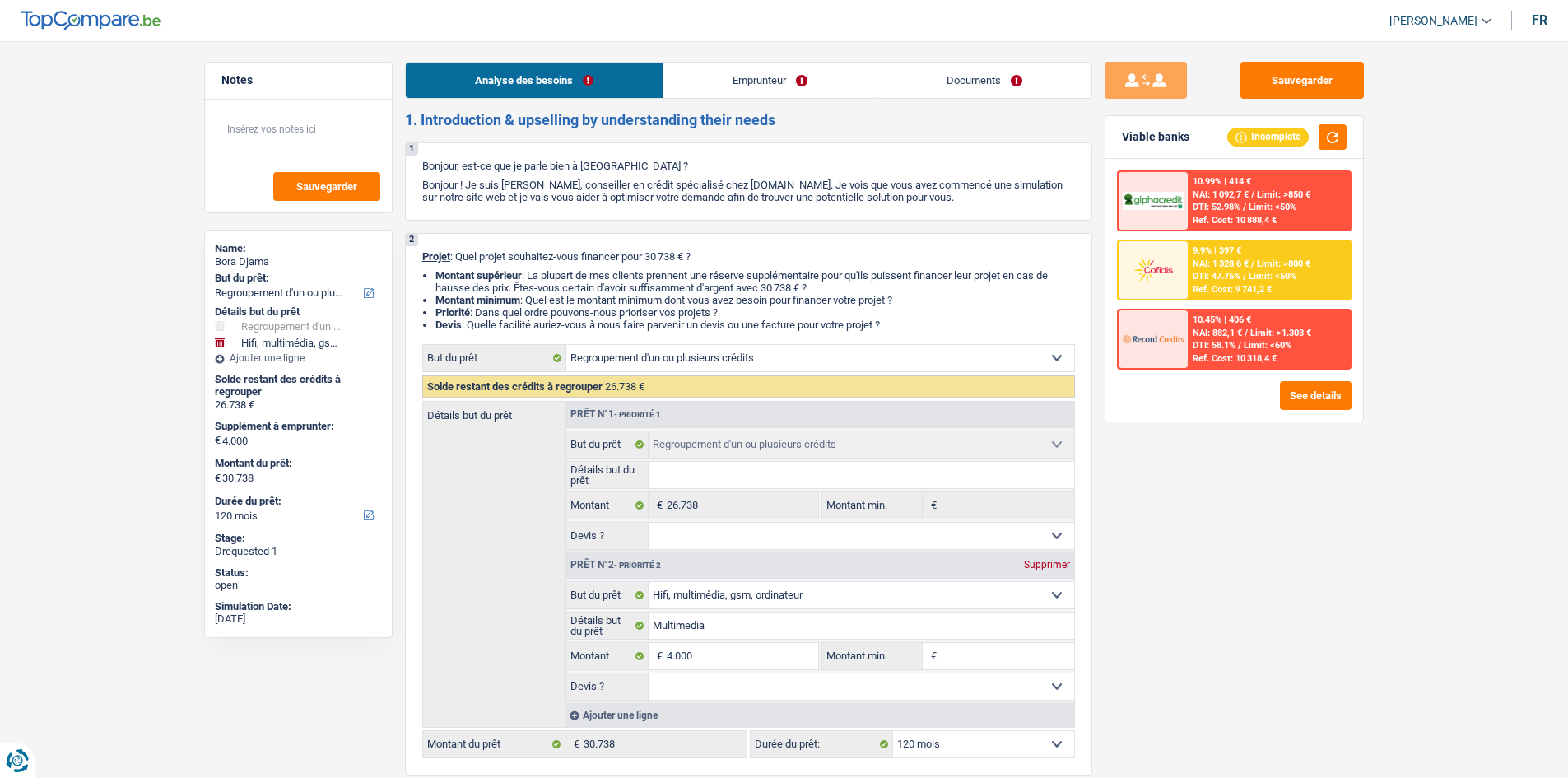
drag, startPoint x: 1003, startPoint y: 102, endPoint x: 1008, endPoint y: 94, distance: 9.4
click at [1016, 81] on link "Documents" at bounding box center [985, 80] width 214 height 35
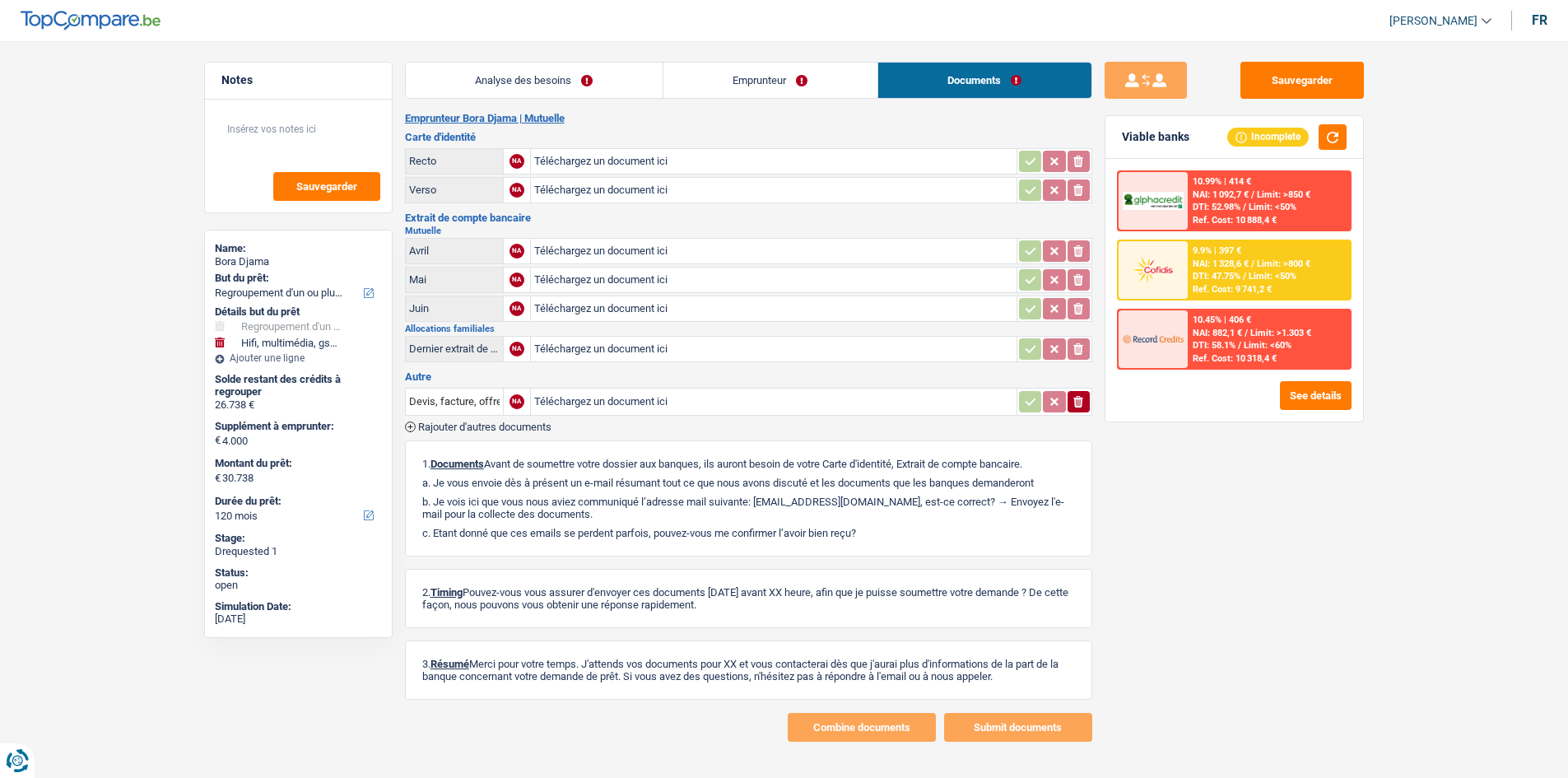
drag, startPoint x: 845, startPoint y: 81, endPoint x: 861, endPoint y: 80, distance: 16.0
click at [845, 80] on link "Emprunteur" at bounding box center [771, 80] width 214 height 35
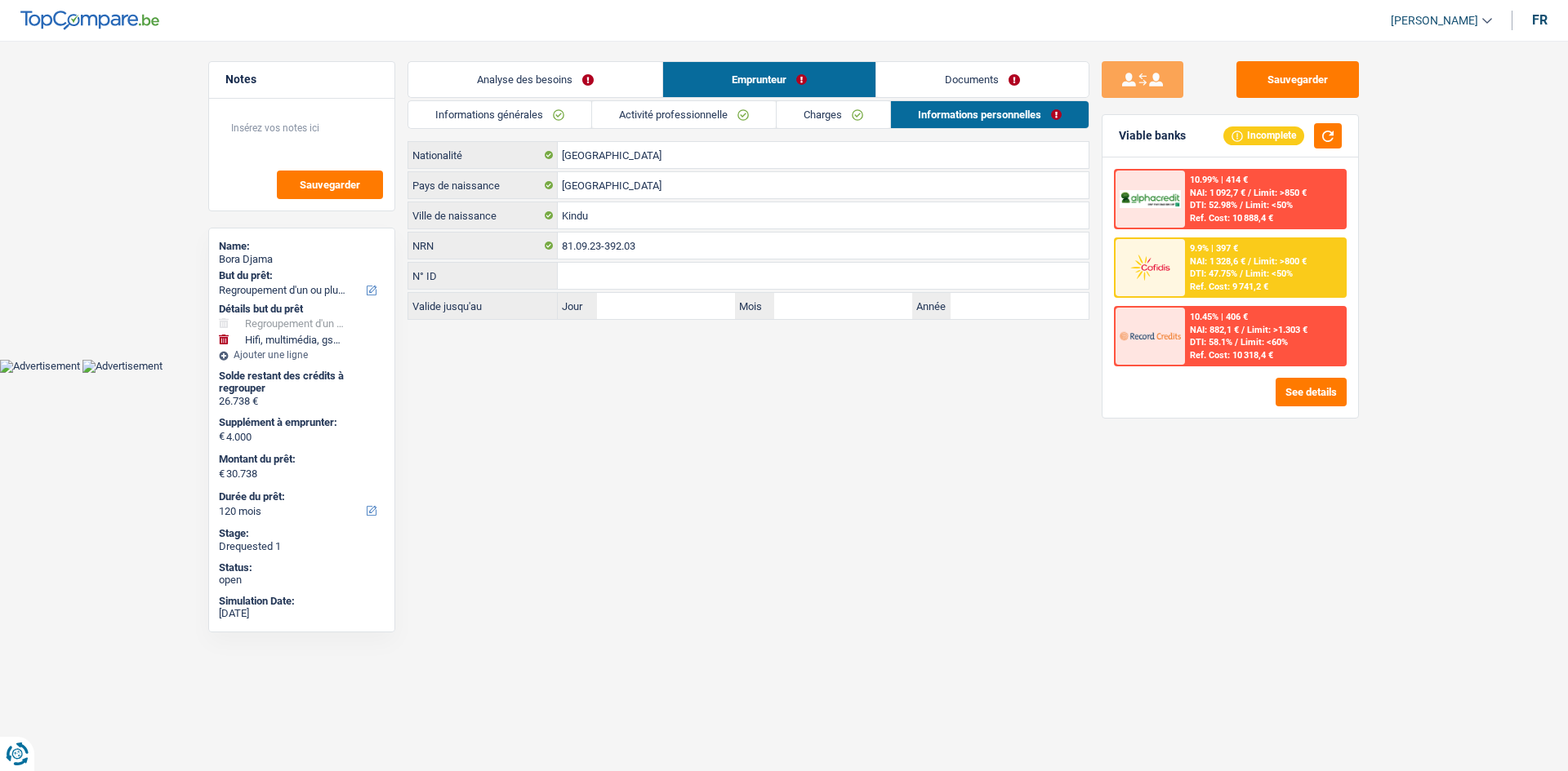
click at [855, 125] on link "Charges" at bounding box center [833, 115] width 114 height 27
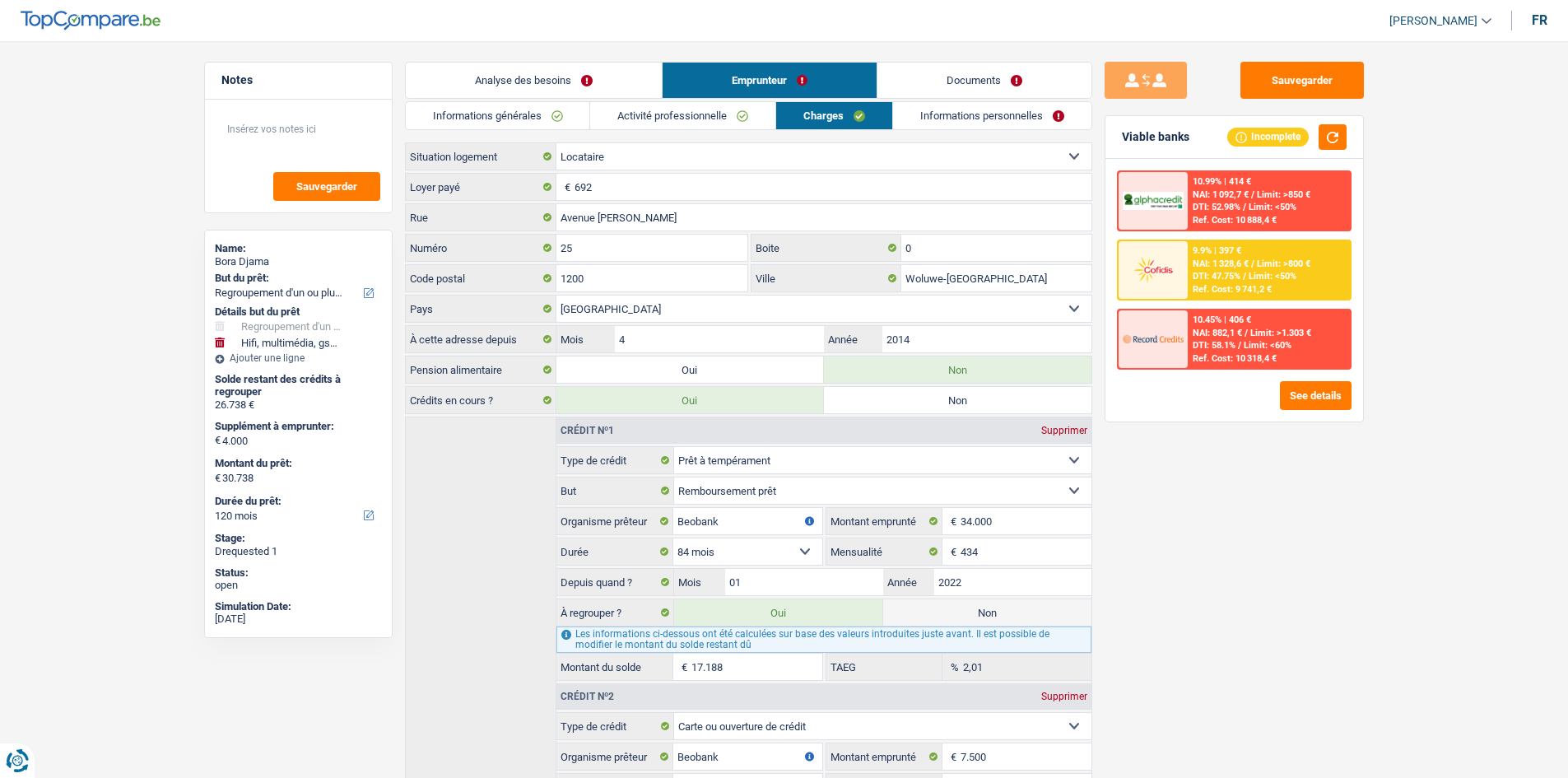
click at [991, 116] on link "Informations personnelles" at bounding box center [993, 116] width 198 height 27
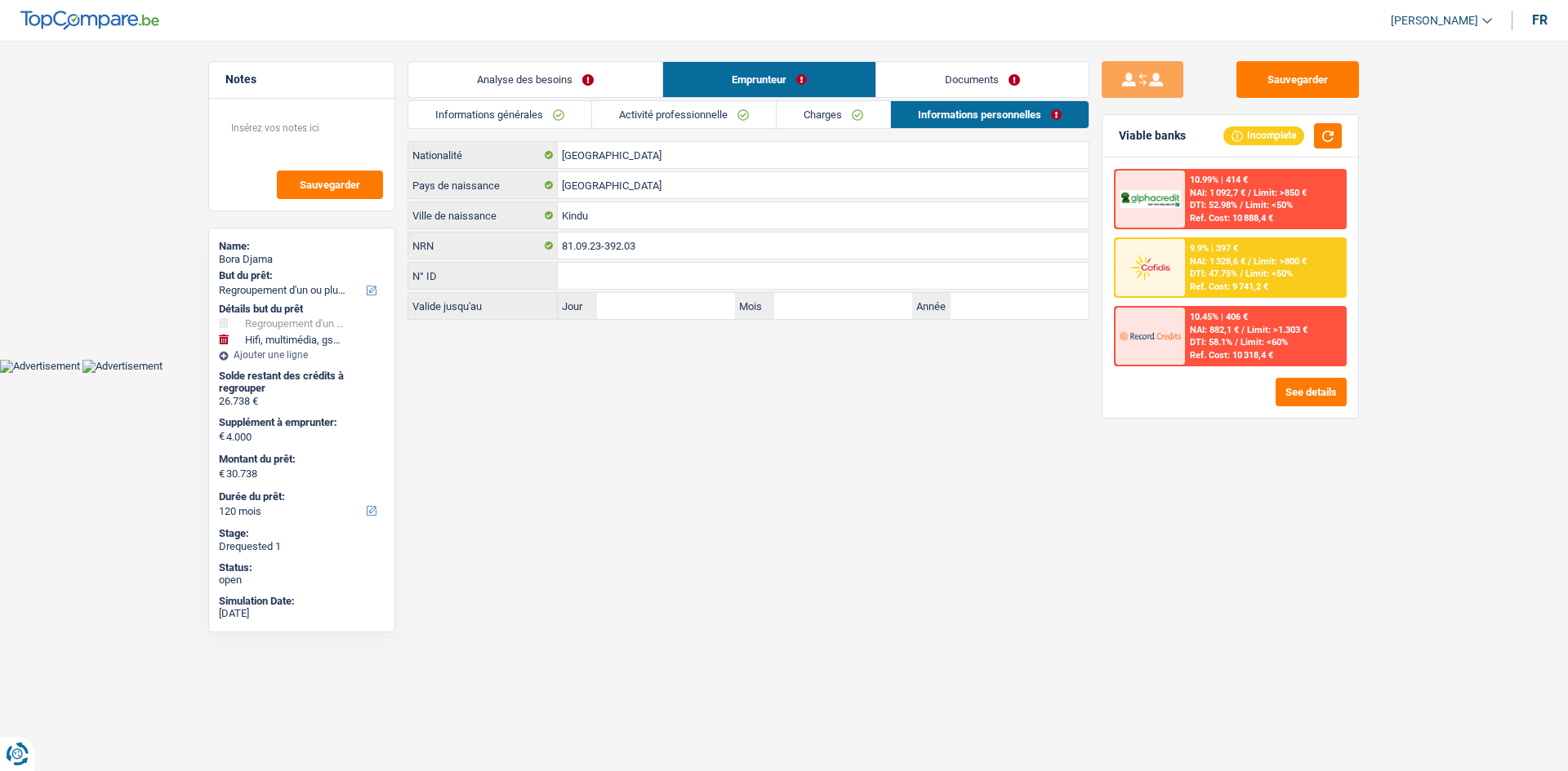
click at [704, 105] on link "Activité professionnelle" at bounding box center [684, 115] width 184 height 27
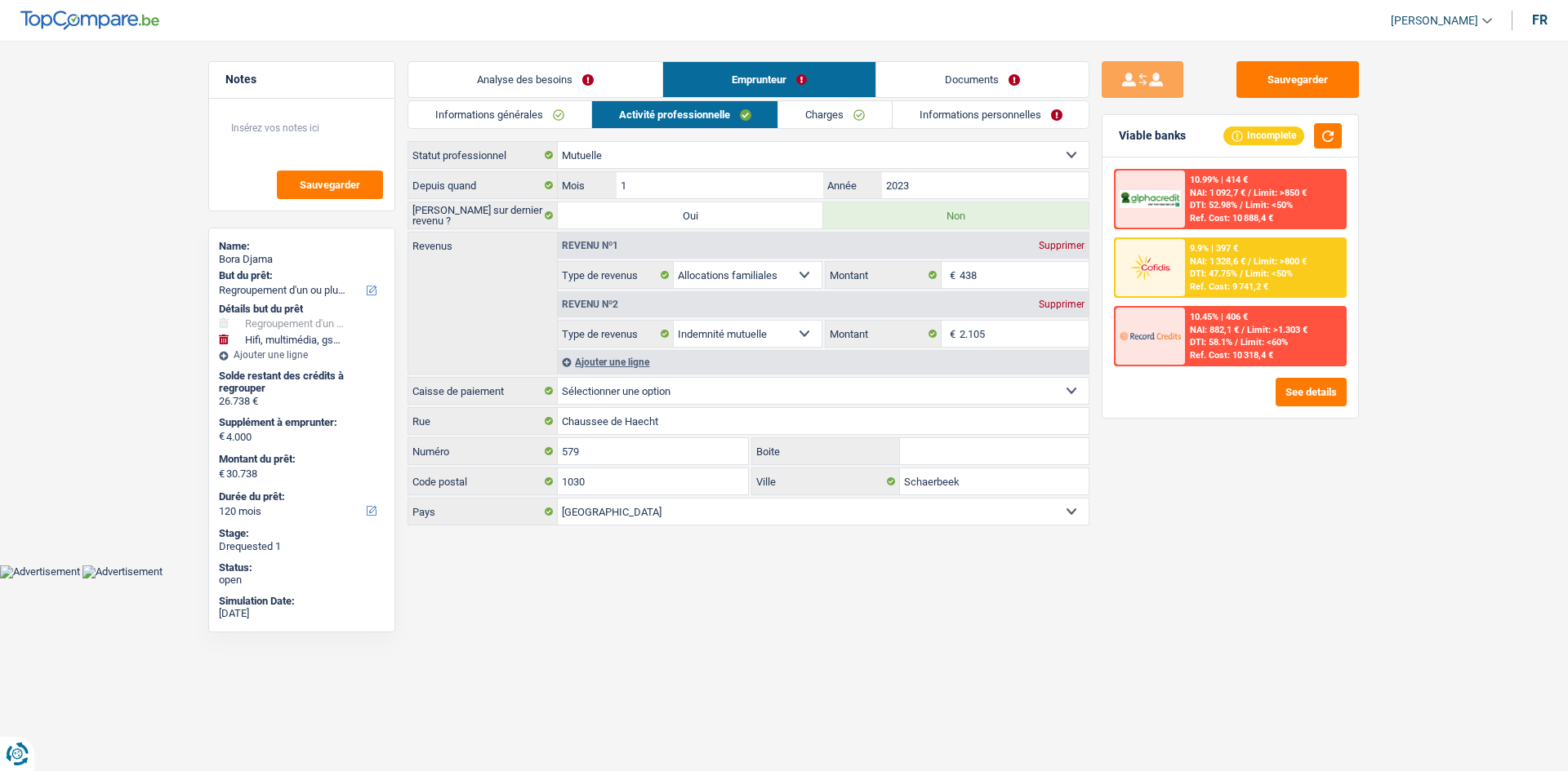
click at [520, 111] on link "Informations générales" at bounding box center [500, 115] width 183 height 27
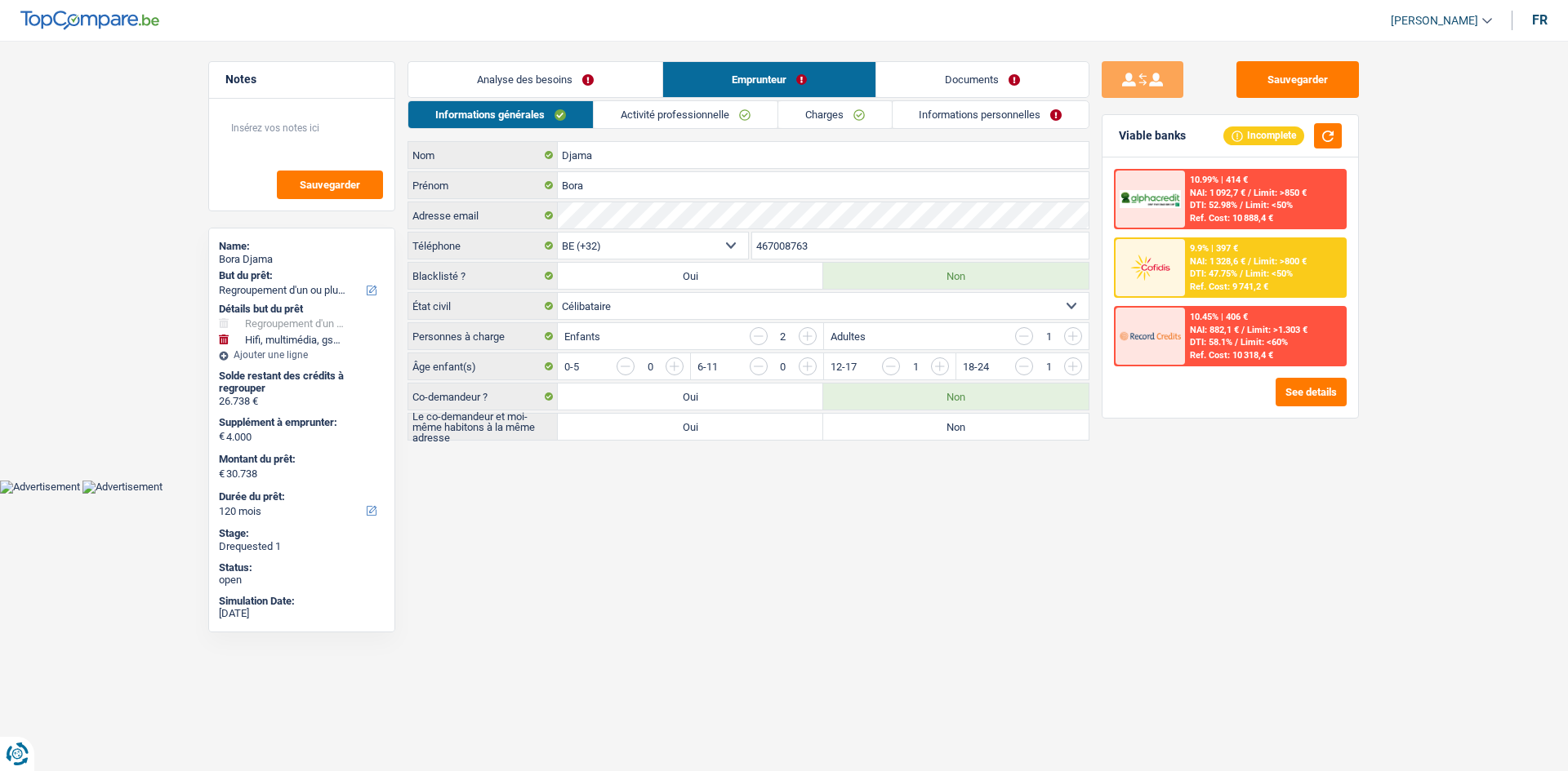
click at [598, 89] on link "Analyse des besoins" at bounding box center [534, 79] width 254 height 35
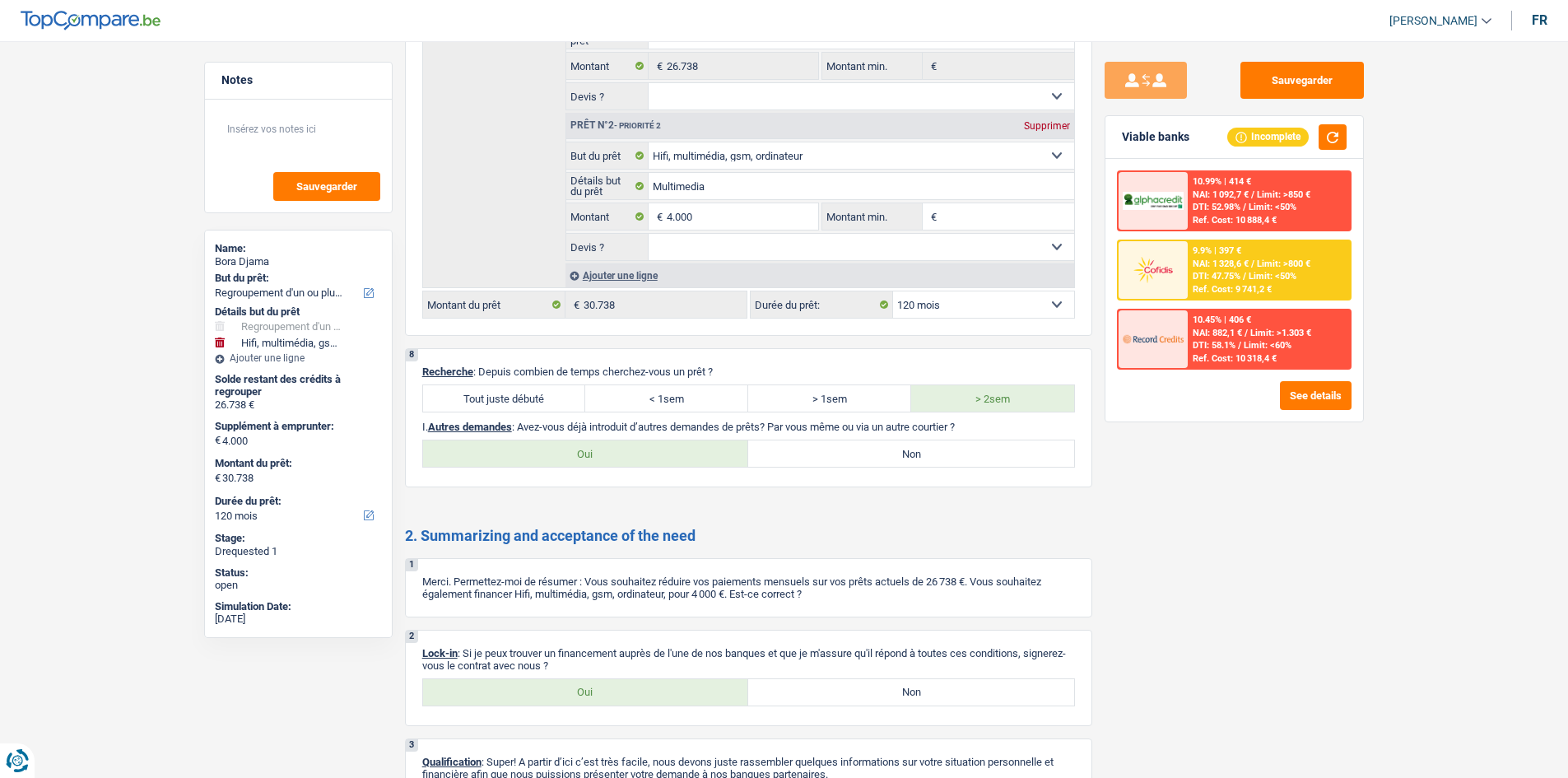
scroll to position [3125, 0]
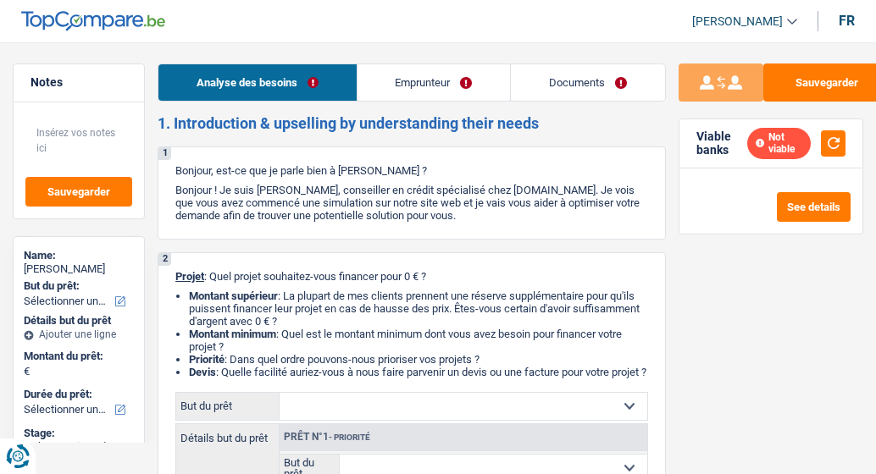
select select "worker"
select select "familyAllowances"
select select "netSalary"
select select "ownerWithMortgage"
